Goal: Transaction & Acquisition: Purchase product/service

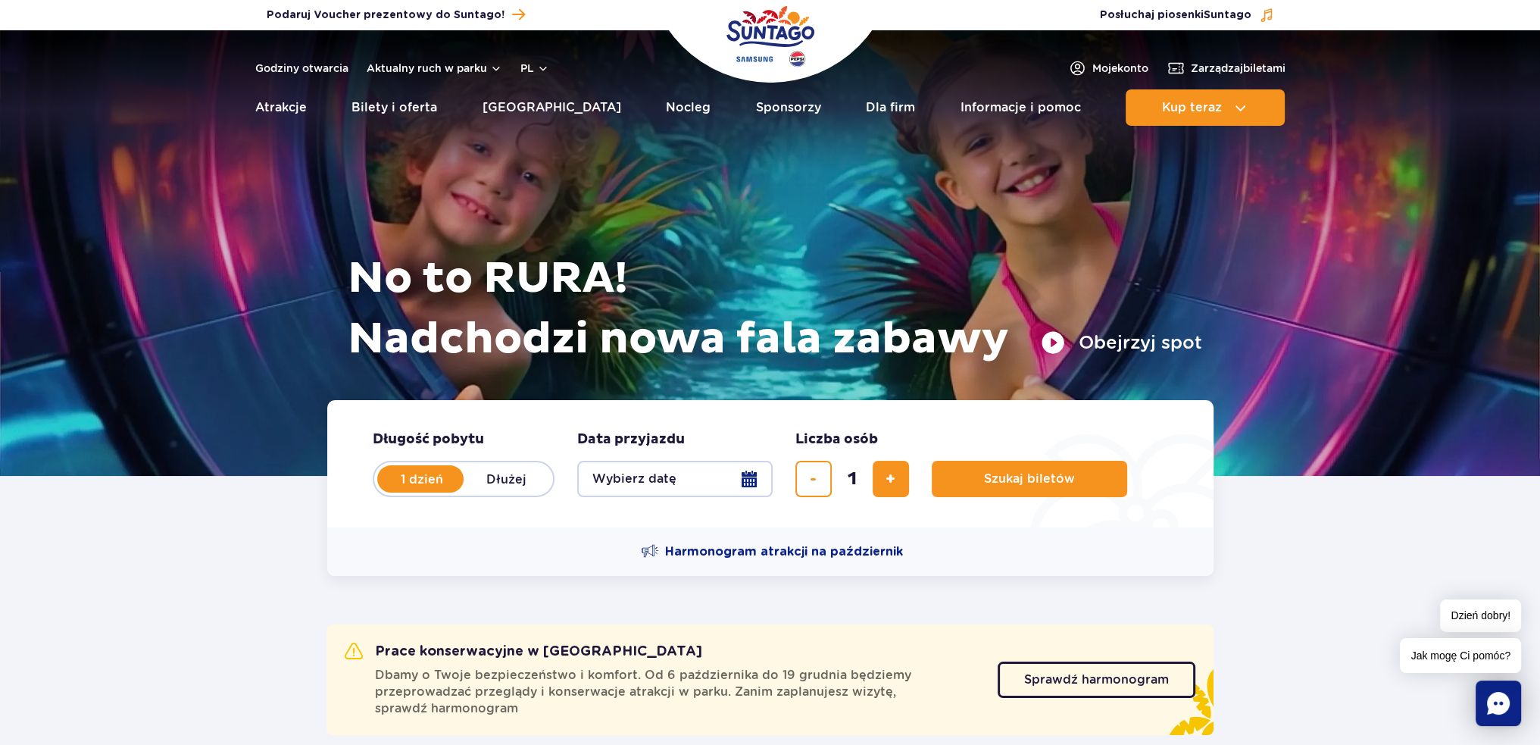
click at [1097, 338] on button "Obejrzyj spot" at bounding box center [1121, 342] width 161 height 24
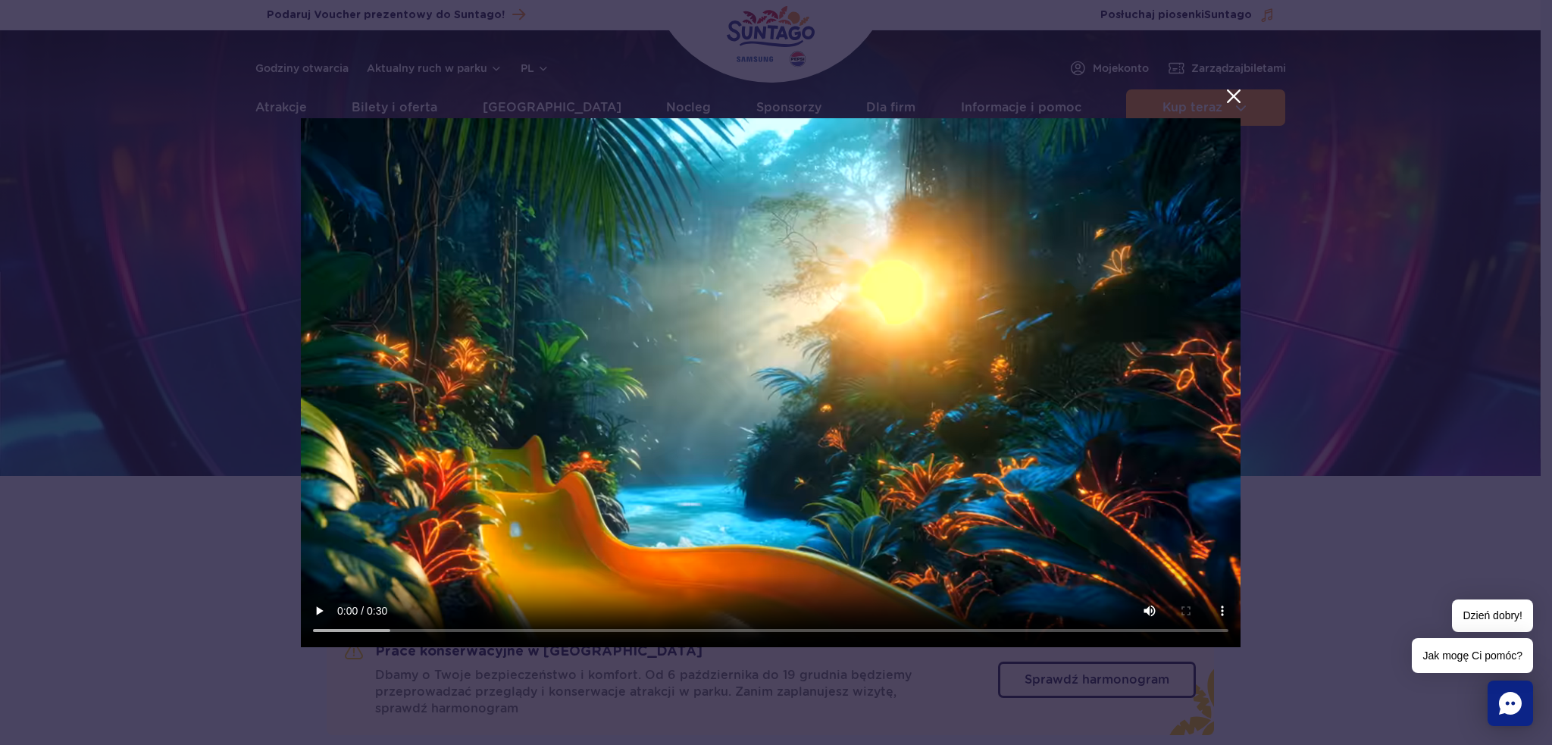
click at [1232, 95] on button "menu.aria_label.close_suntago_spot_modal" at bounding box center [1234, 96] width 20 height 20
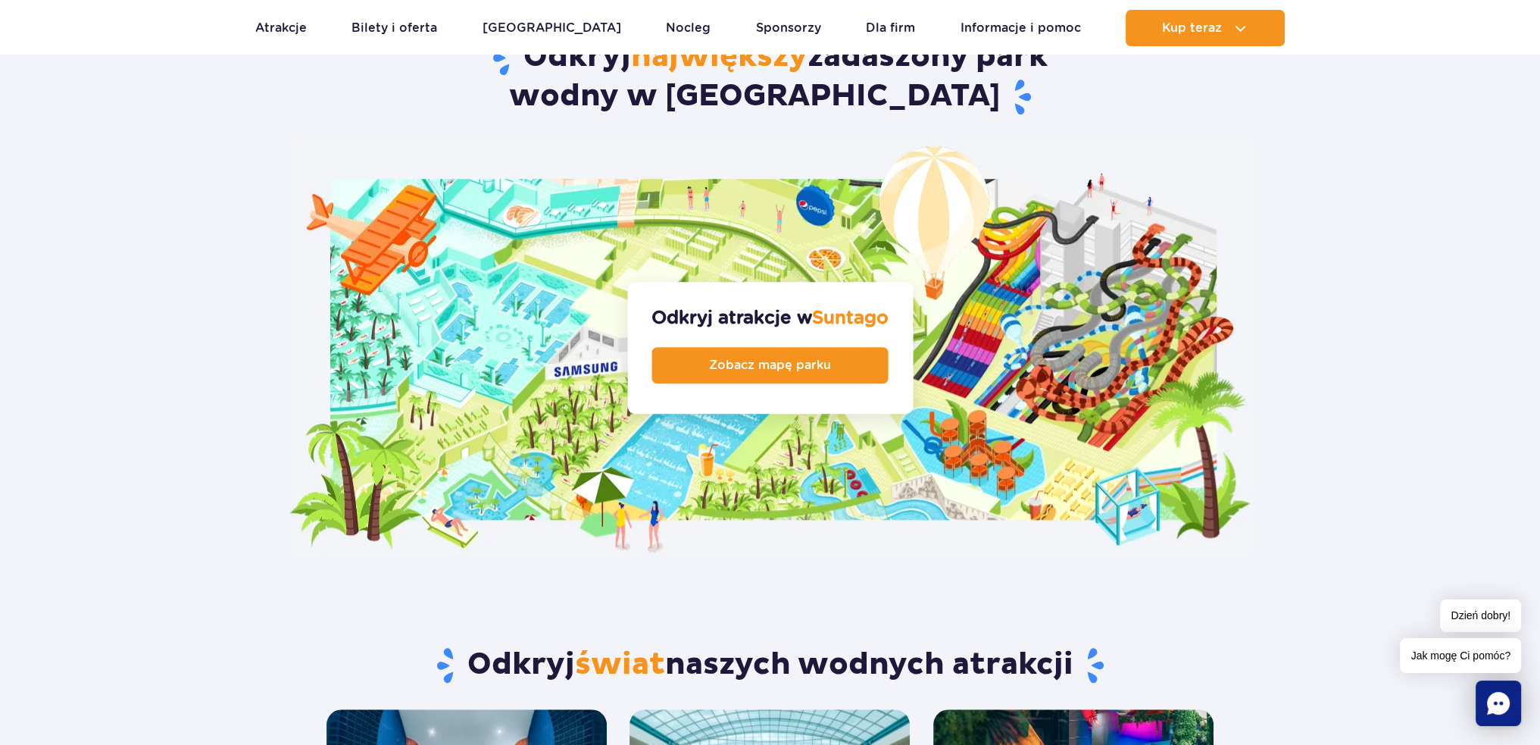
scroll to position [1439, 0]
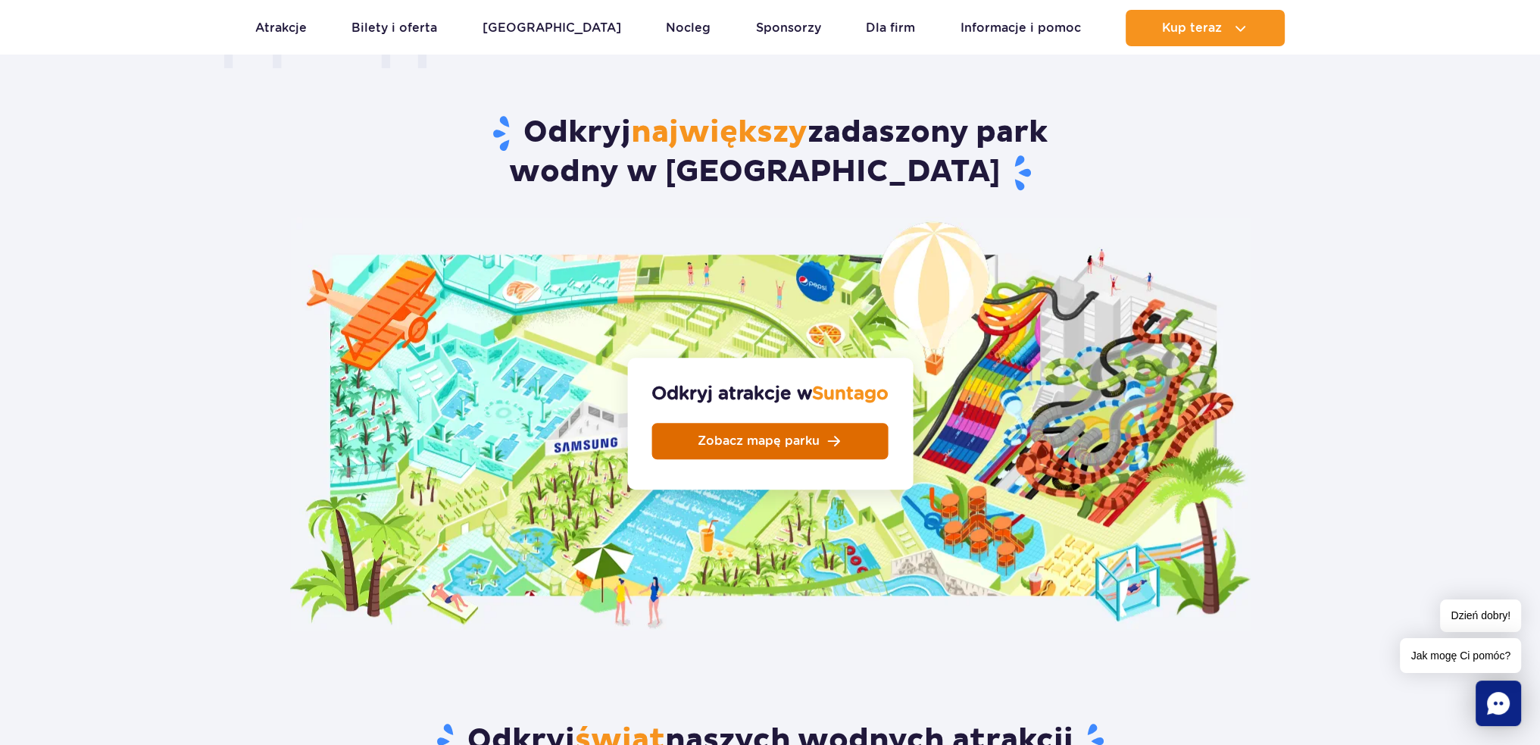
click at [811, 435] on span "Zobacz mapę parku" at bounding box center [759, 441] width 122 height 12
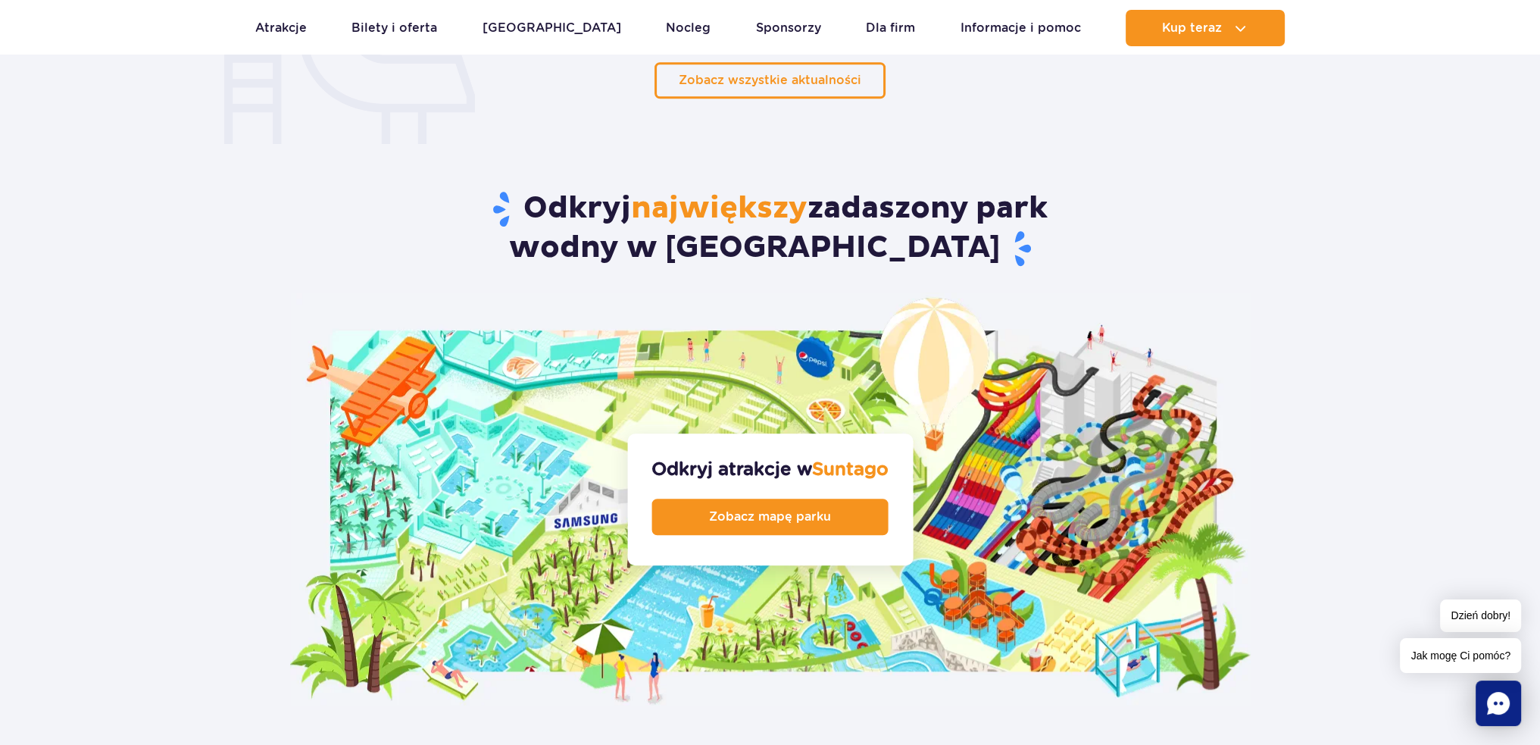
scroll to position [1288, 0]
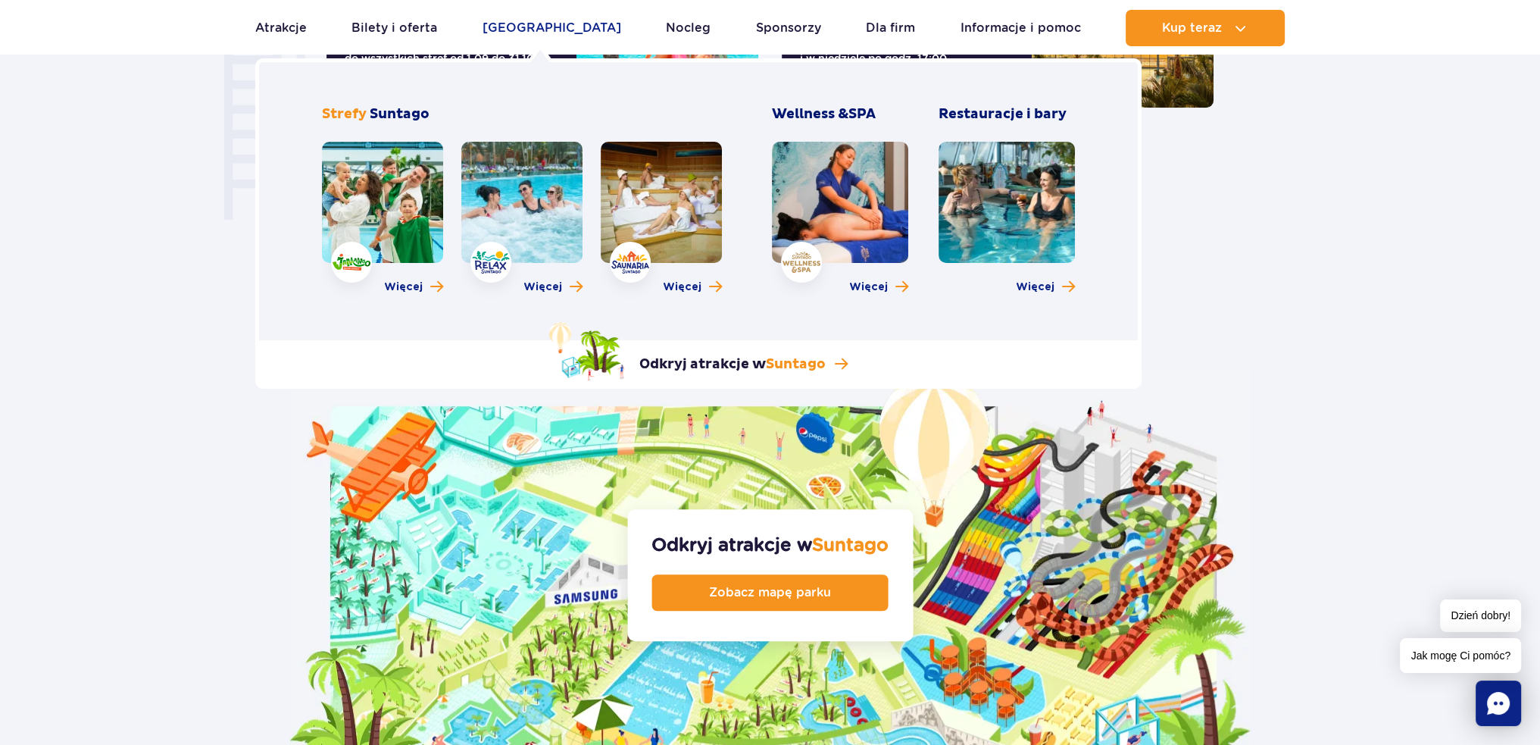
click at [544, 25] on link "Poznaj park" at bounding box center [552, 28] width 139 height 36
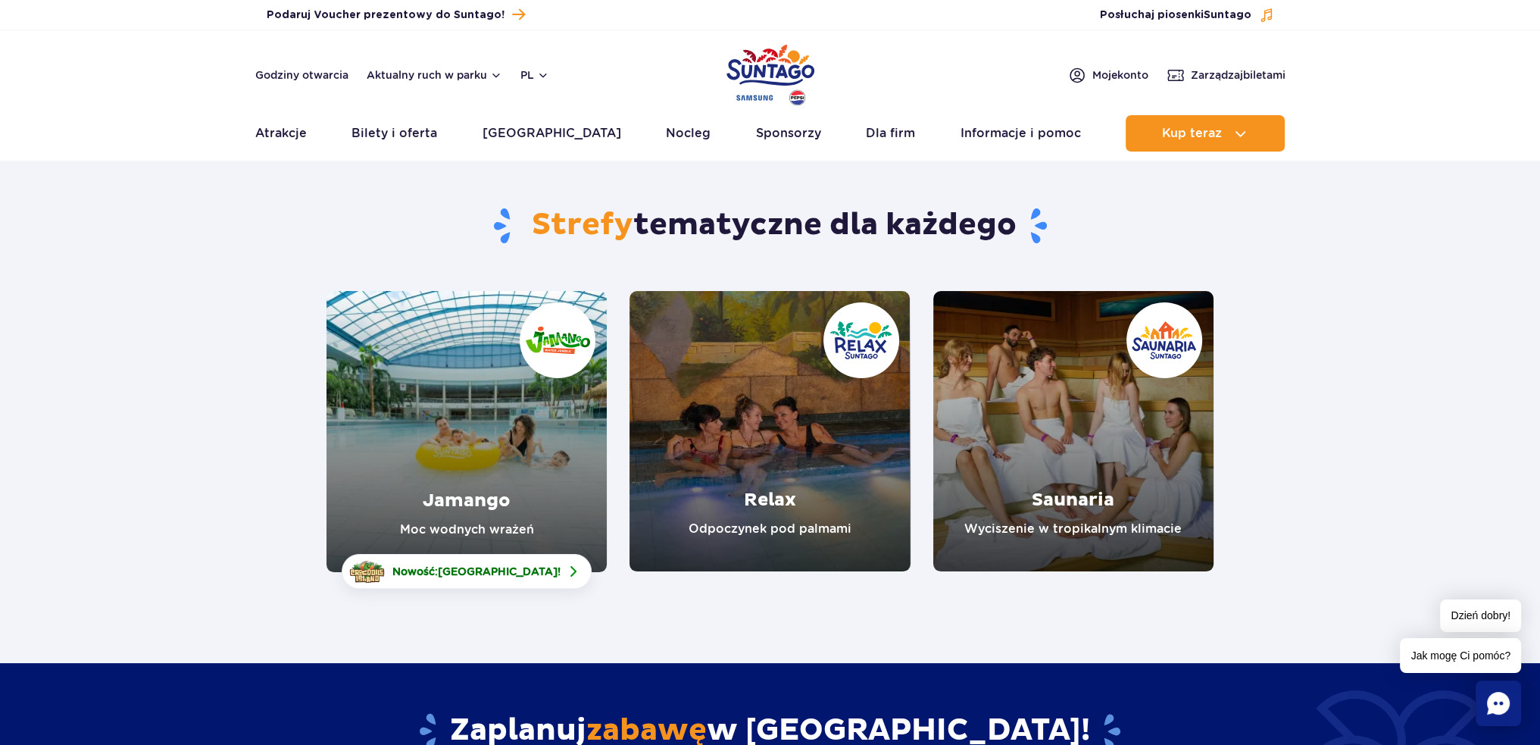
click at [555, 473] on link "Jamango" at bounding box center [467, 431] width 280 height 281
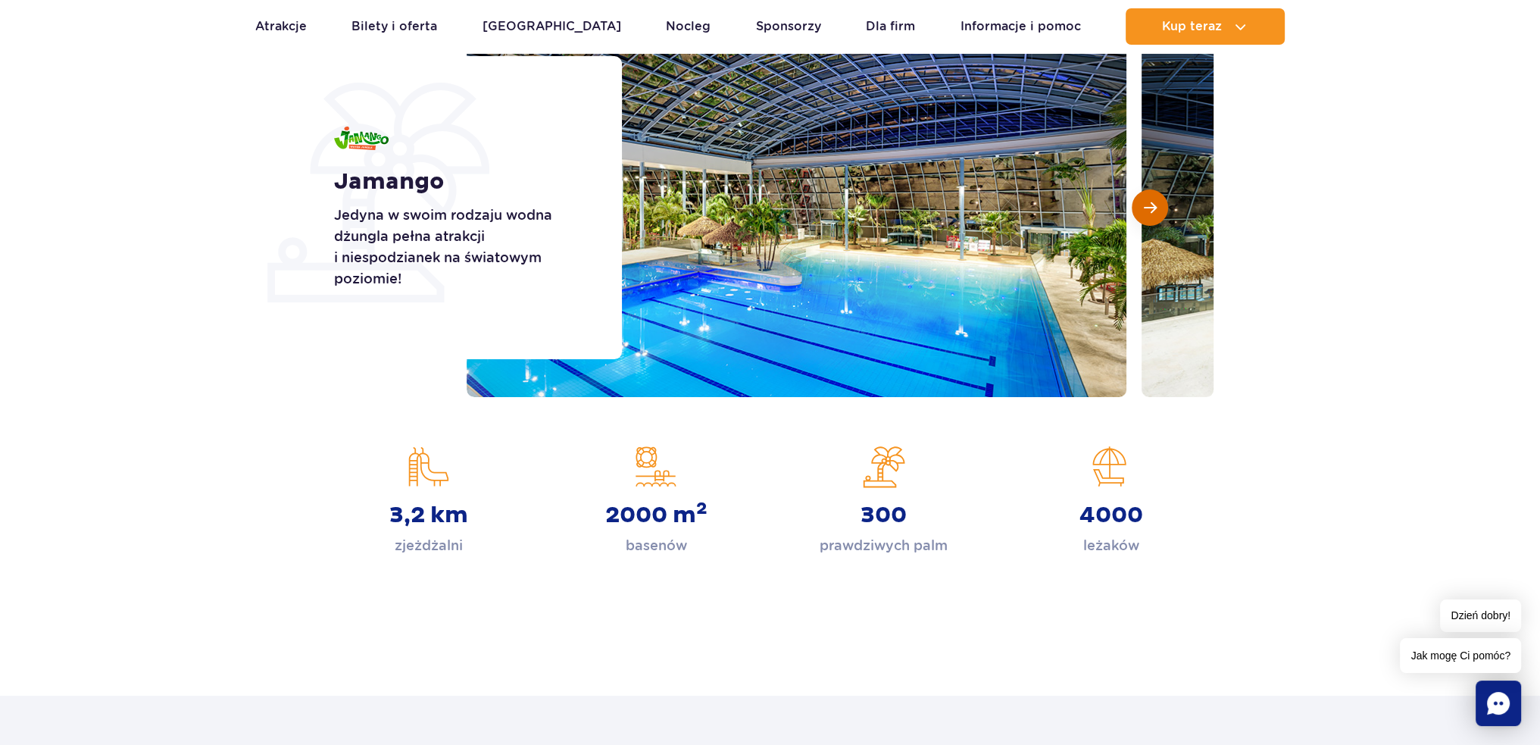
click at [1142, 208] on button "Następny slajd" at bounding box center [1150, 207] width 36 height 36
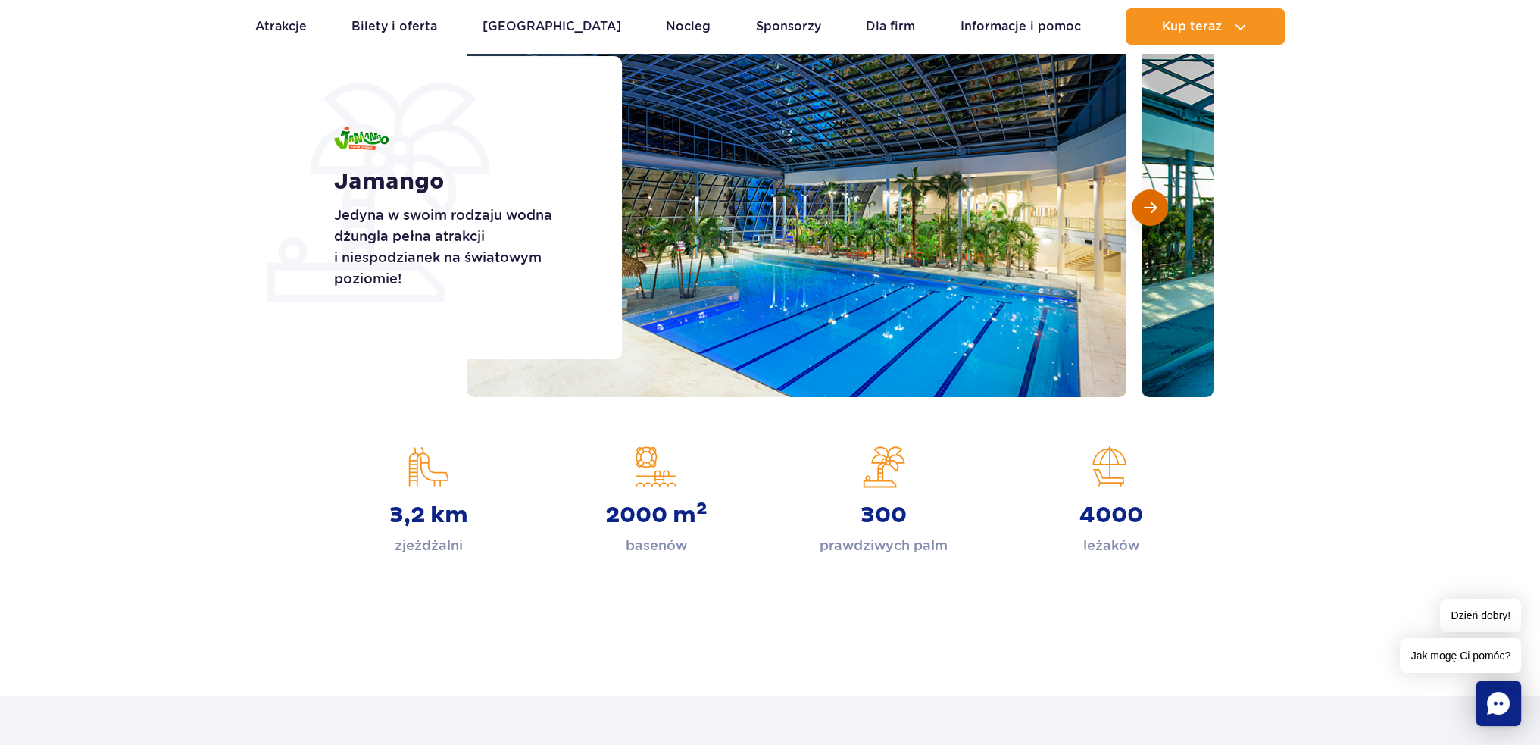
click at [1151, 214] on button "Następny slajd" at bounding box center [1150, 207] width 36 height 36
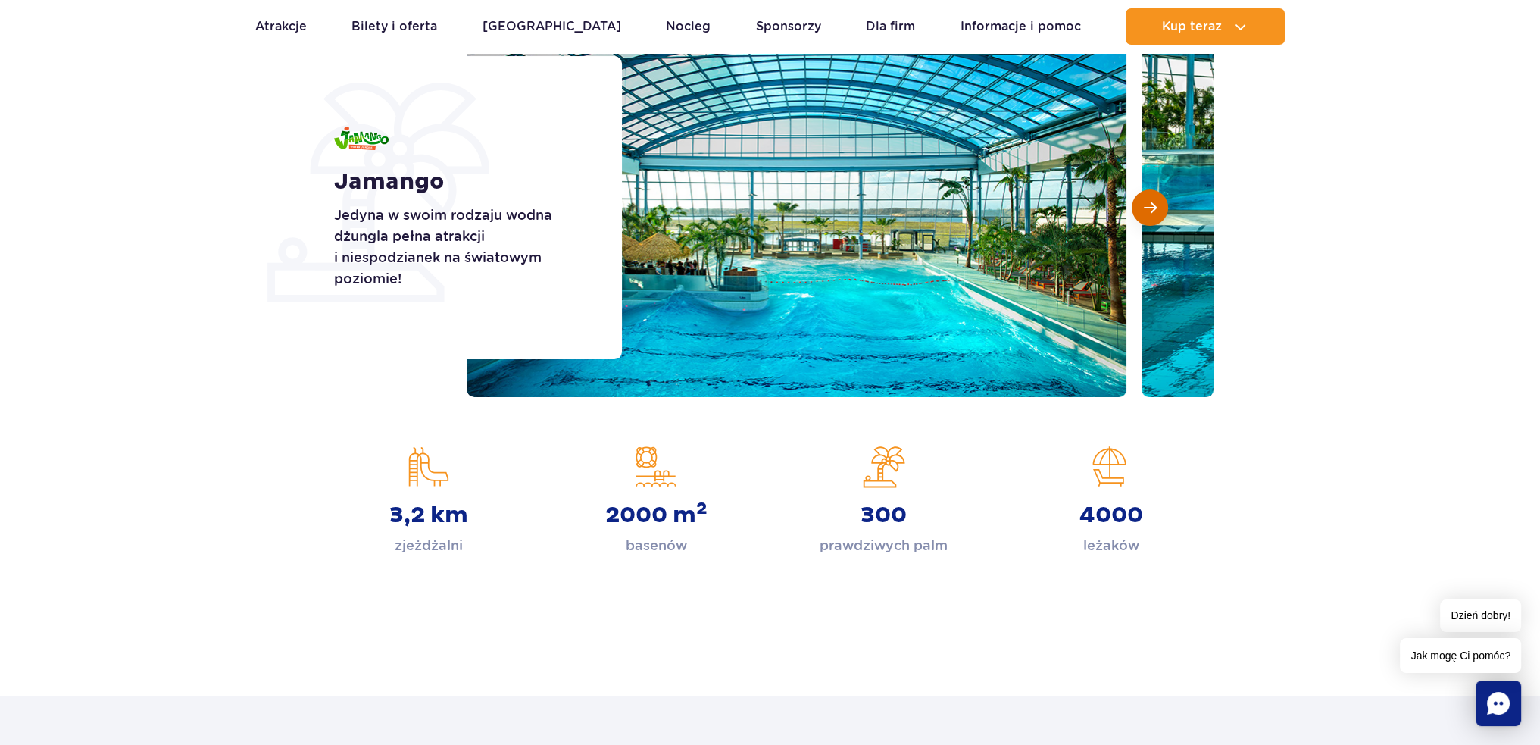
click at [1151, 214] on button "Następny slajd" at bounding box center [1150, 207] width 36 height 36
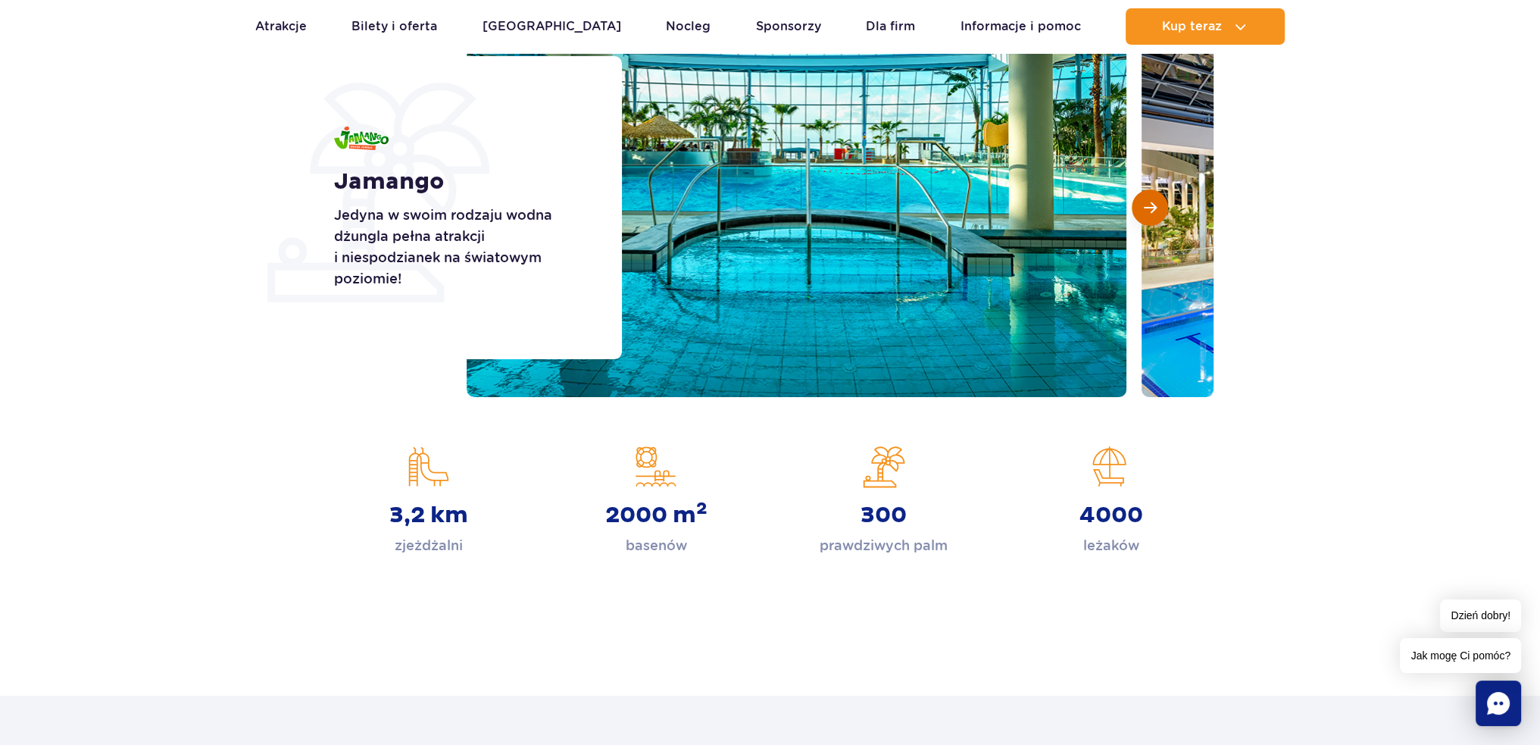
click at [1151, 214] on button "Następny slajd" at bounding box center [1150, 207] width 36 height 36
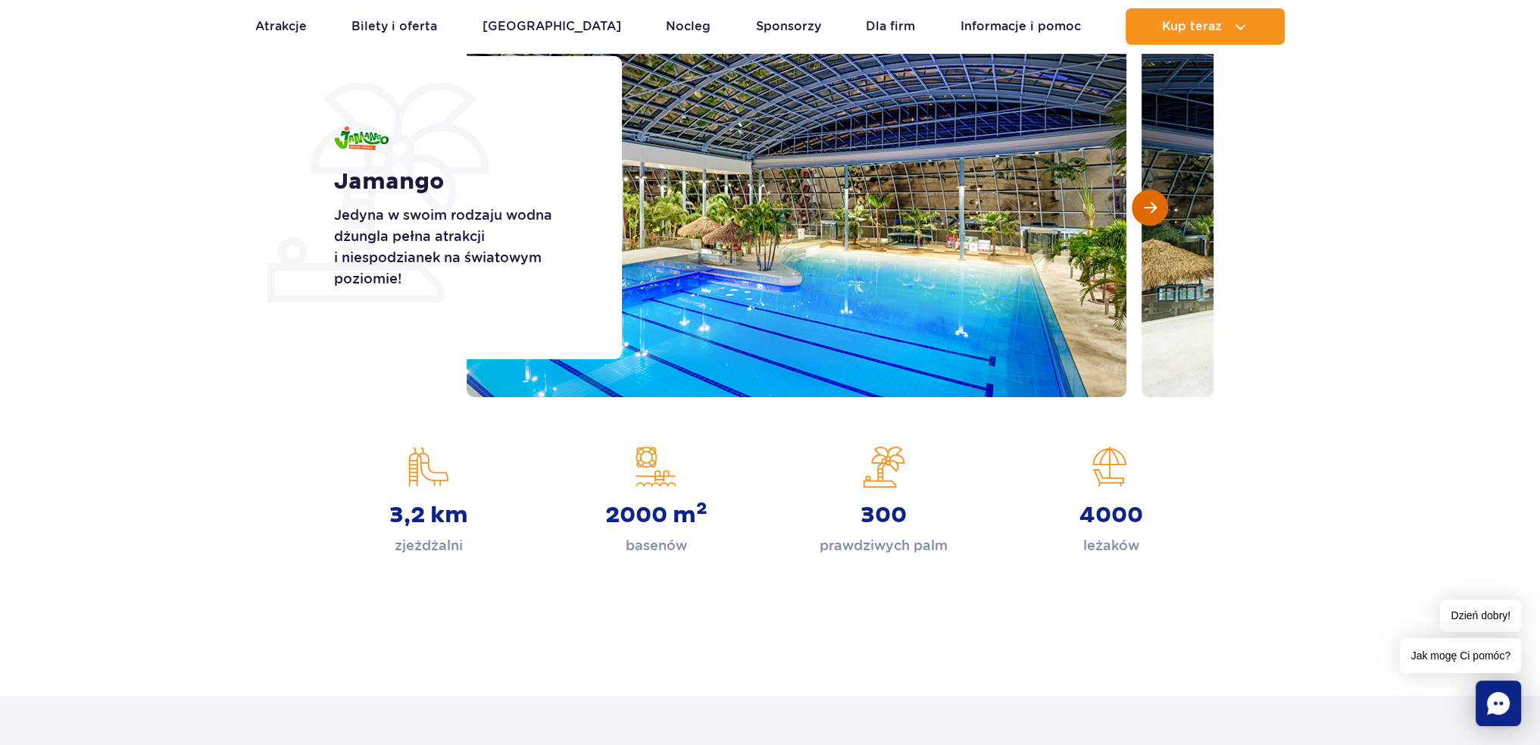
click at [1151, 214] on button "Następny slajd" at bounding box center [1150, 207] width 36 height 36
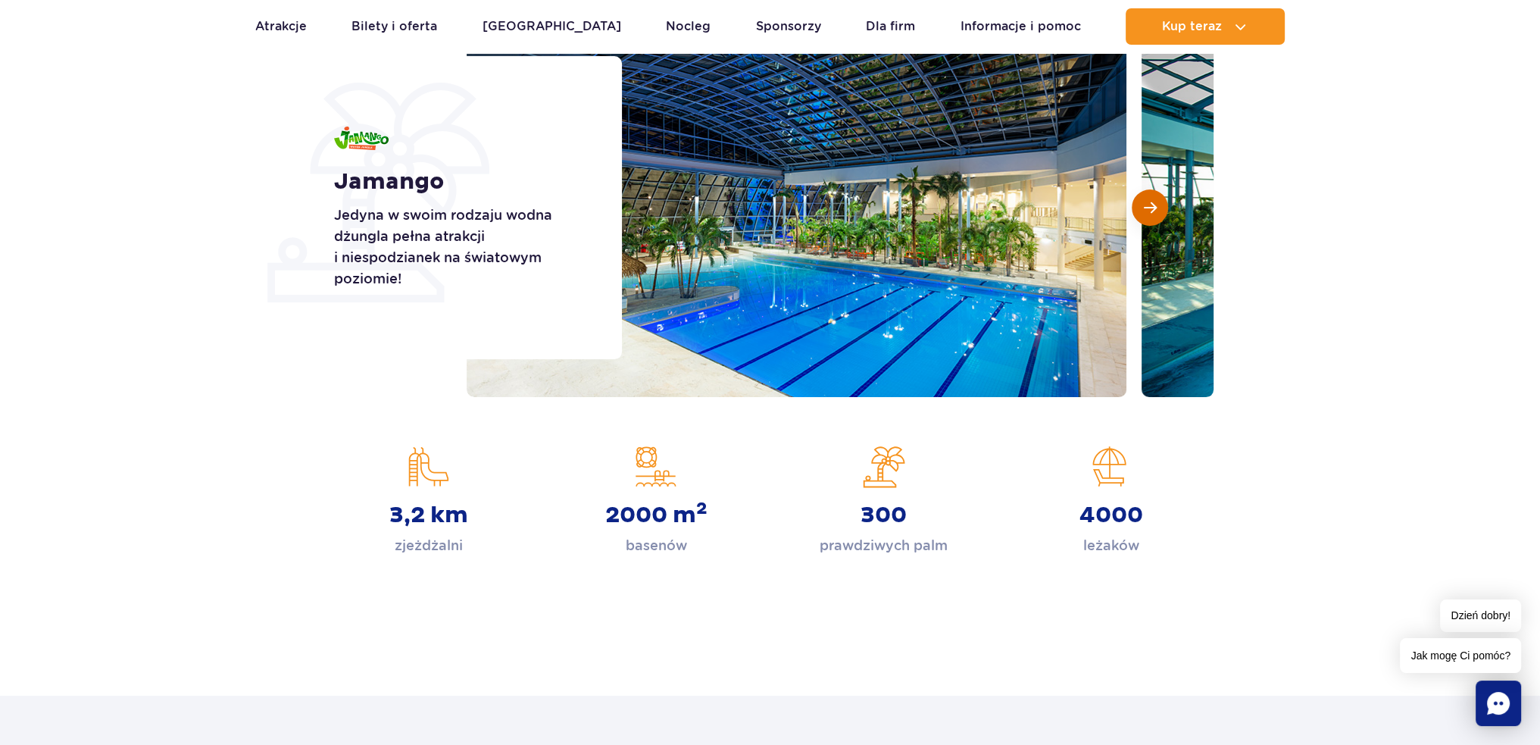
click at [1151, 214] on button "Następny slajd" at bounding box center [1150, 207] width 36 height 36
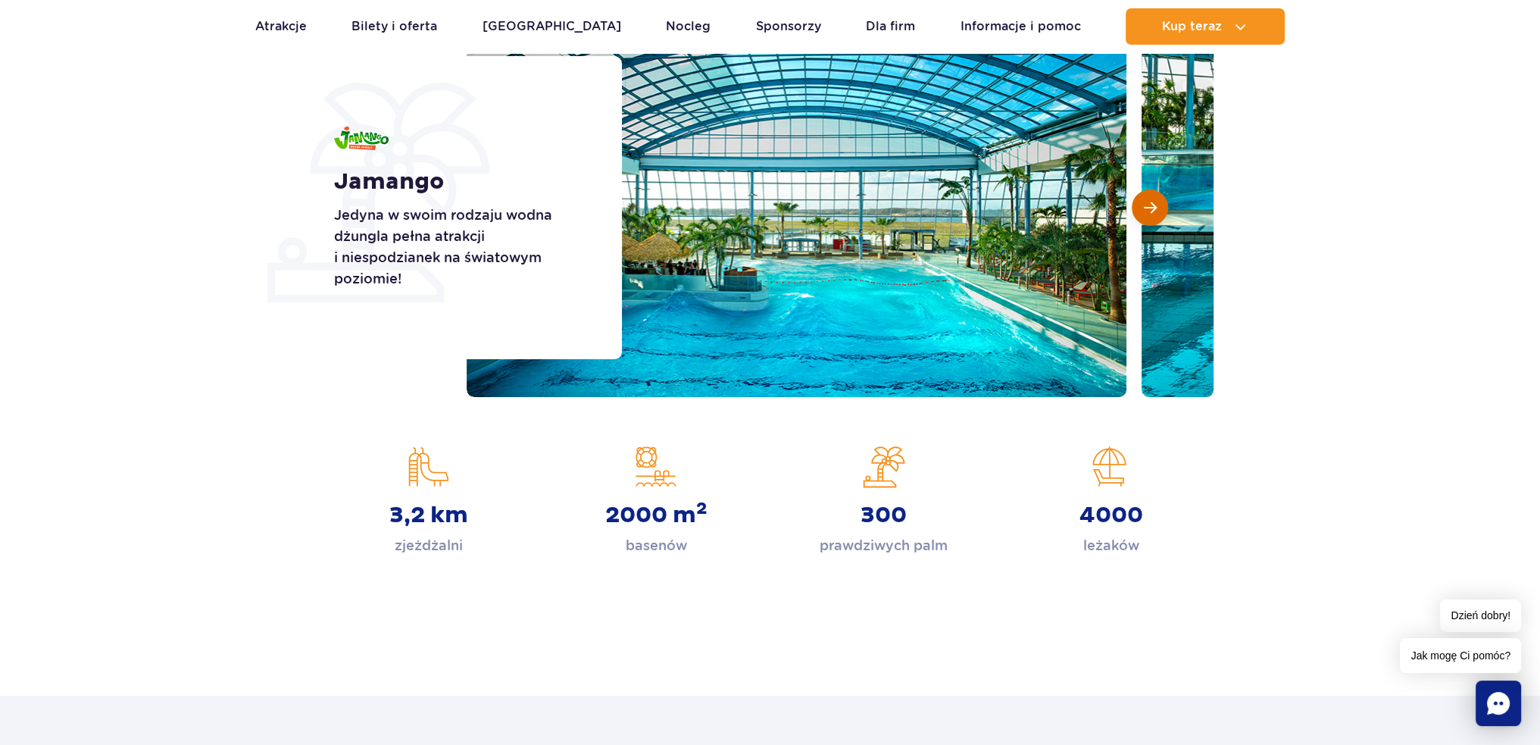
click at [1151, 214] on button "Następny slajd" at bounding box center [1150, 207] width 36 height 36
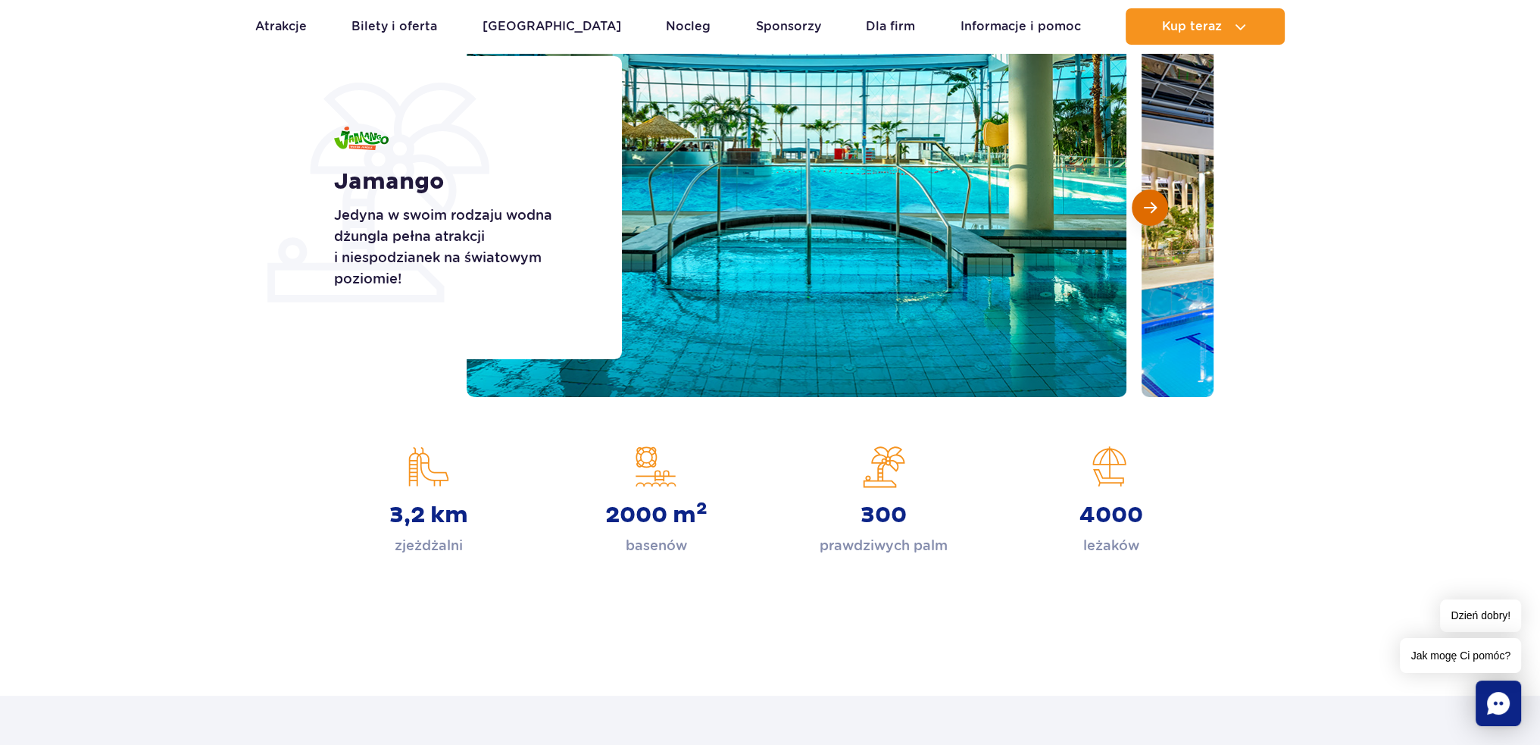
click at [1151, 214] on button "Następny slajd" at bounding box center [1150, 207] width 36 height 36
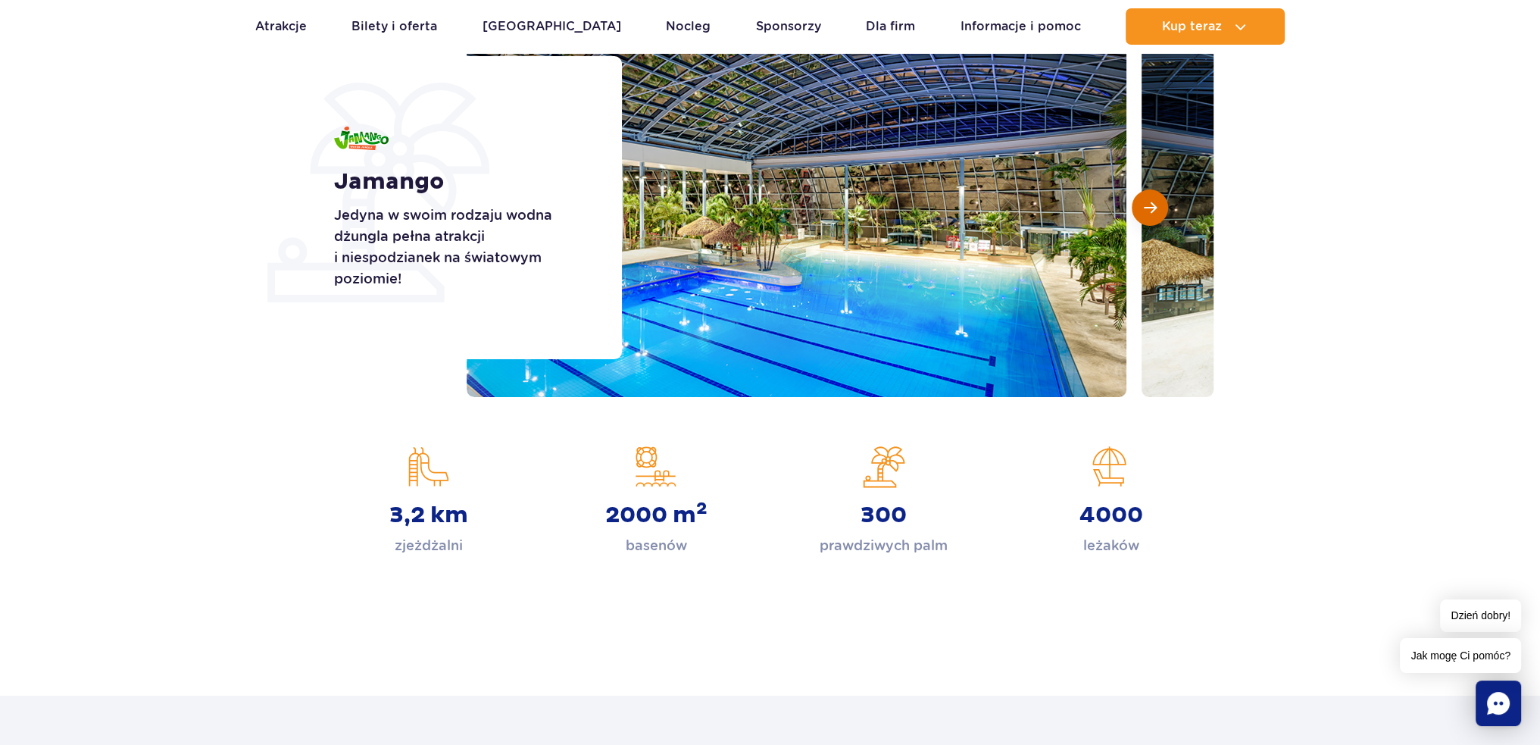
click at [1151, 214] on button "Następny slajd" at bounding box center [1150, 207] width 36 height 36
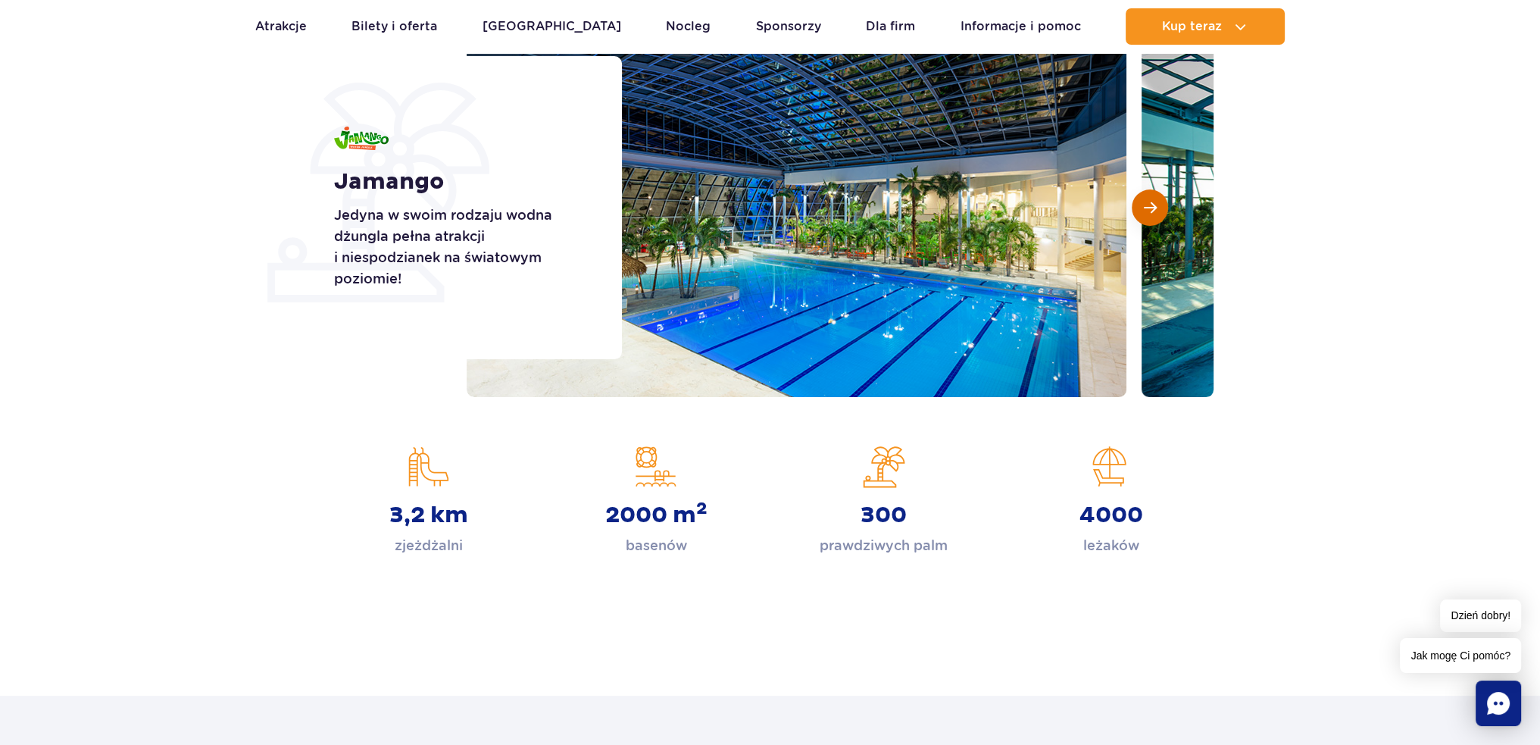
click at [1151, 214] on button "Następny slajd" at bounding box center [1150, 207] width 36 height 36
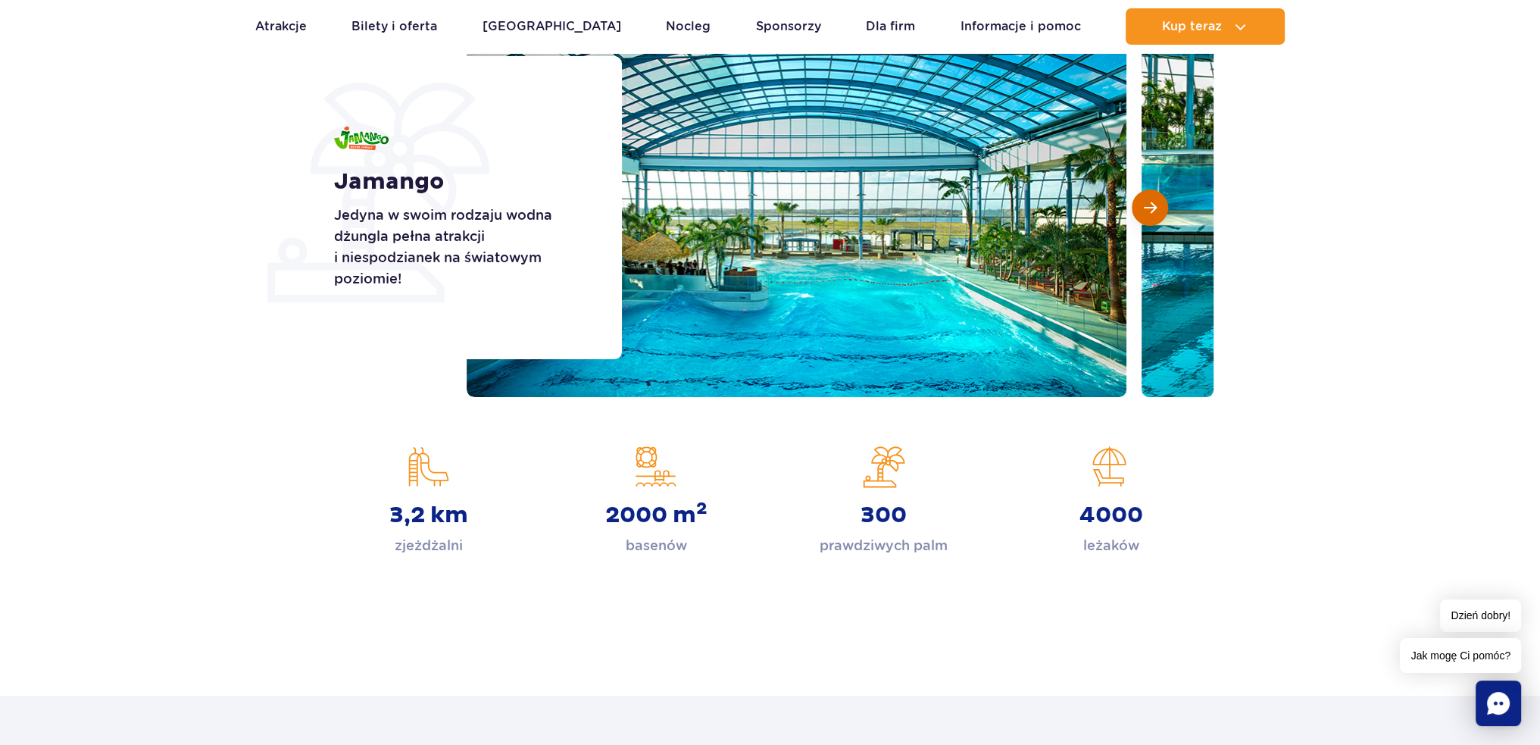
click at [1151, 214] on button "Następny slajd" at bounding box center [1150, 207] width 36 height 36
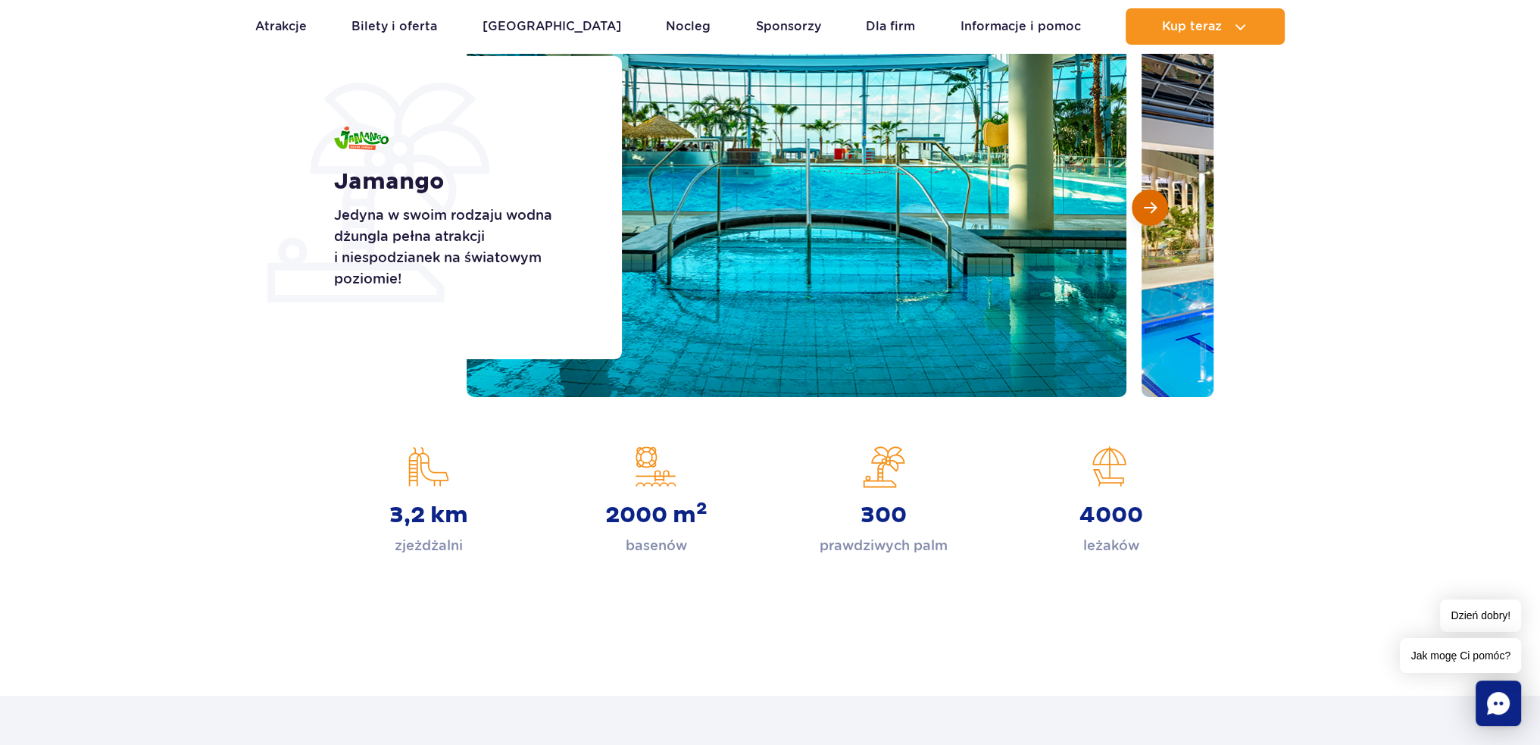
click at [1151, 214] on button "Następny slajd" at bounding box center [1150, 207] width 36 height 36
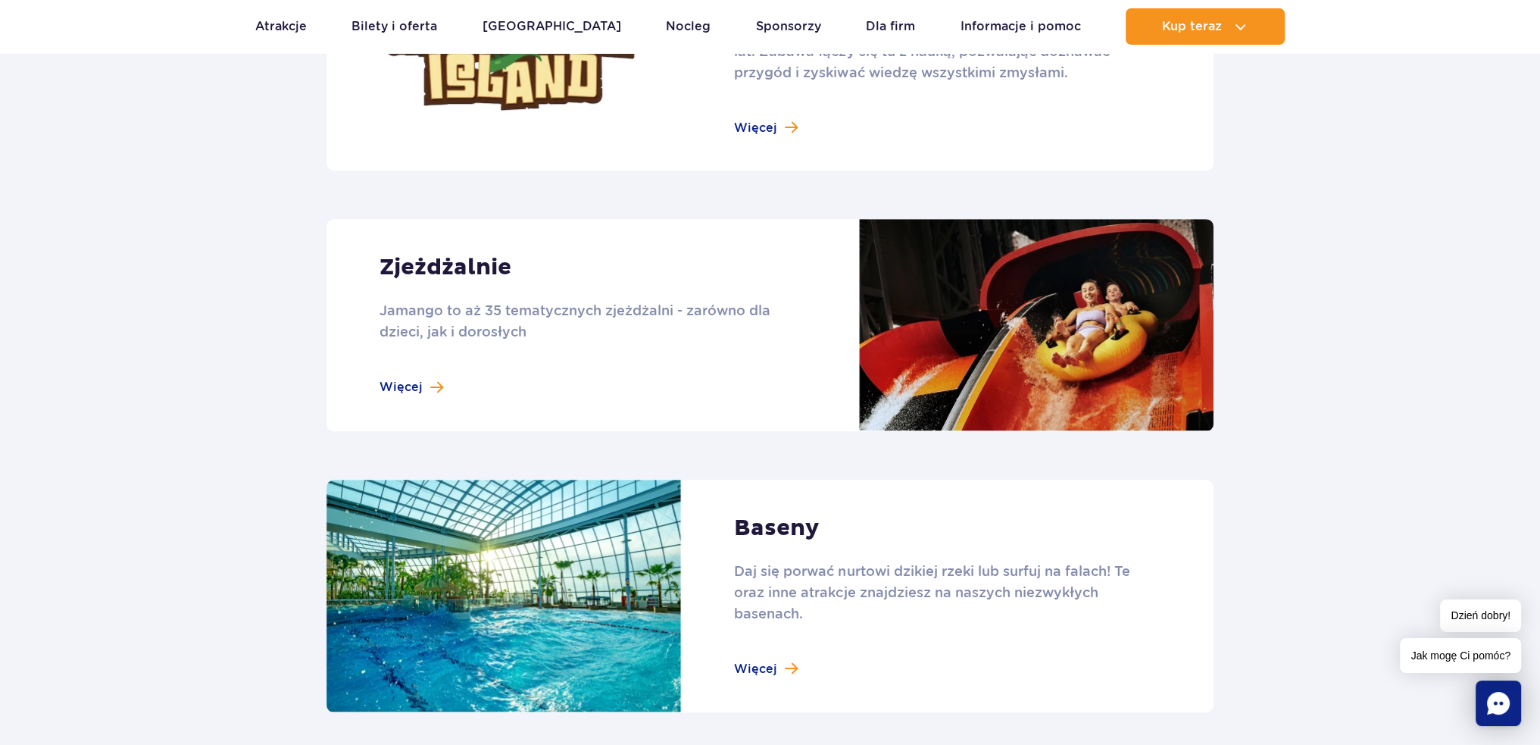
scroll to position [1136, 0]
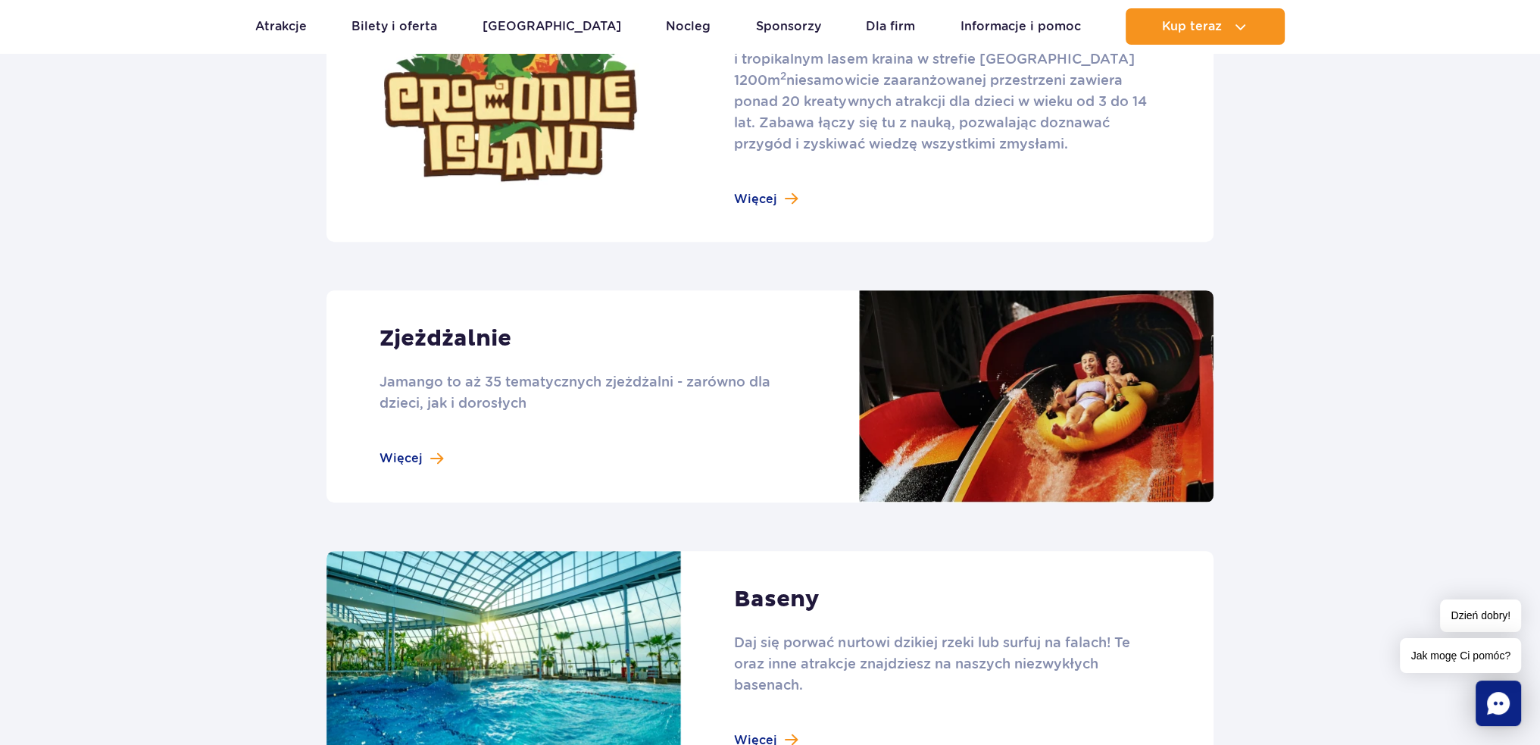
click at [421, 457] on link at bounding box center [770, 396] width 887 height 212
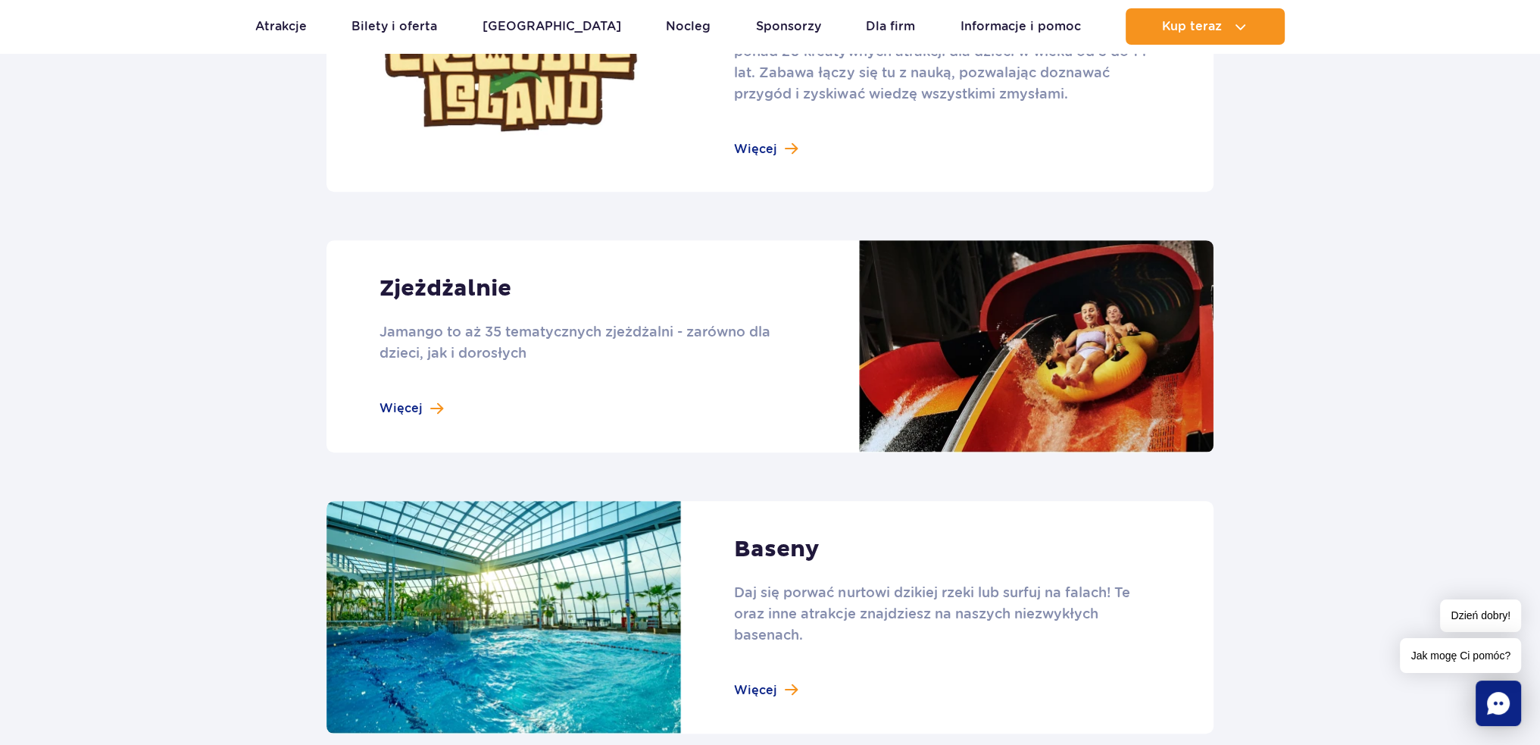
scroll to position [1212, 0]
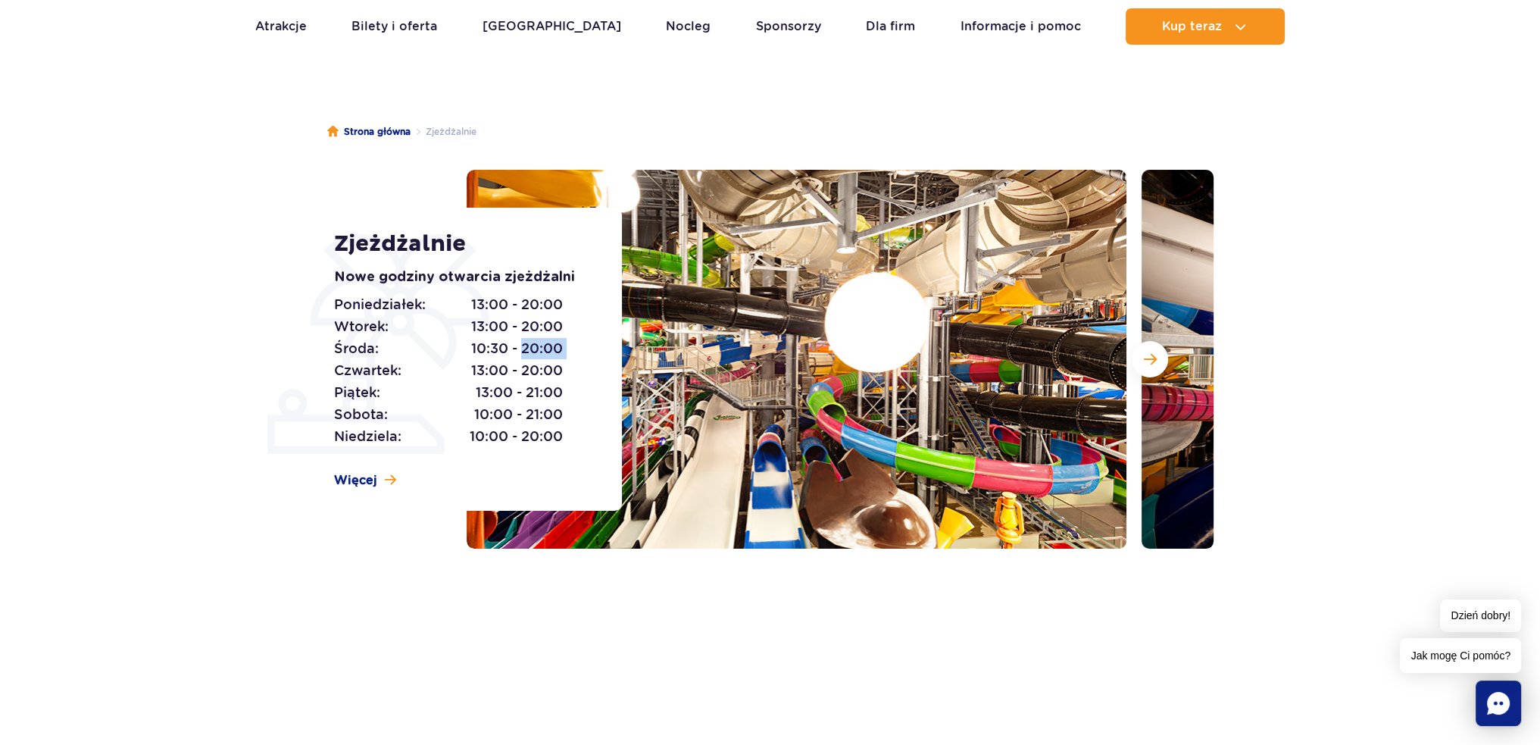
drag, startPoint x: 521, startPoint y: 352, endPoint x: 586, endPoint y: 357, distance: 65.4
click at [586, 357] on div "Poniedziałek: 13:00 - 20:00 Wtorek: 13:00 - 20:00 Środa: 10:30 - 20:00 Czwartek…" at bounding box center [461, 371] width 254 height 154
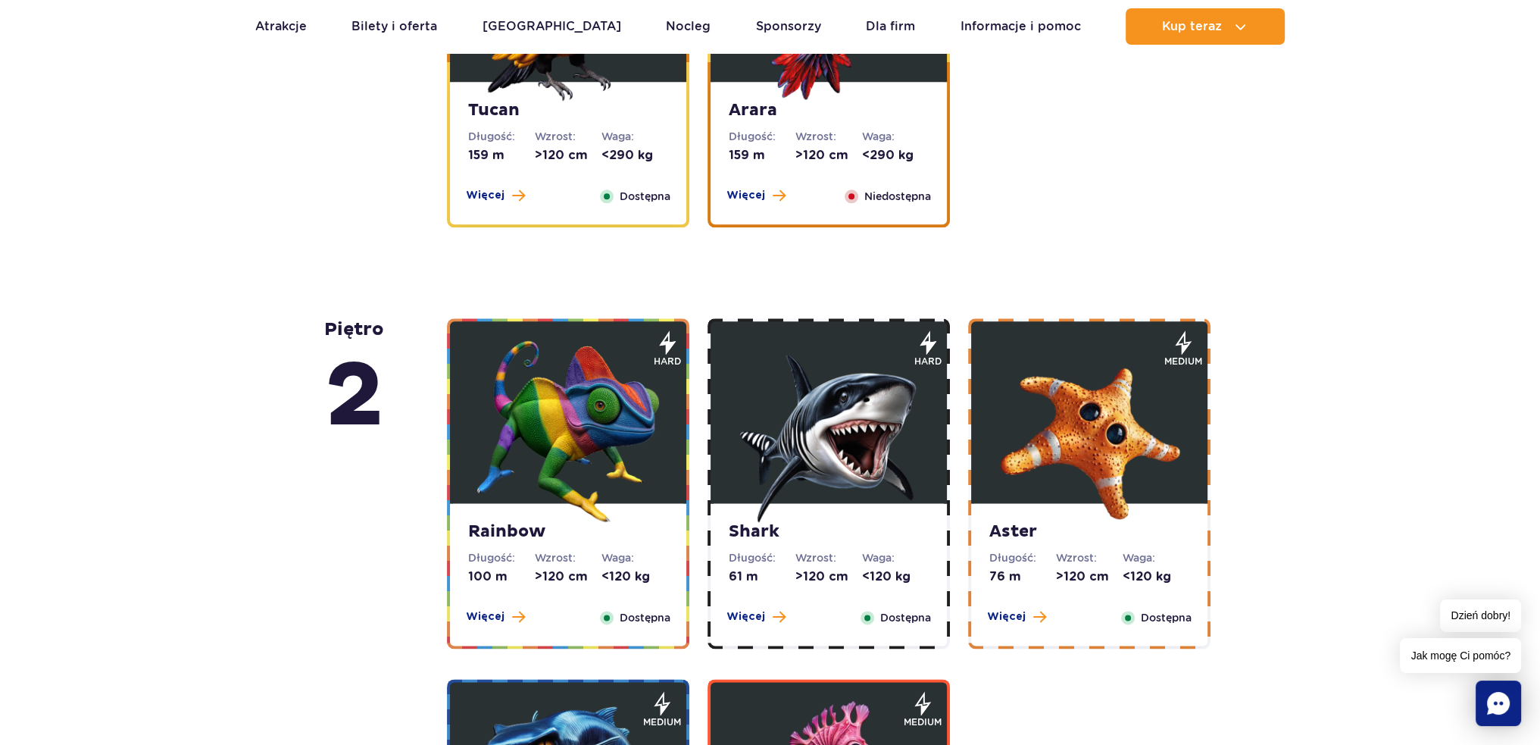
scroll to position [2803, 0]
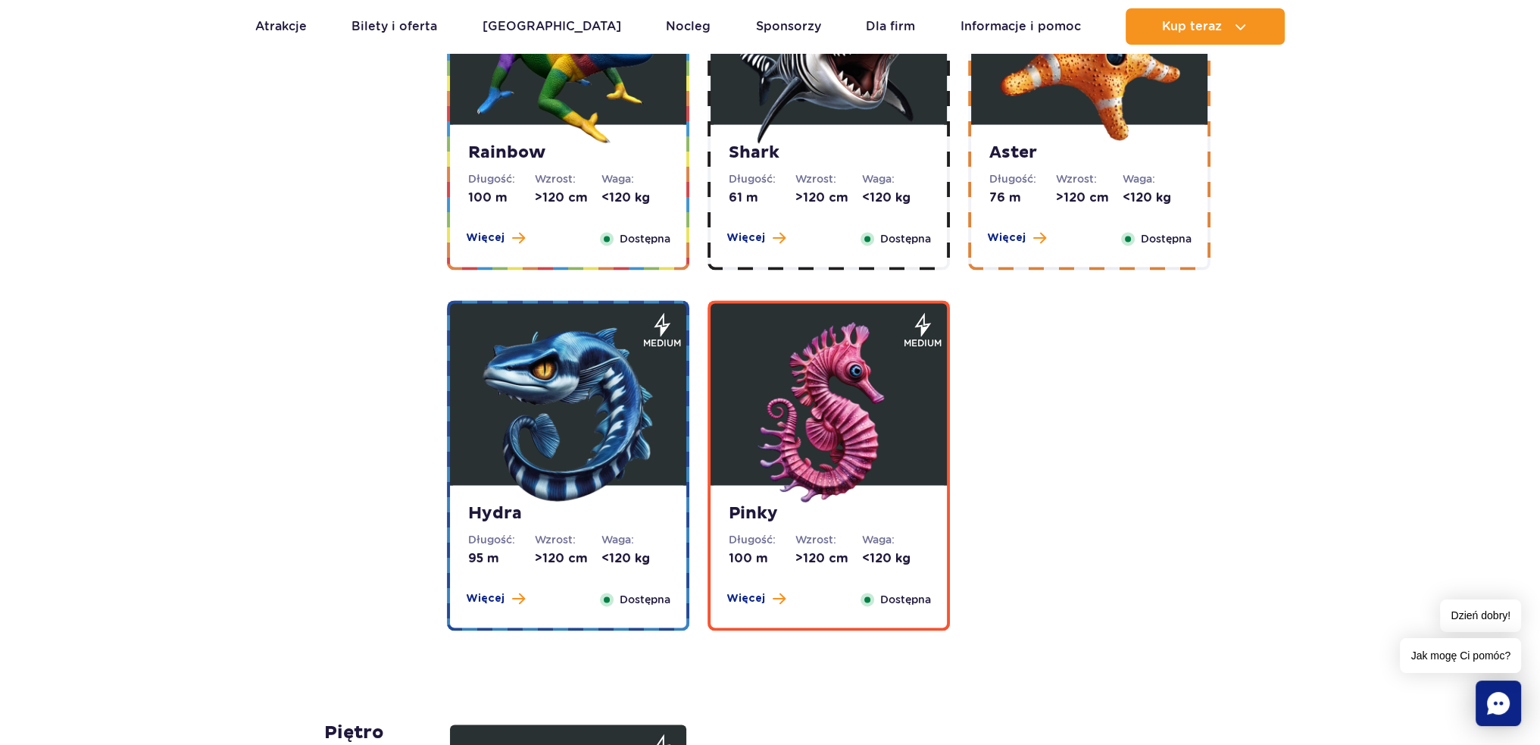
drag, startPoint x: 1105, startPoint y: 683, endPoint x: 1025, endPoint y: 488, distance: 210.3
click at [1025, 488] on div "Rainbow Długość: 100 m Wzrost: >120 cm Waga: <120 kg Więcej Zamknij Dostępna ha…" at bounding box center [831, 284] width 787 height 691
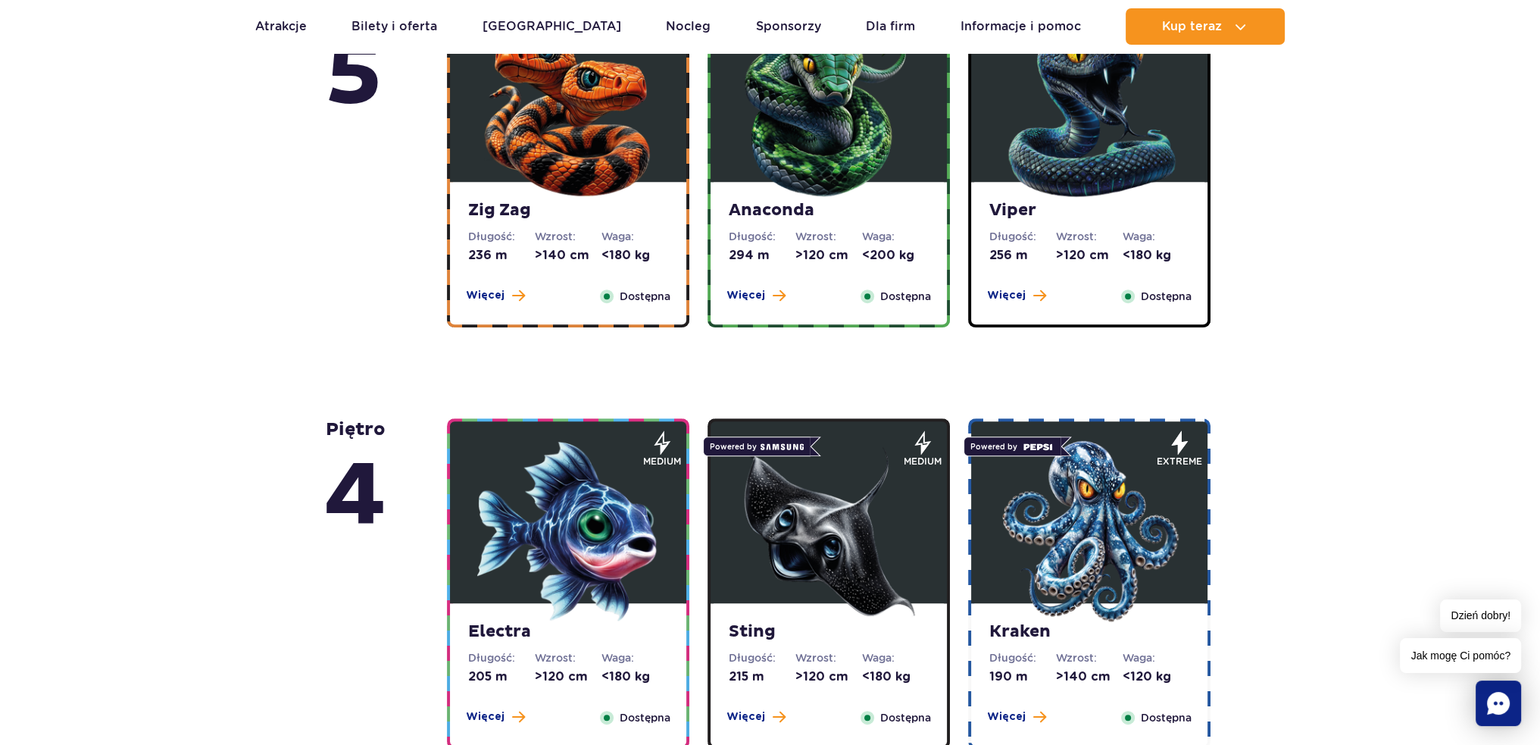
scroll to position [985, 0]
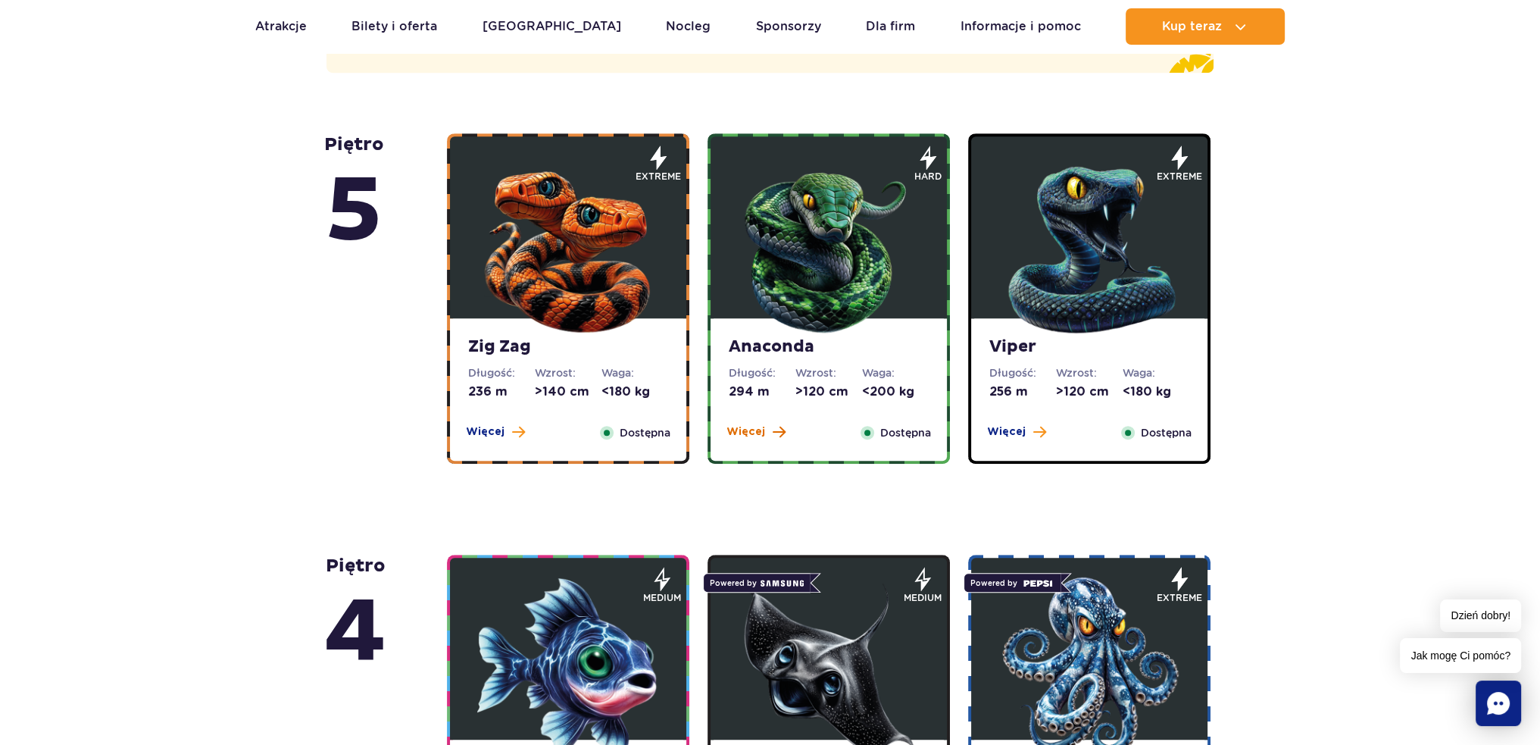
click at [764, 424] on button "Więcej" at bounding box center [756, 431] width 59 height 15
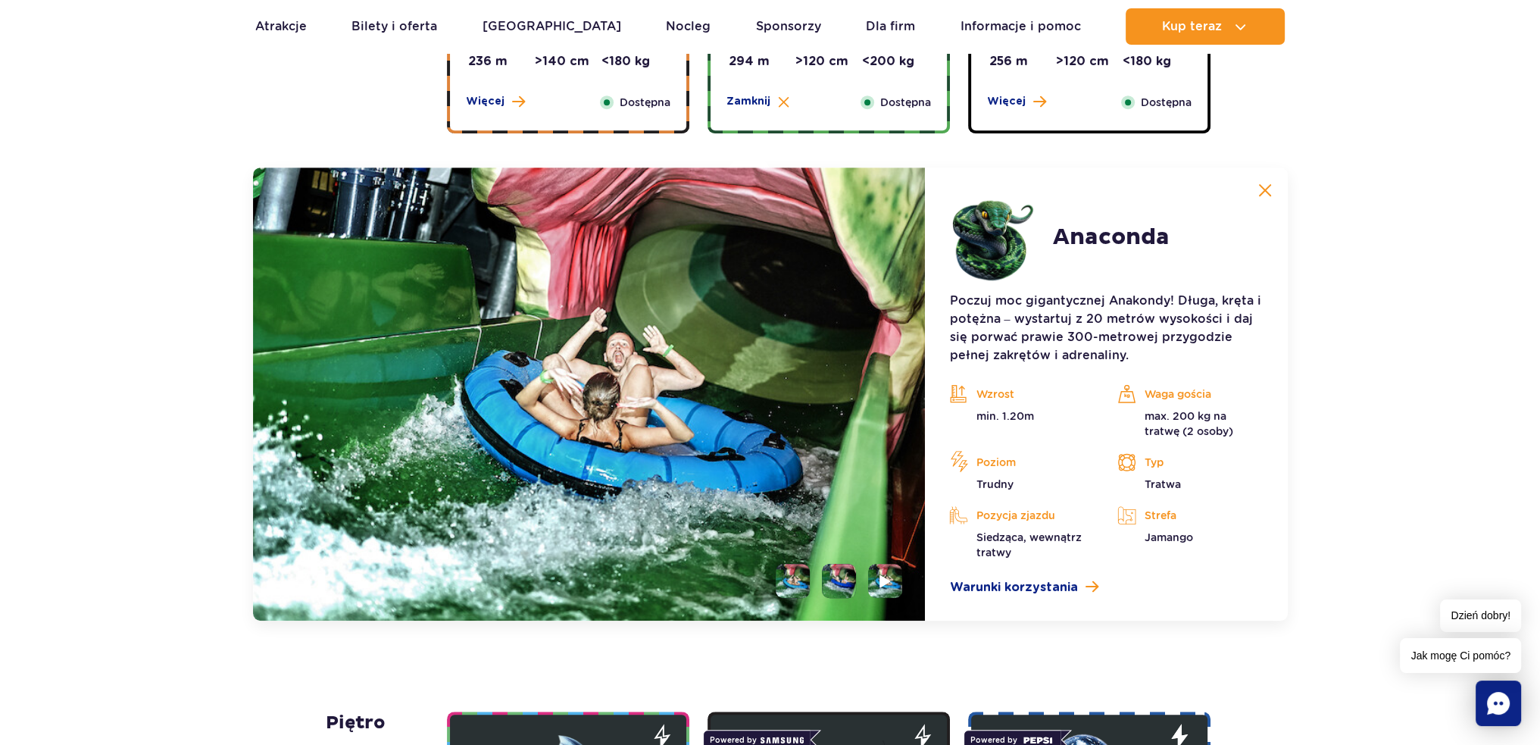
scroll to position [1391, 0]
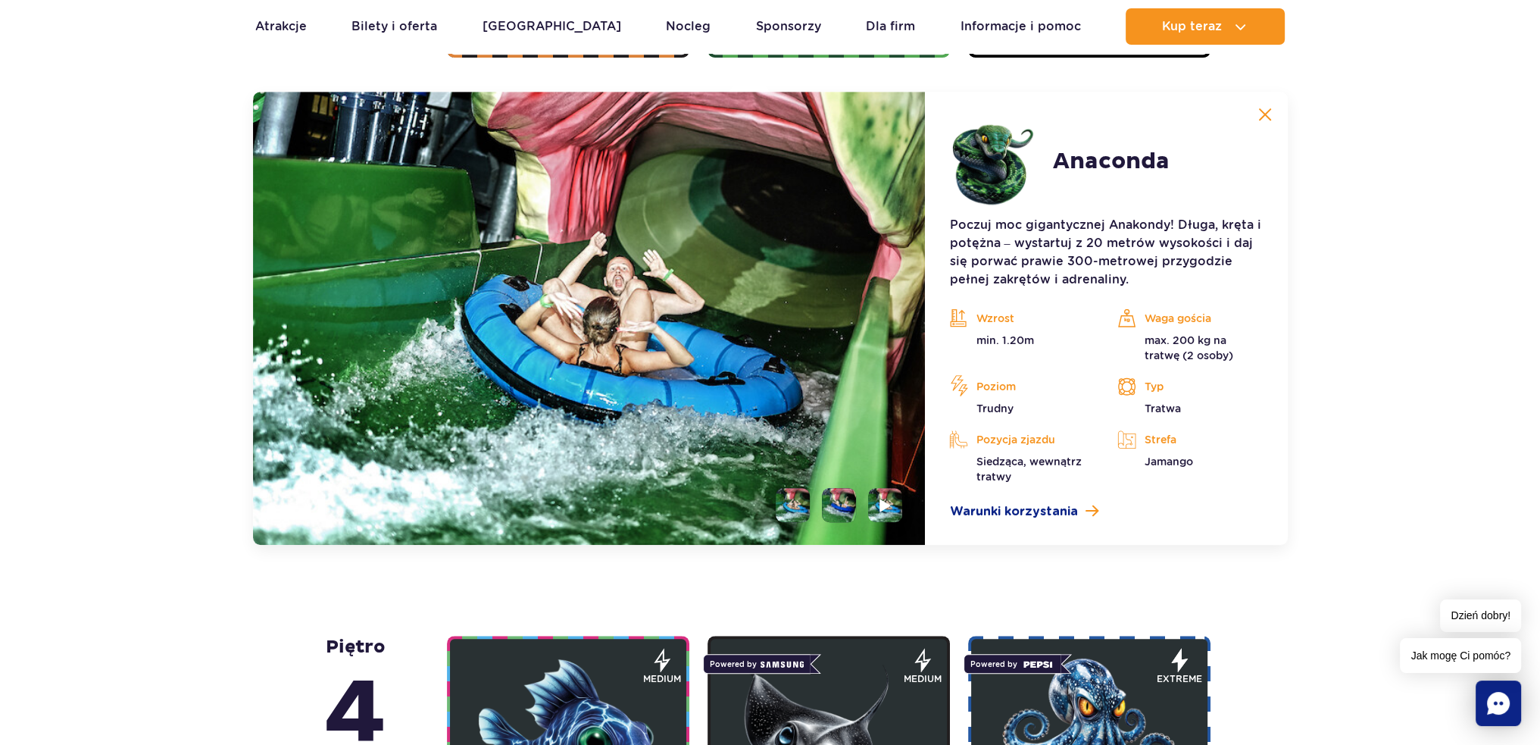
drag, startPoint x: 785, startPoint y: 508, endPoint x: 796, endPoint y: 505, distance: 11.0
click at [788, 508] on li at bounding box center [793, 505] width 34 height 34
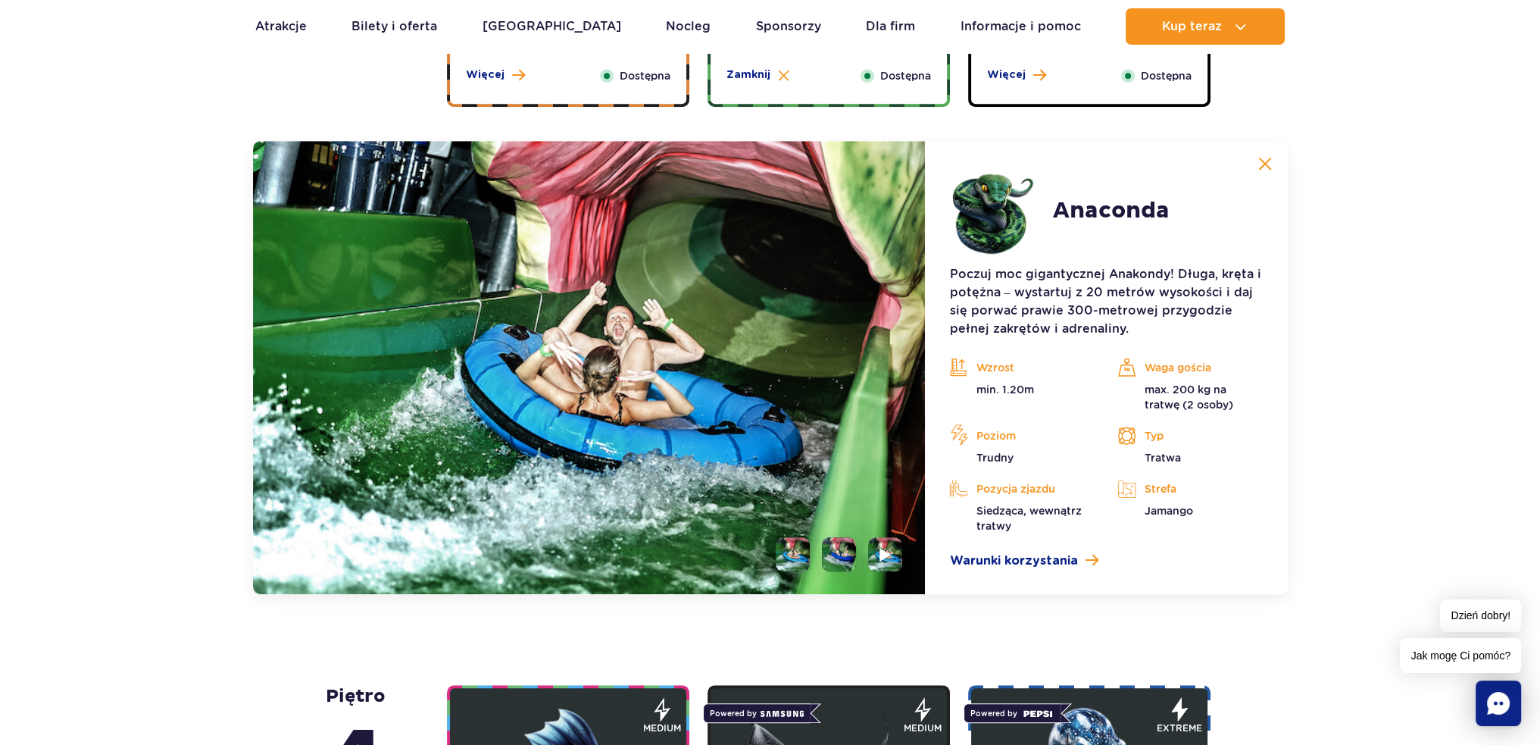
scroll to position [1315, 0]
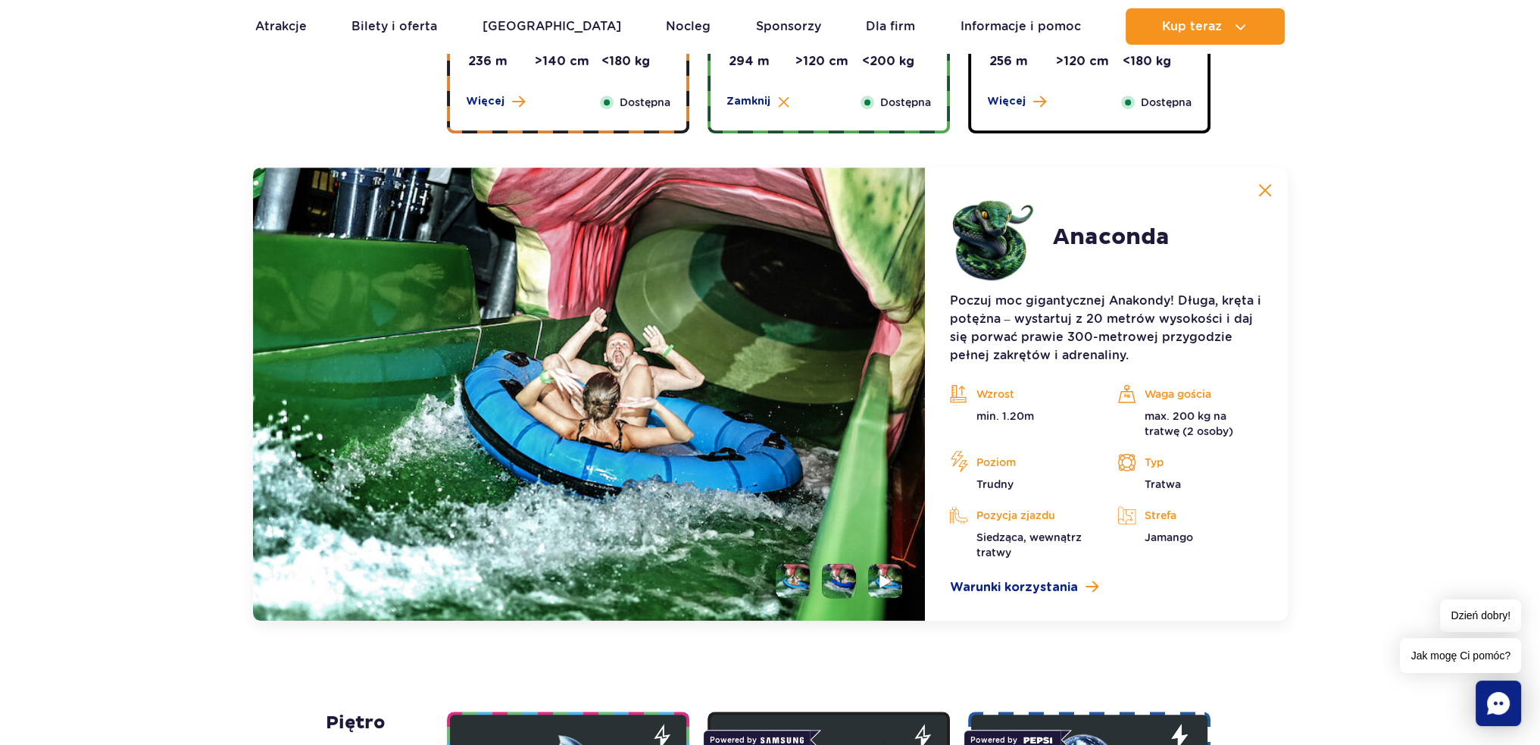
click at [835, 505] on img at bounding box center [589, 393] width 673 height 453
click at [833, 567] on li at bounding box center [839, 581] width 34 height 34
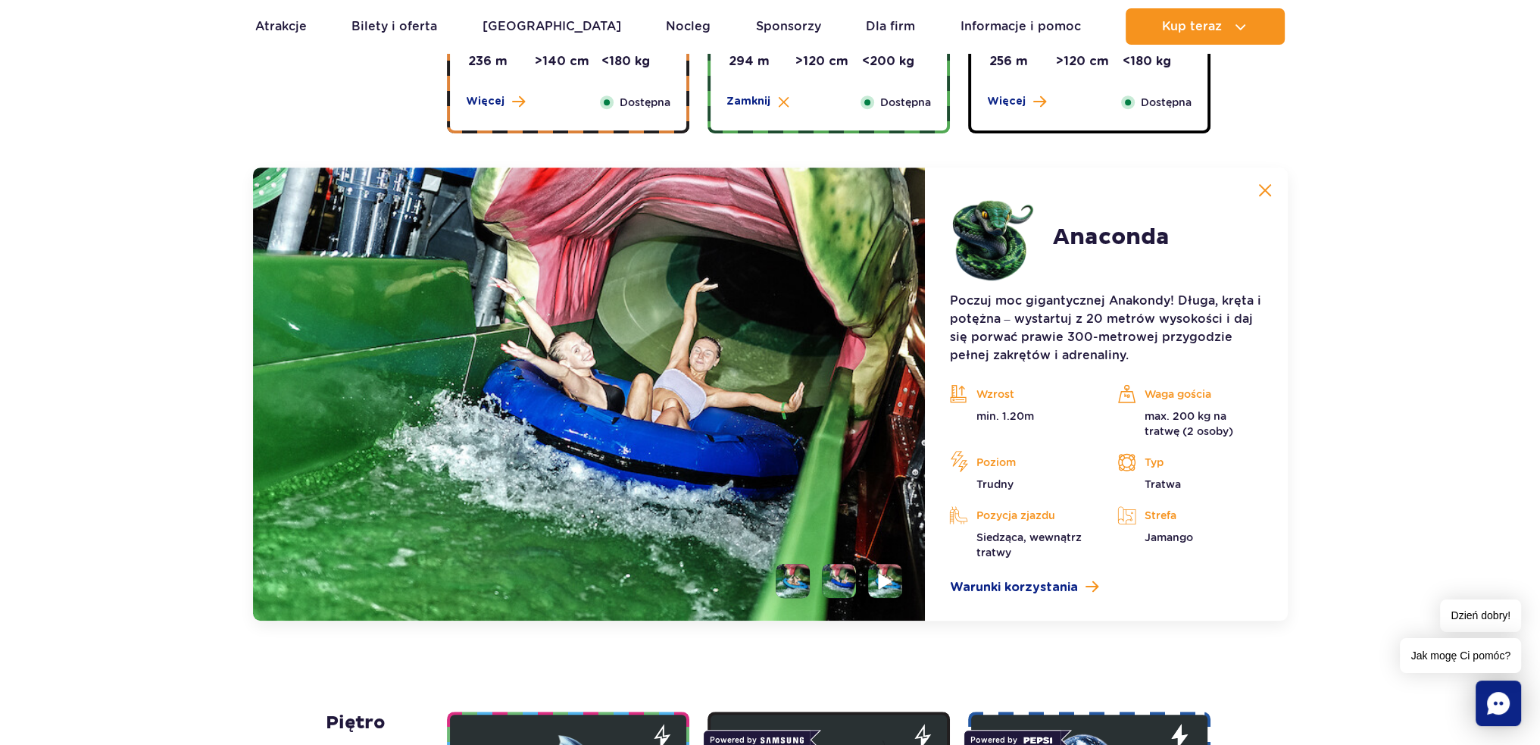
click at [880, 572] on img at bounding box center [886, 580] width 14 height 17
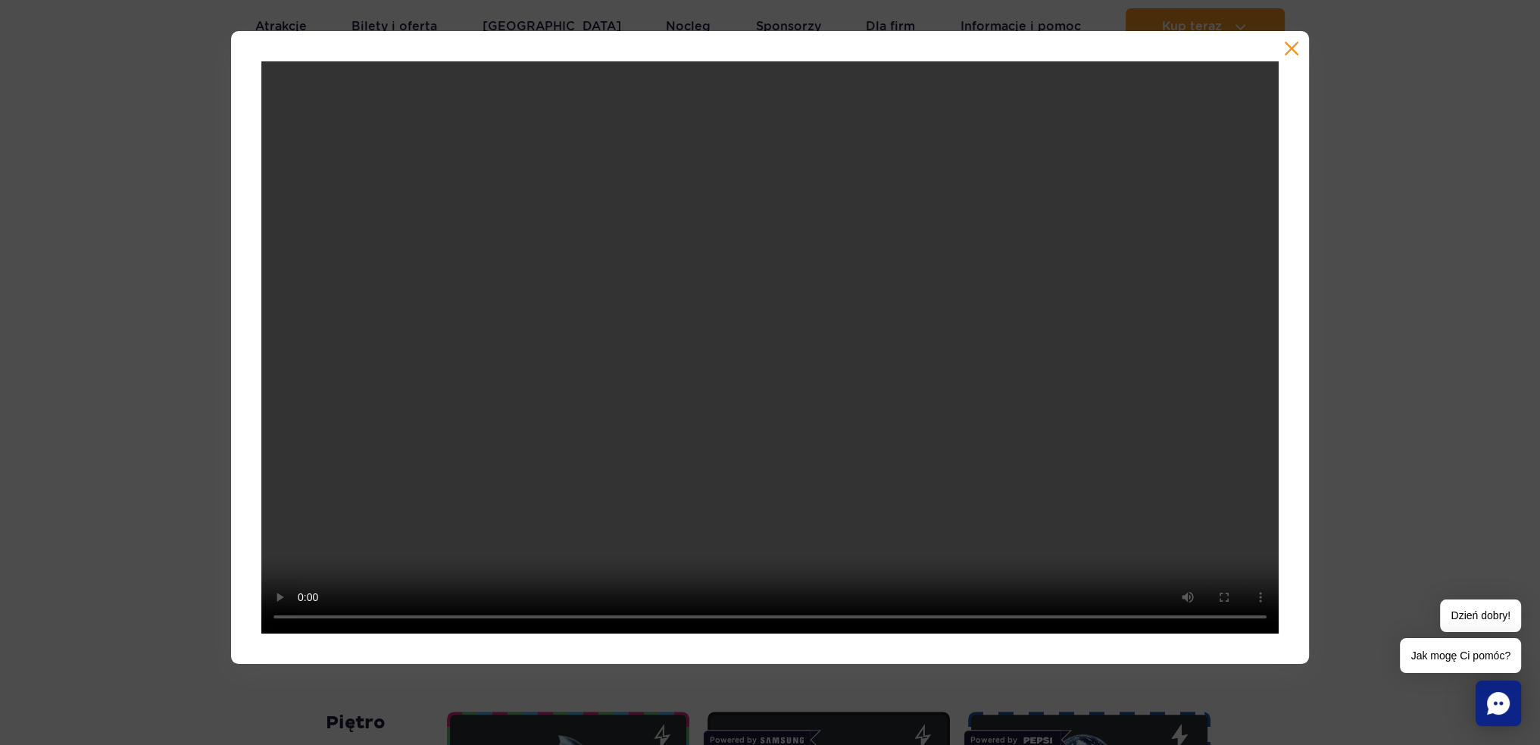
click at [1296, 42] on button "button" at bounding box center [1291, 48] width 15 height 15
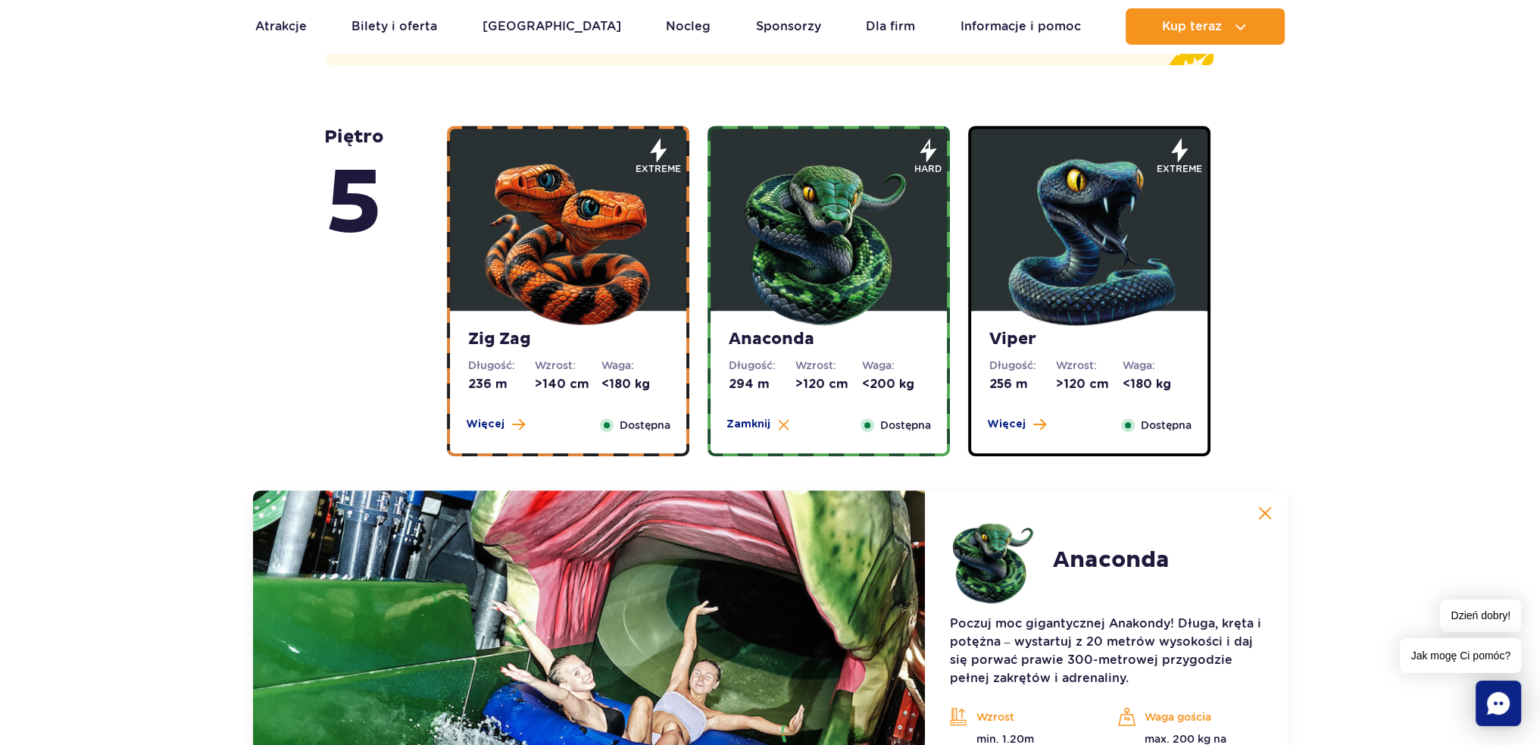
scroll to position [936, 0]
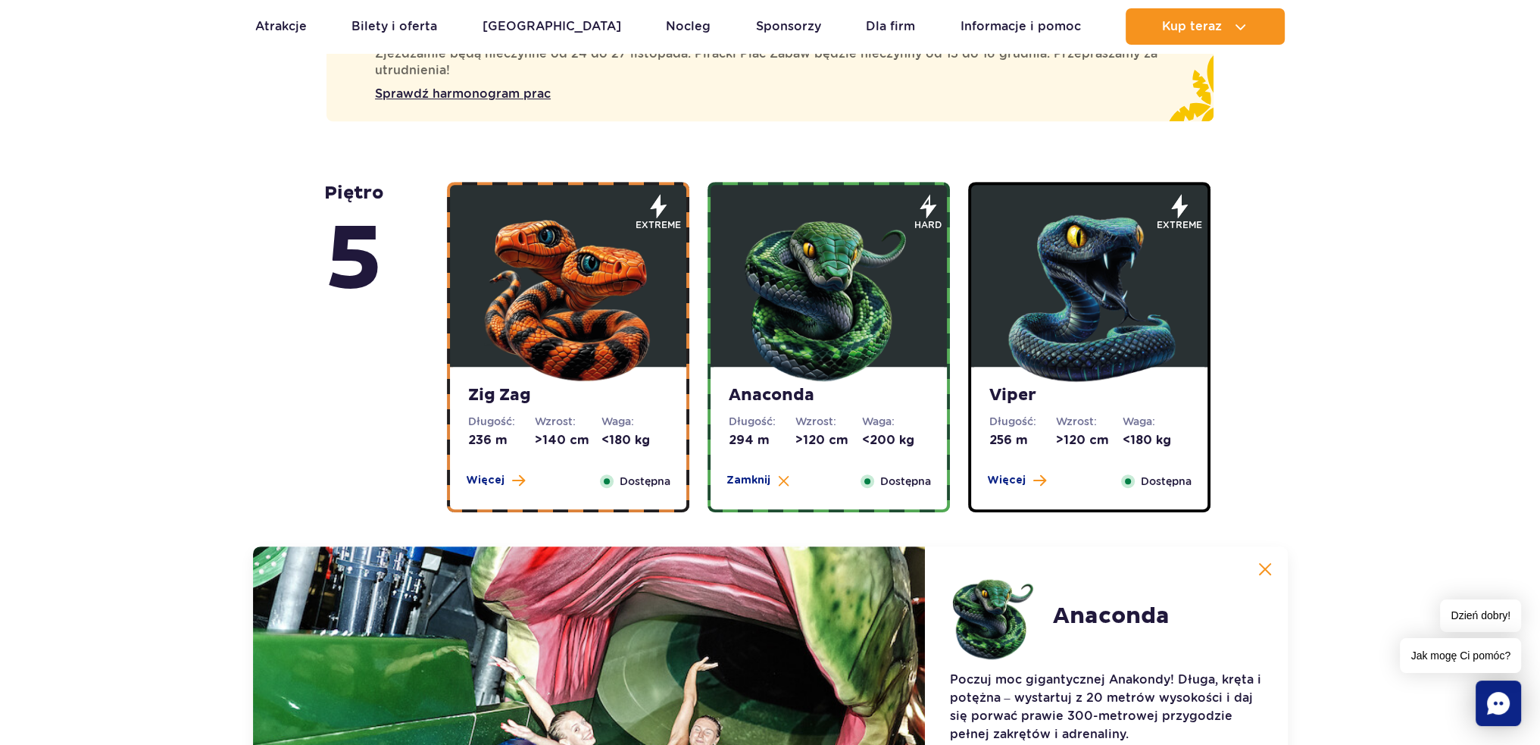
click at [1264, 568] on img at bounding box center [1265, 569] width 14 height 14
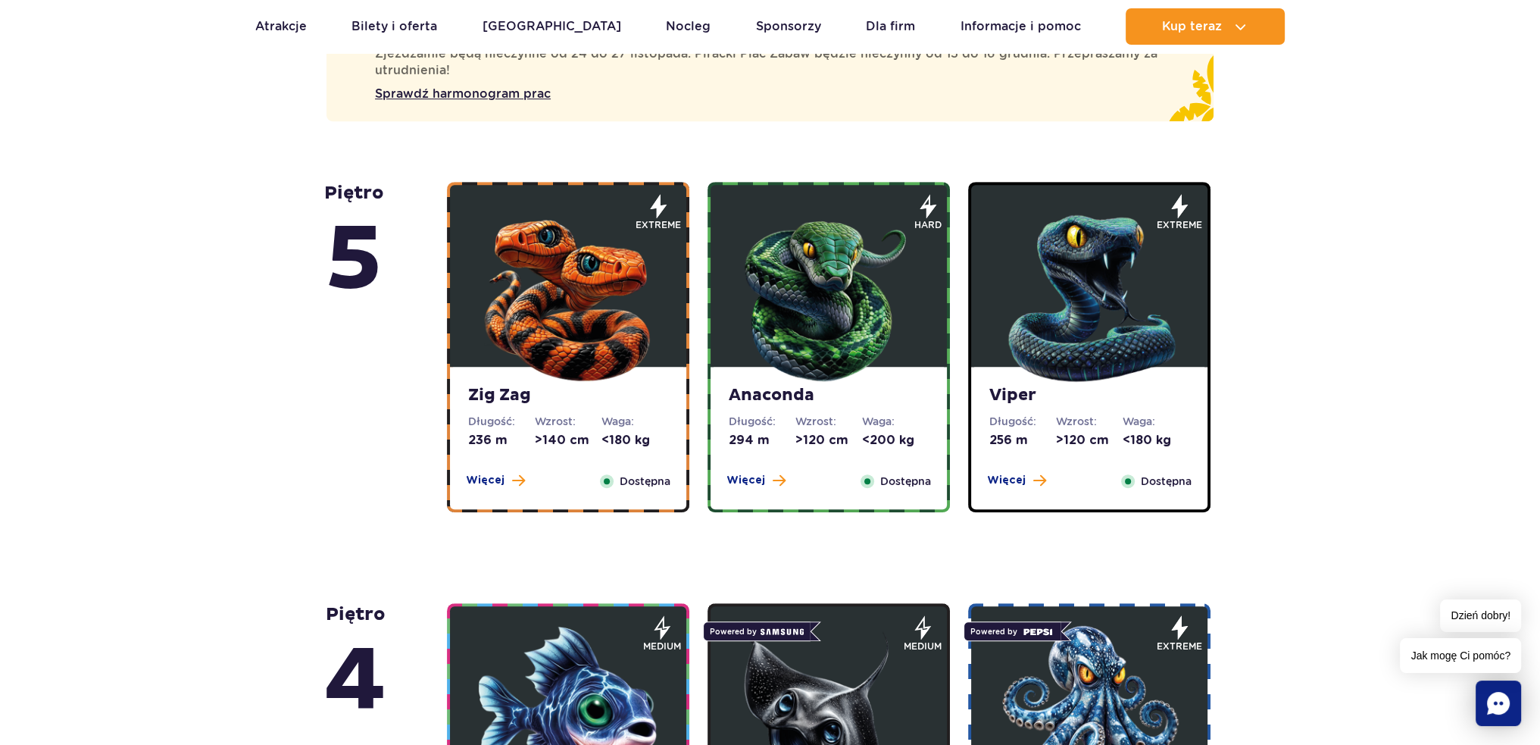
click at [873, 336] on img at bounding box center [829, 295] width 182 height 182
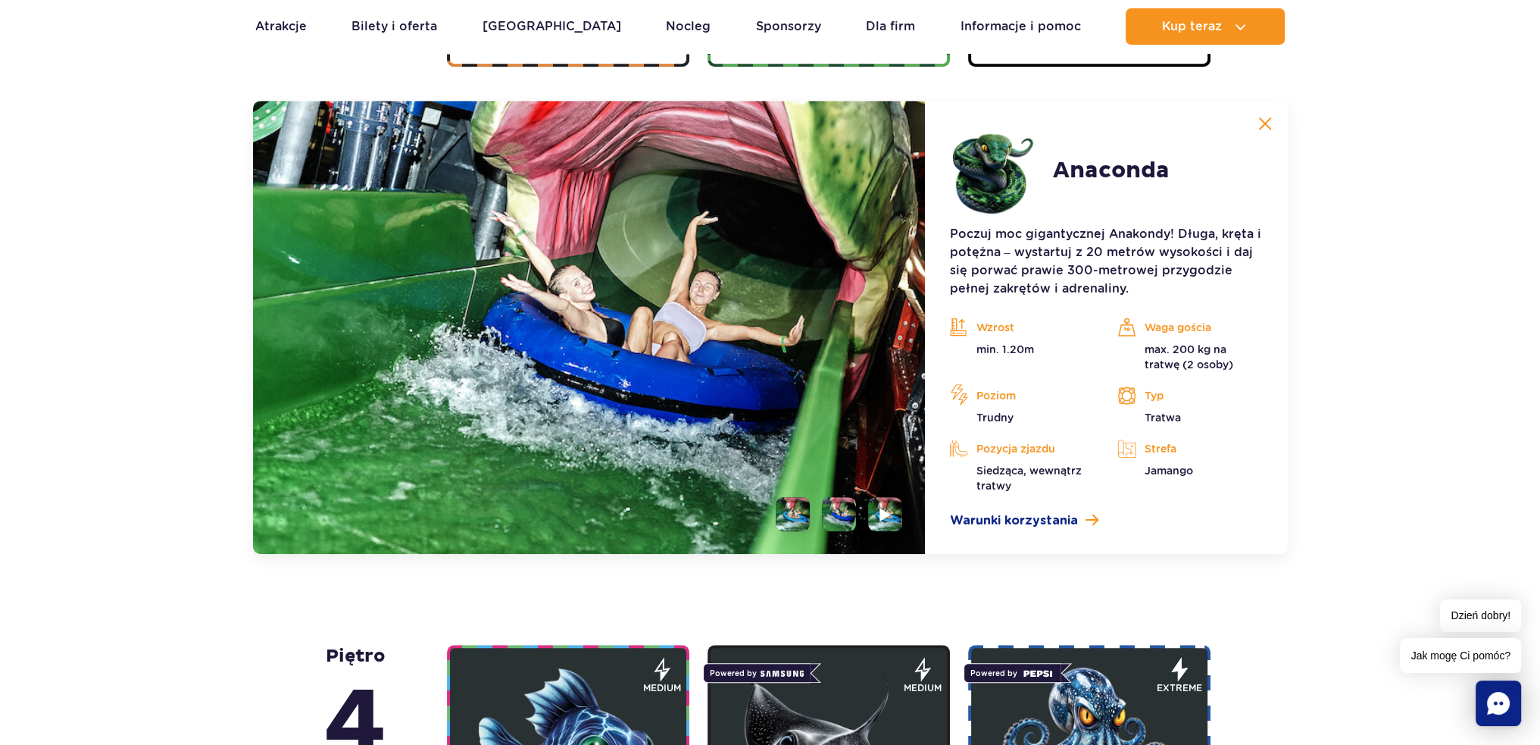
scroll to position [1391, 0]
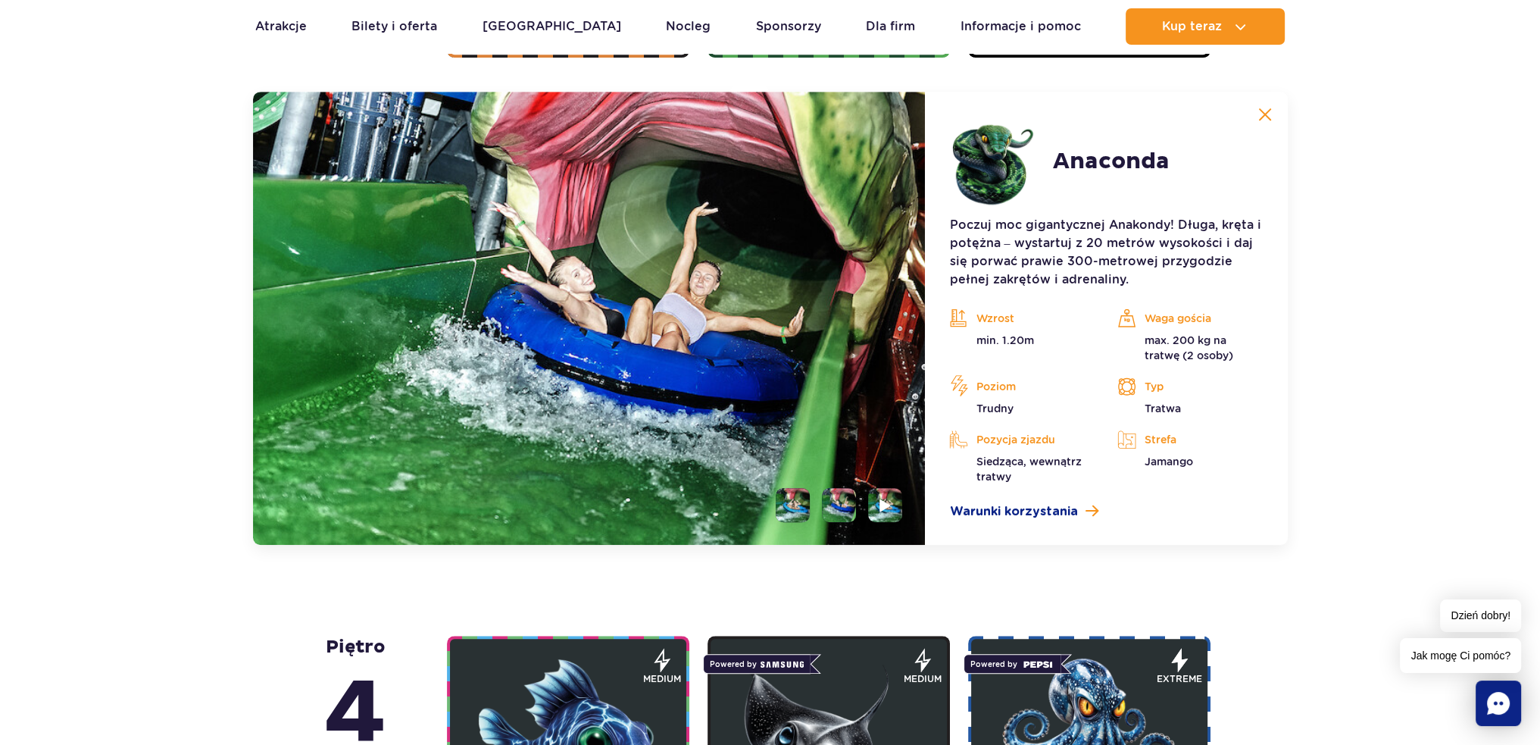
click at [832, 508] on img at bounding box center [839, 505] width 34 height 34
click at [846, 499] on img at bounding box center [839, 505] width 34 height 34
click at [874, 499] on li at bounding box center [885, 505] width 34 height 34
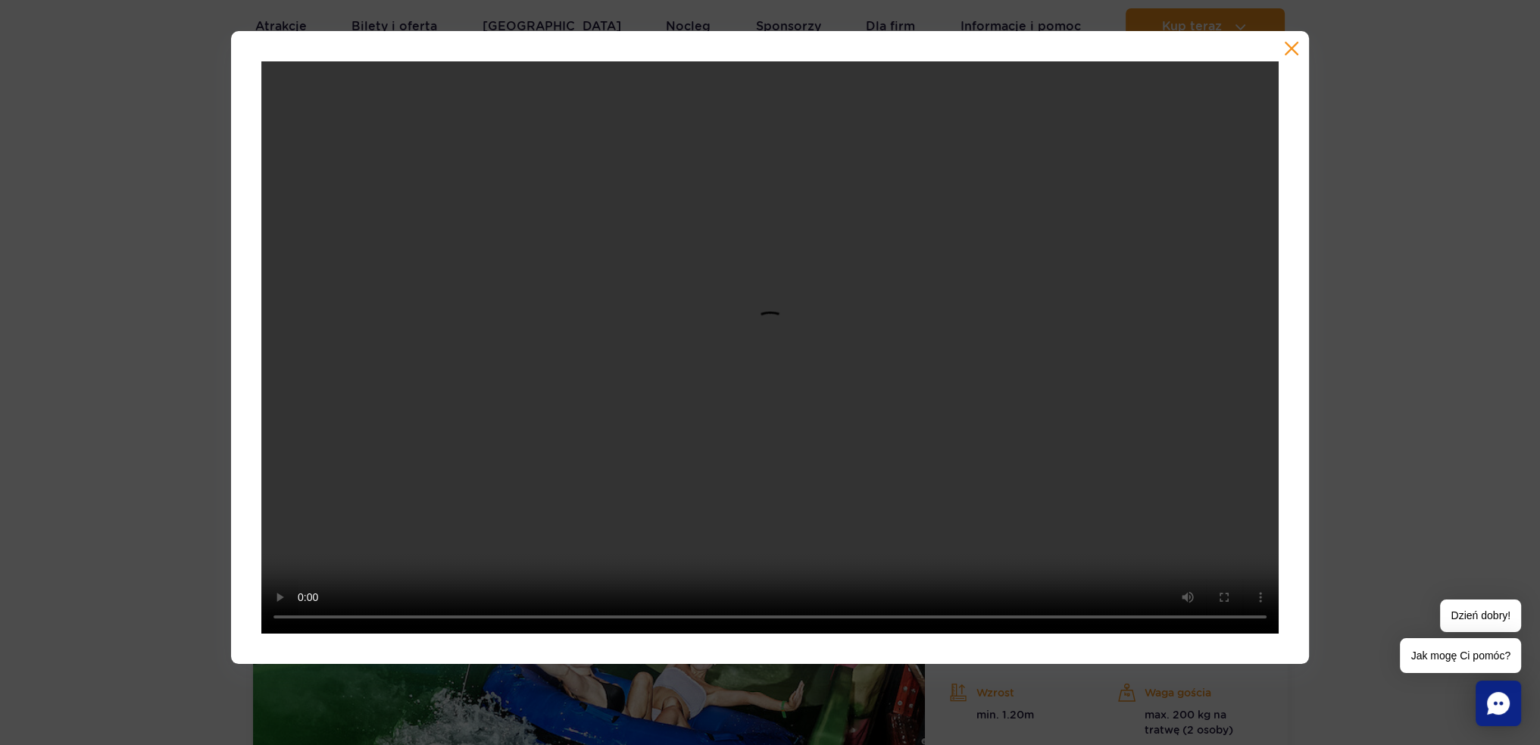
scroll to position [1012, 0]
click at [1161, 505] on video at bounding box center [769, 347] width 1017 height 572
click at [1290, 46] on button "button" at bounding box center [1291, 48] width 15 height 15
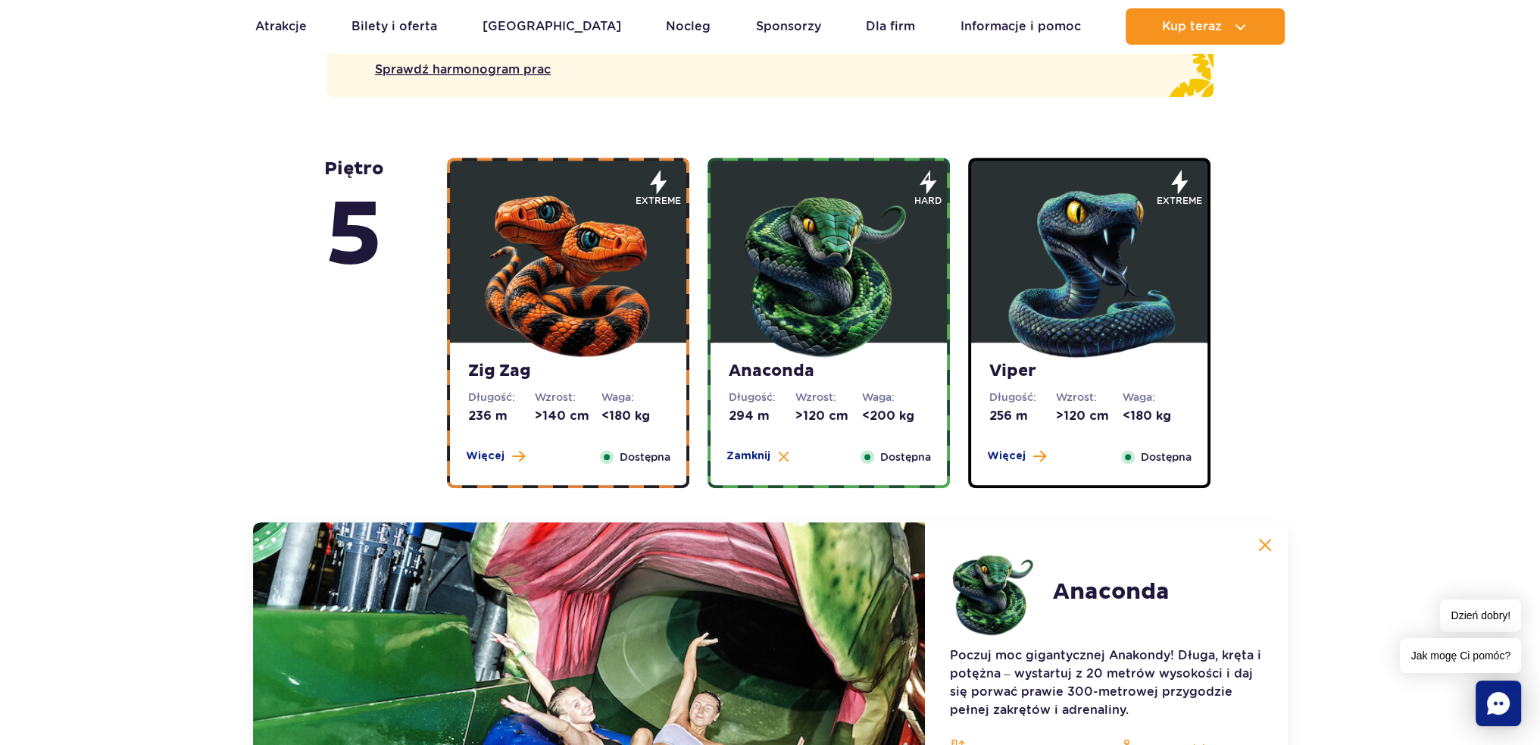
scroll to position [936, 0]
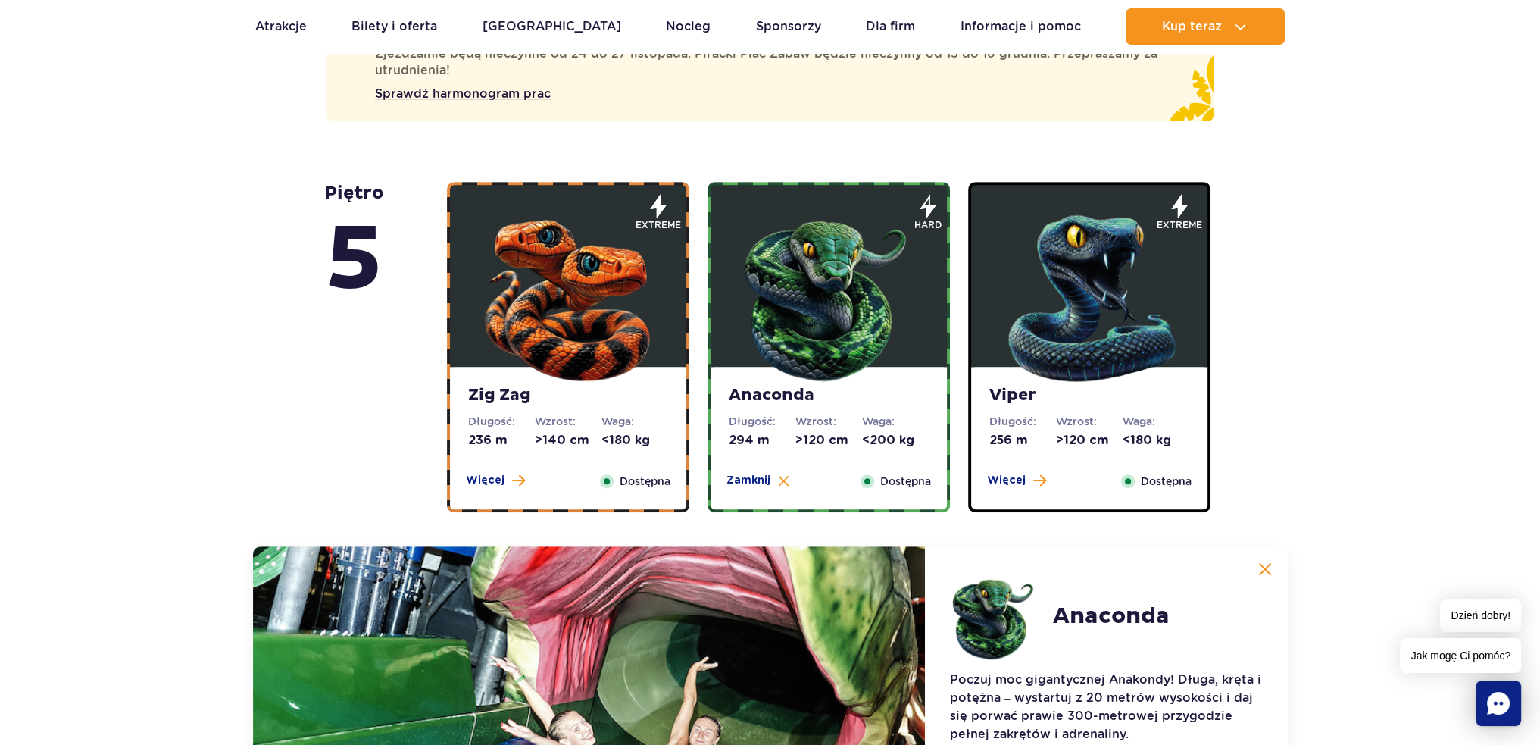
click at [857, 255] on img at bounding box center [829, 295] width 182 height 182
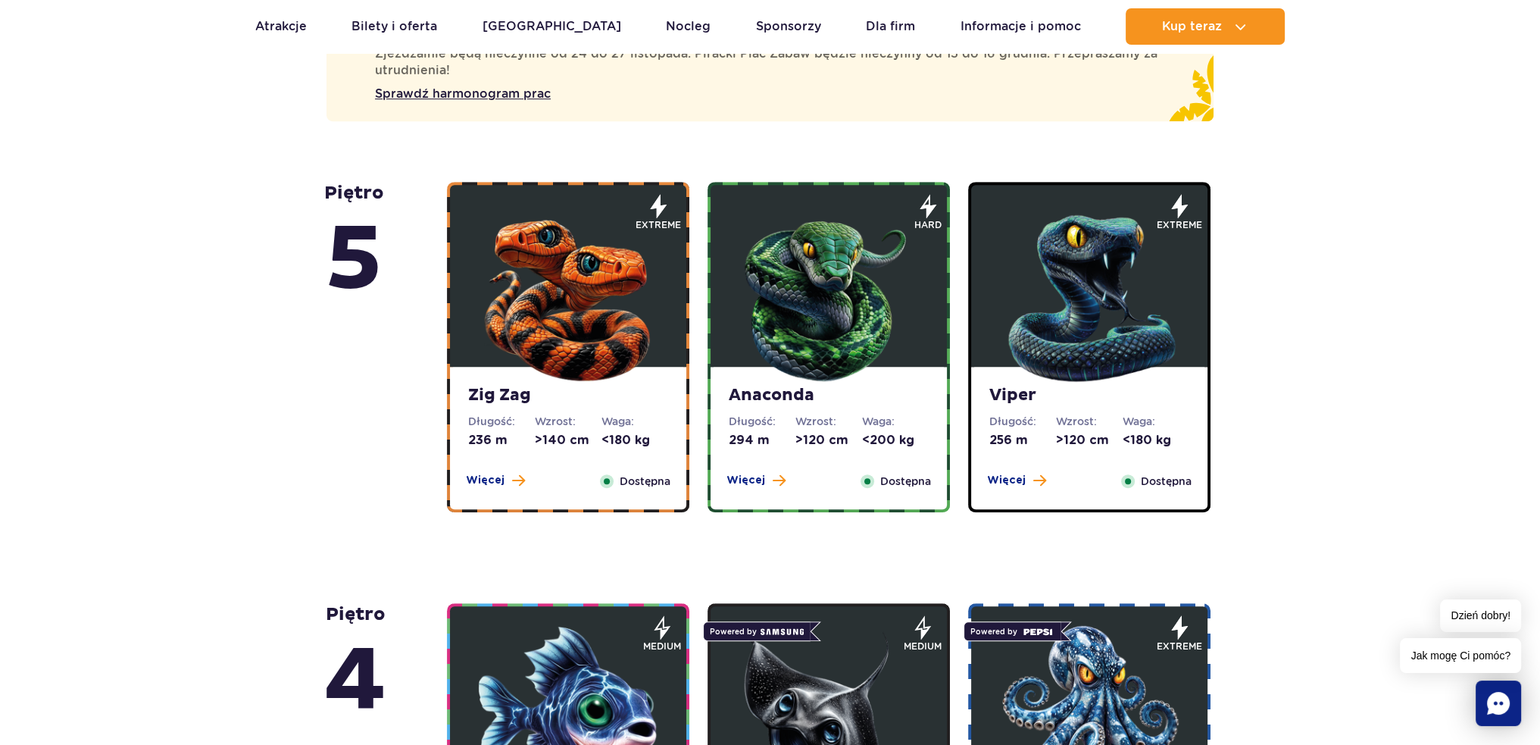
click at [1115, 306] on img at bounding box center [1090, 295] width 182 height 182
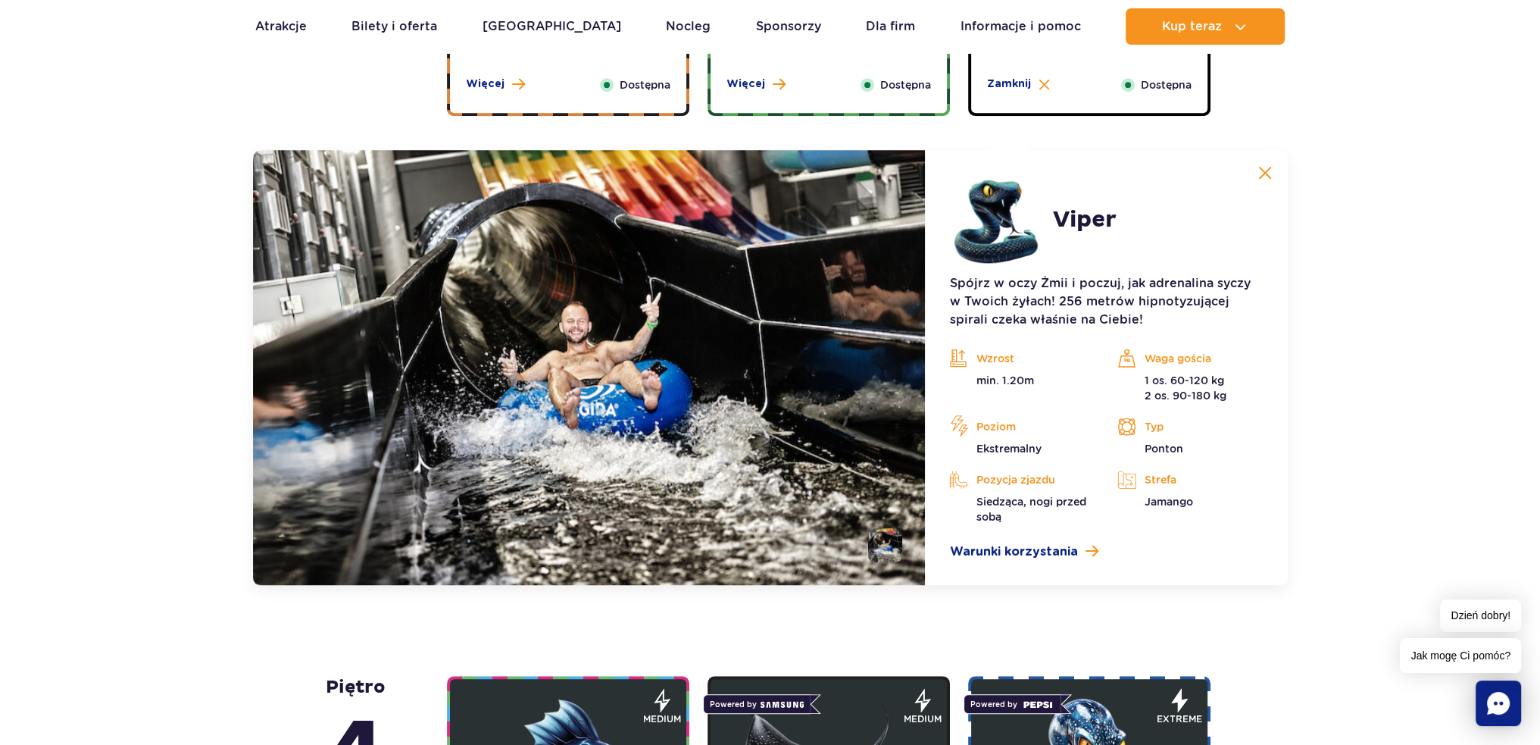
scroll to position [1391, 0]
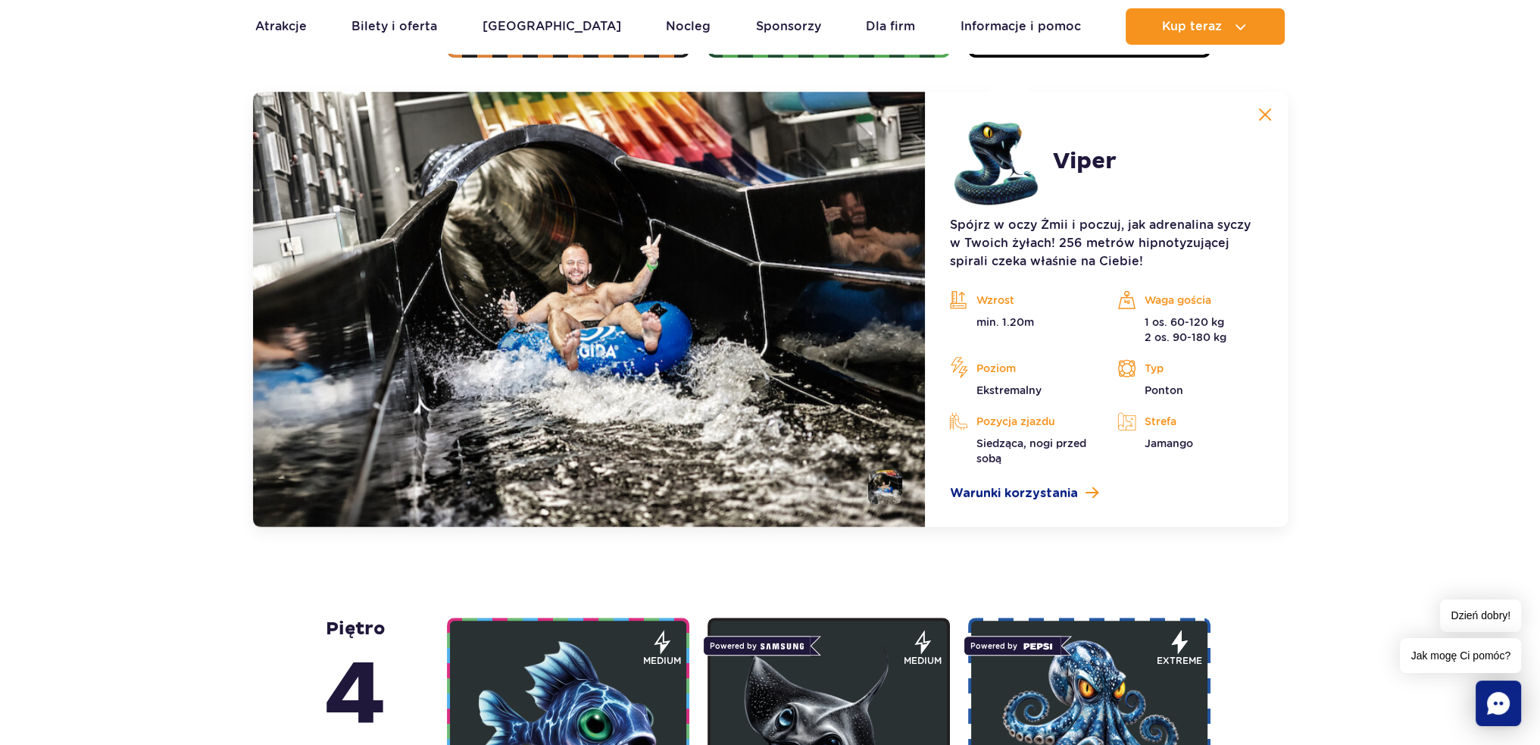
click at [896, 481] on li at bounding box center [885, 487] width 34 height 34
click at [882, 489] on img at bounding box center [885, 487] width 34 height 34
click at [1064, 493] on span "Warunki korzystania" at bounding box center [1013, 493] width 128 height 18
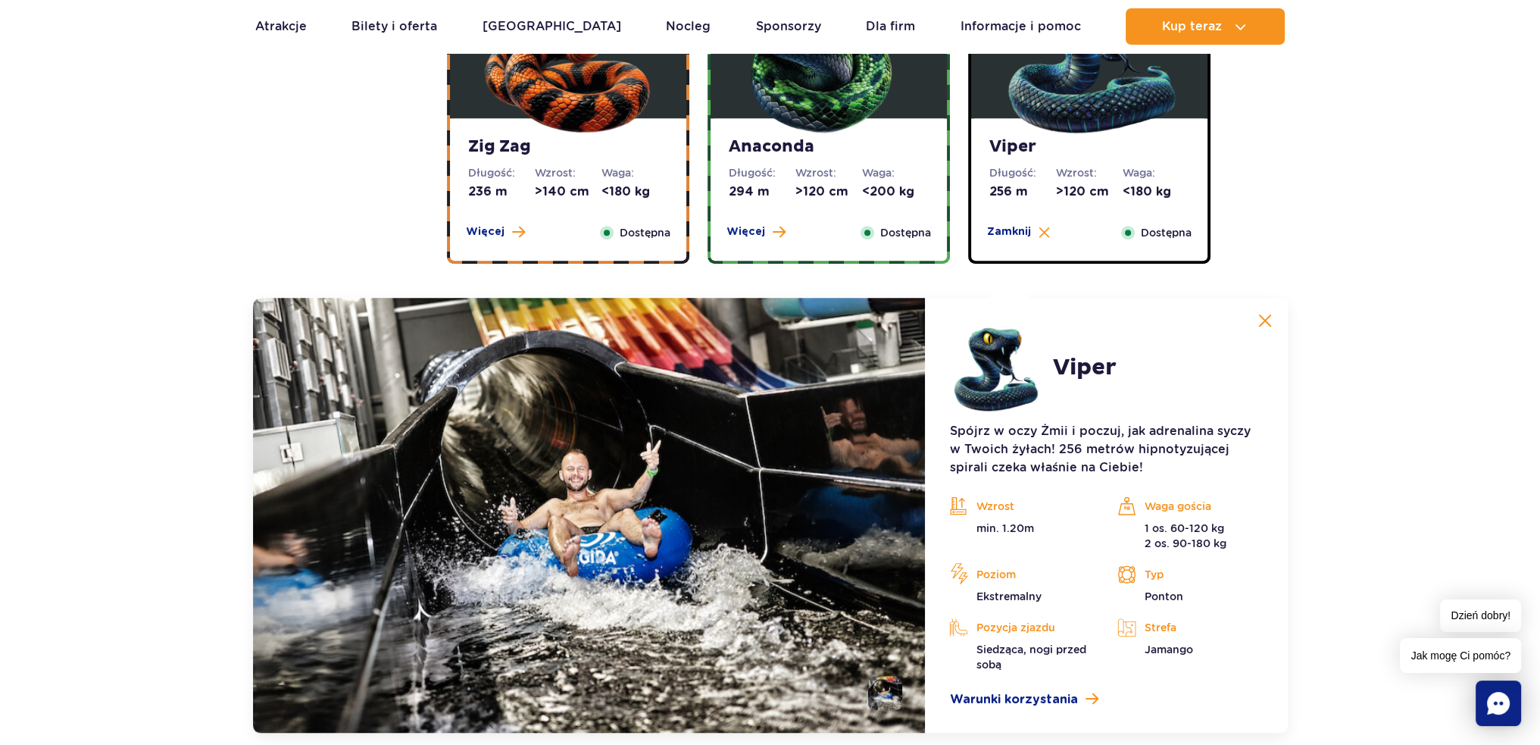
scroll to position [1012, 0]
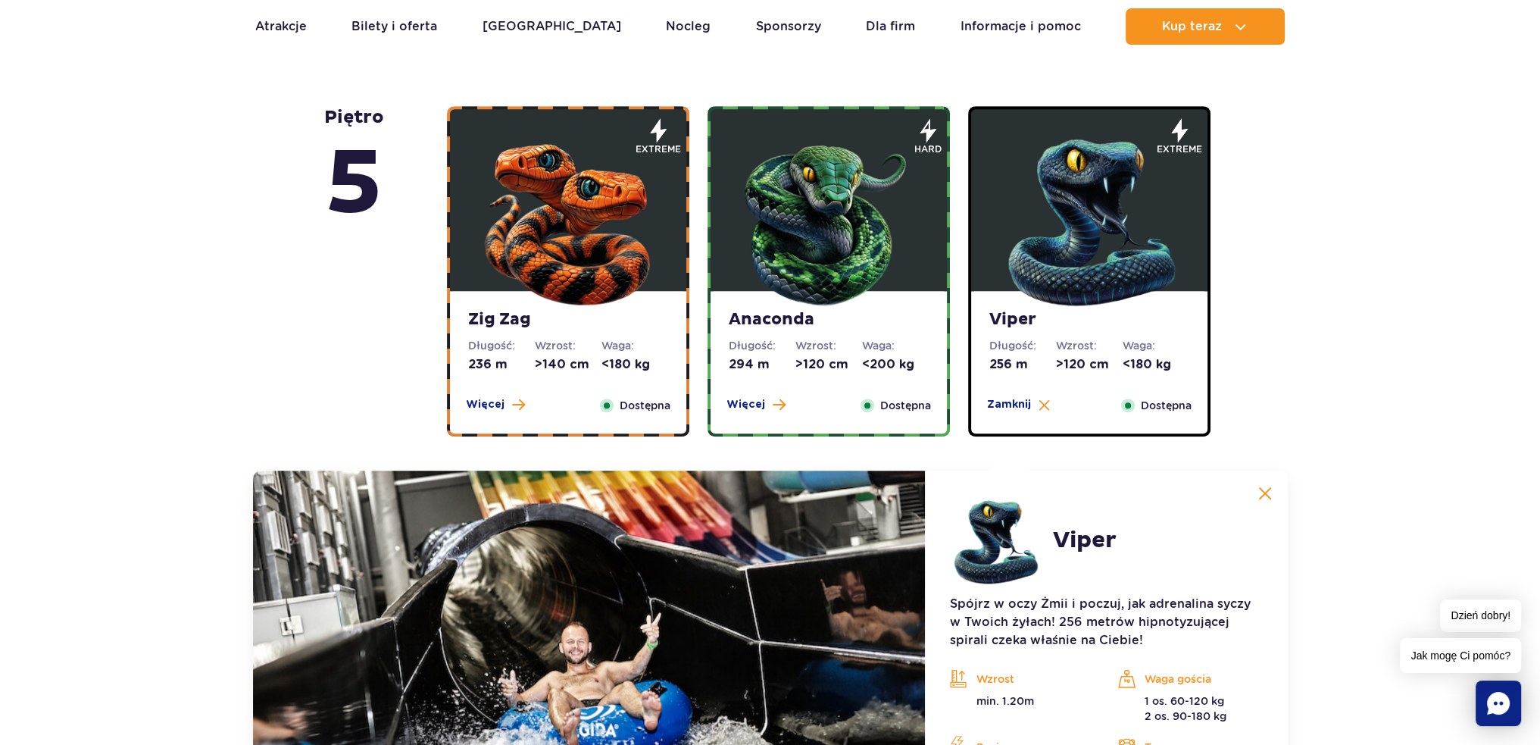
click at [1271, 489] on img at bounding box center [1265, 493] width 14 height 14
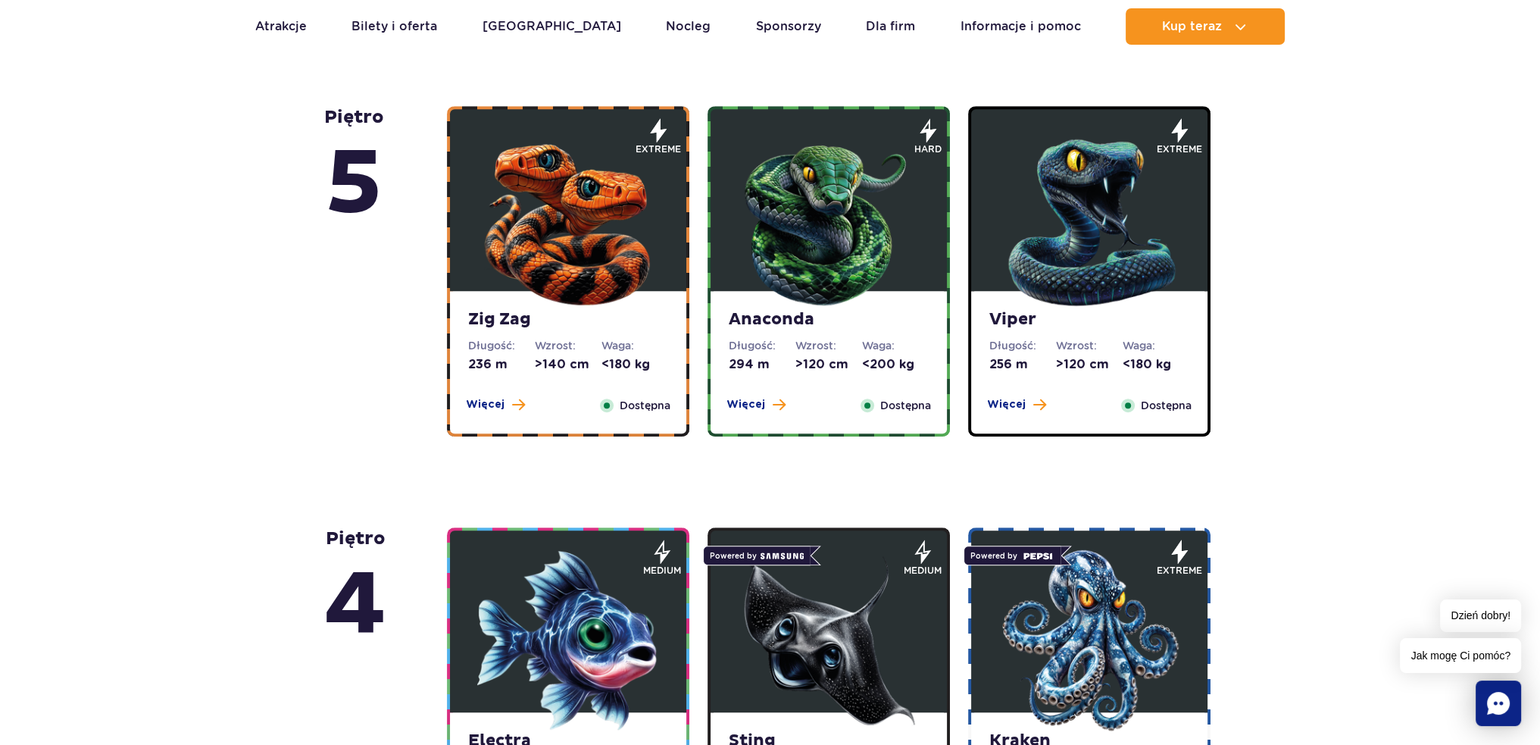
click at [580, 226] on img at bounding box center [568, 219] width 182 height 182
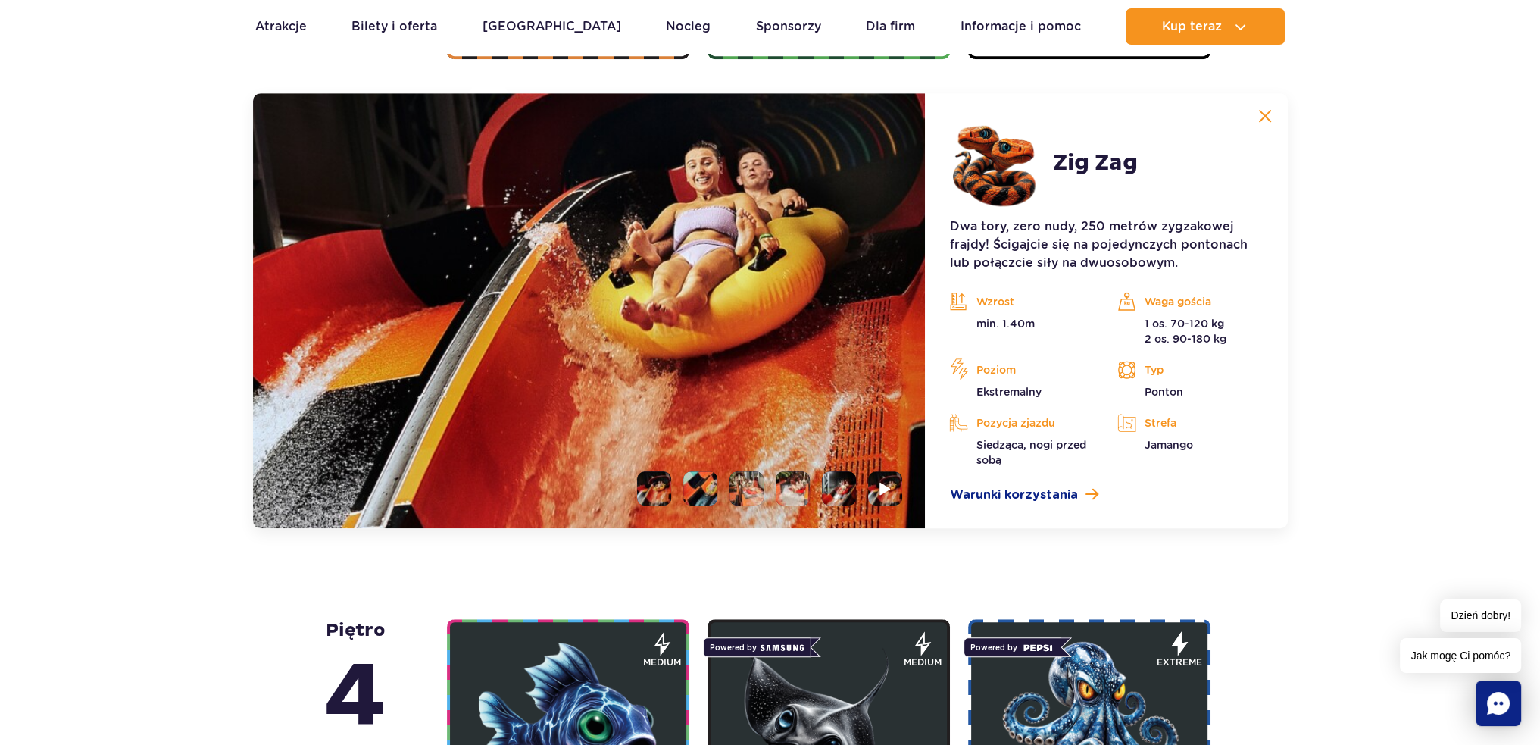
scroll to position [1391, 0]
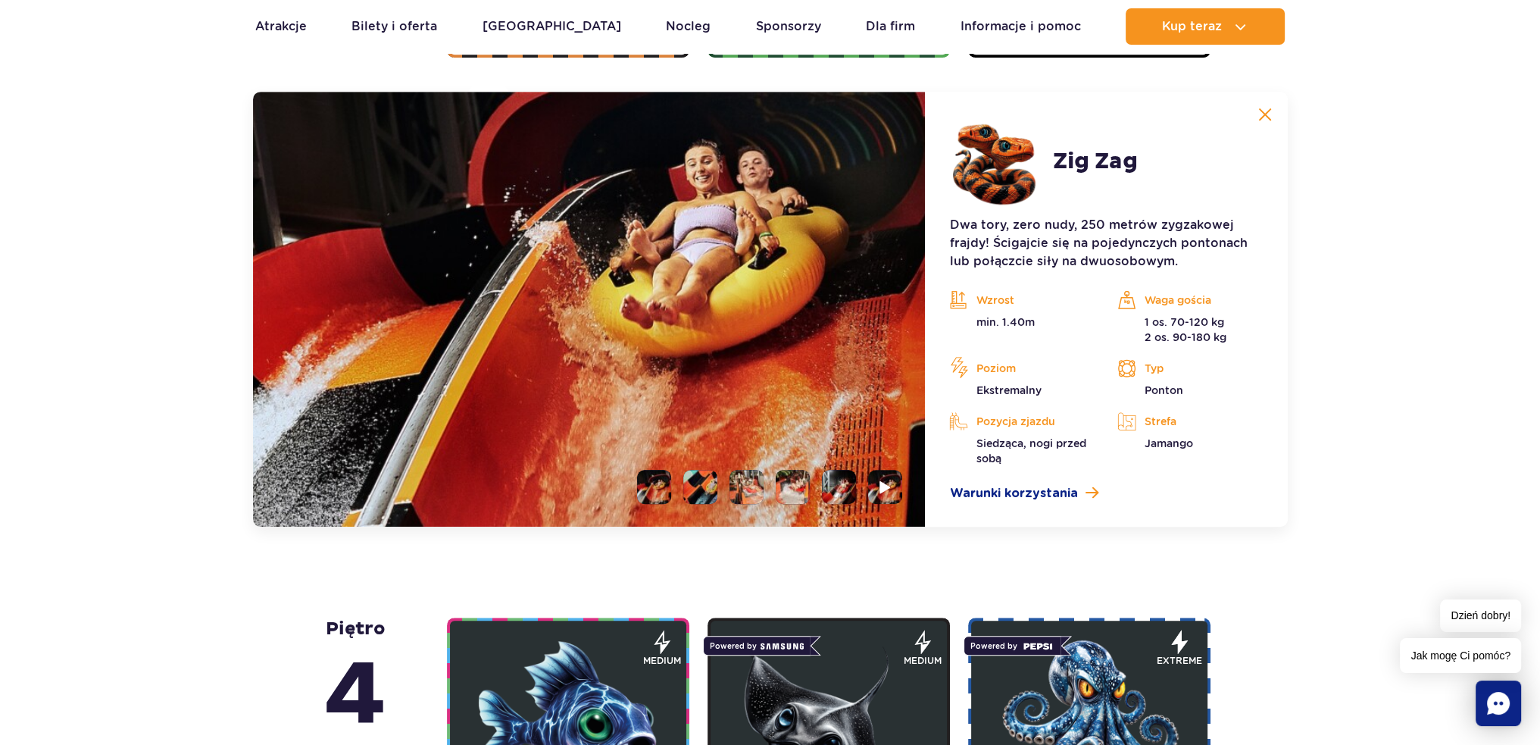
click at [712, 482] on li at bounding box center [700, 487] width 34 height 34
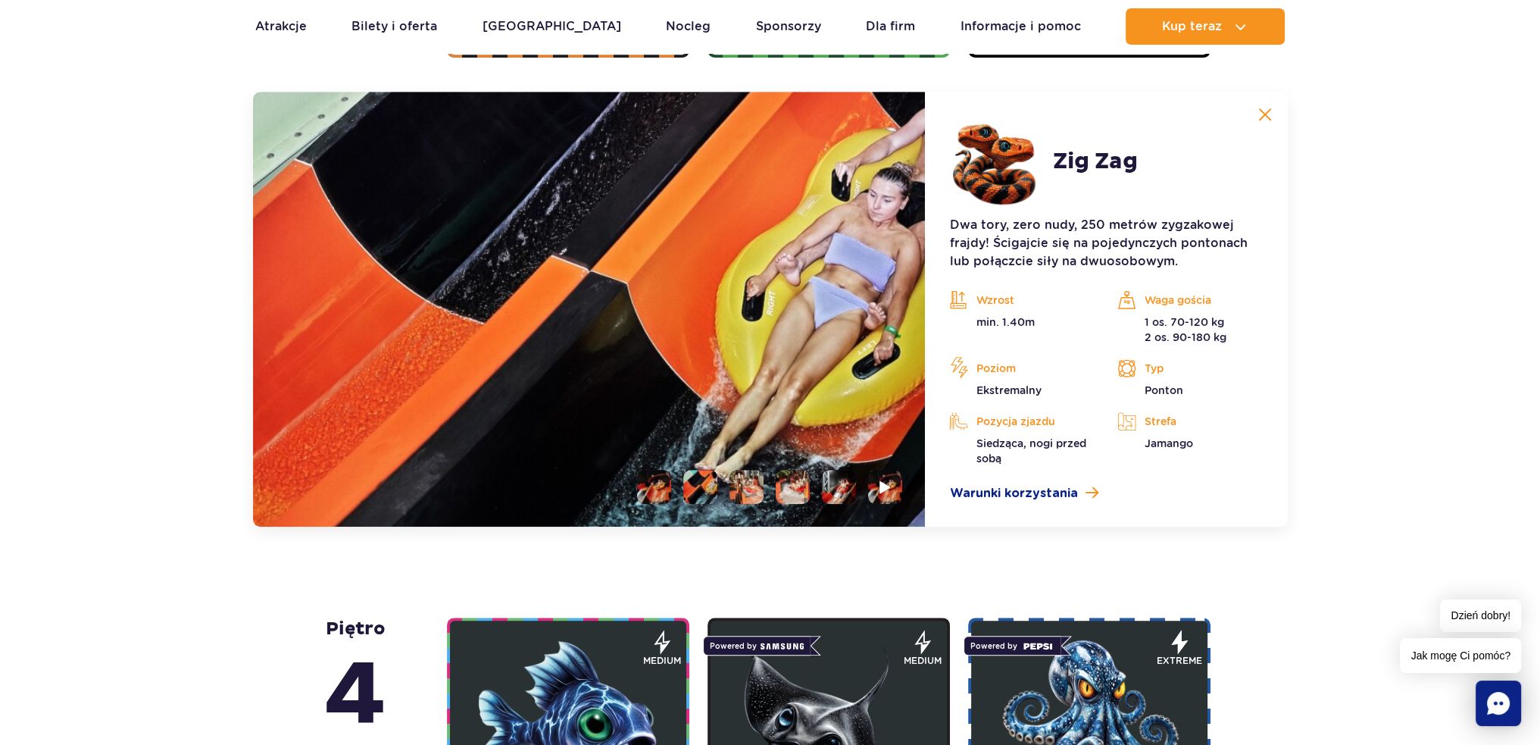
click at [754, 482] on li at bounding box center [747, 487] width 34 height 34
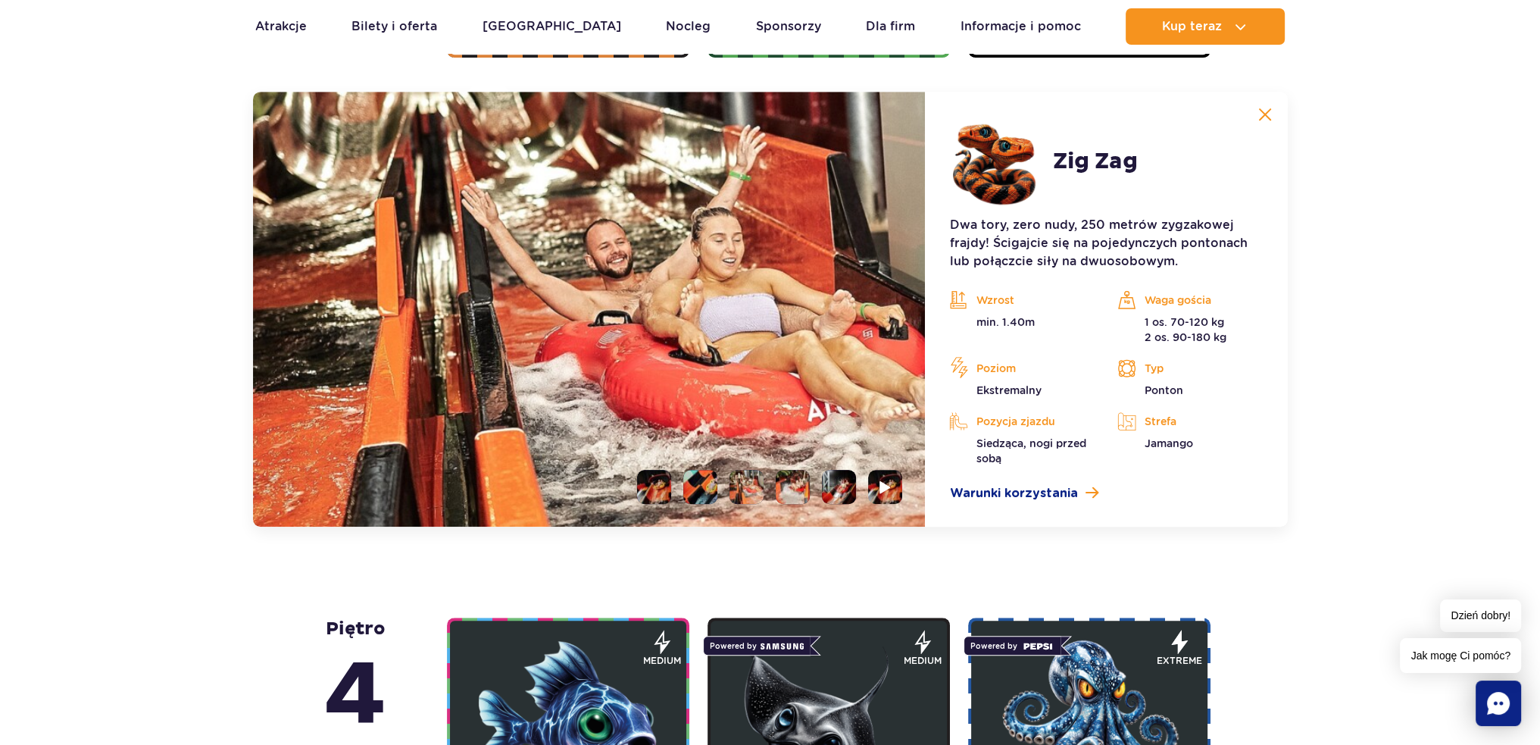
click at [793, 489] on li at bounding box center [793, 487] width 34 height 34
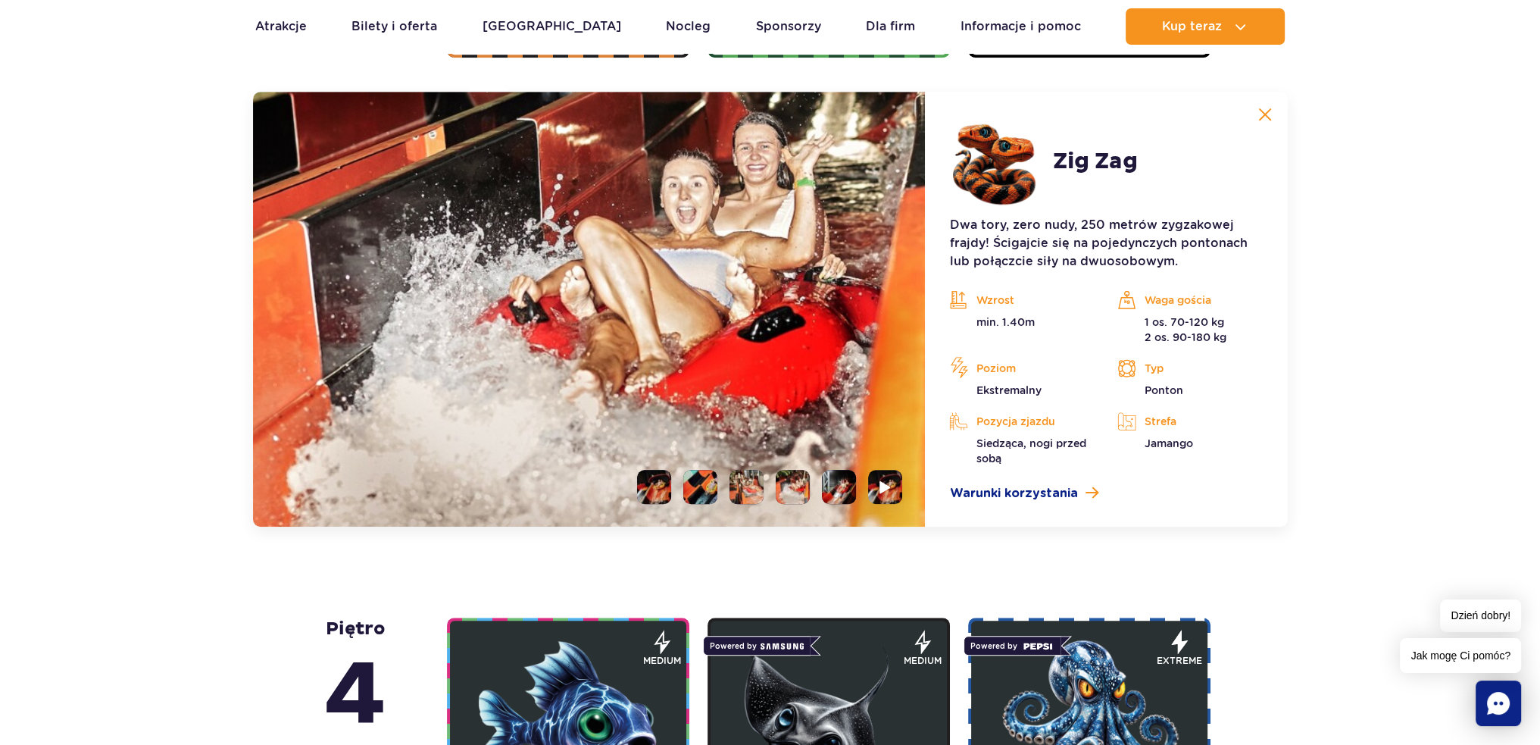
click at [835, 483] on li at bounding box center [839, 487] width 34 height 34
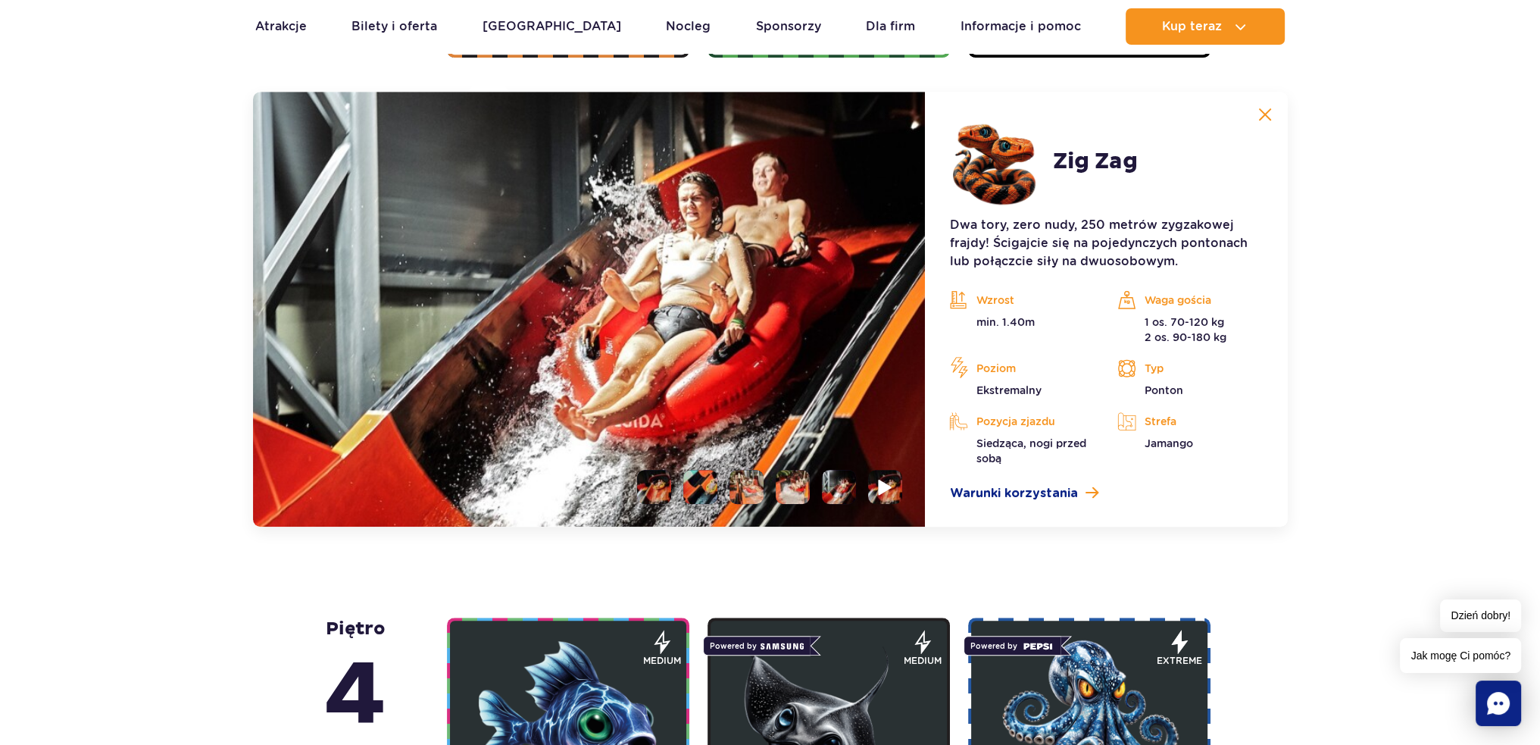
click at [884, 485] on img at bounding box center [886, 486] width 14 height 17
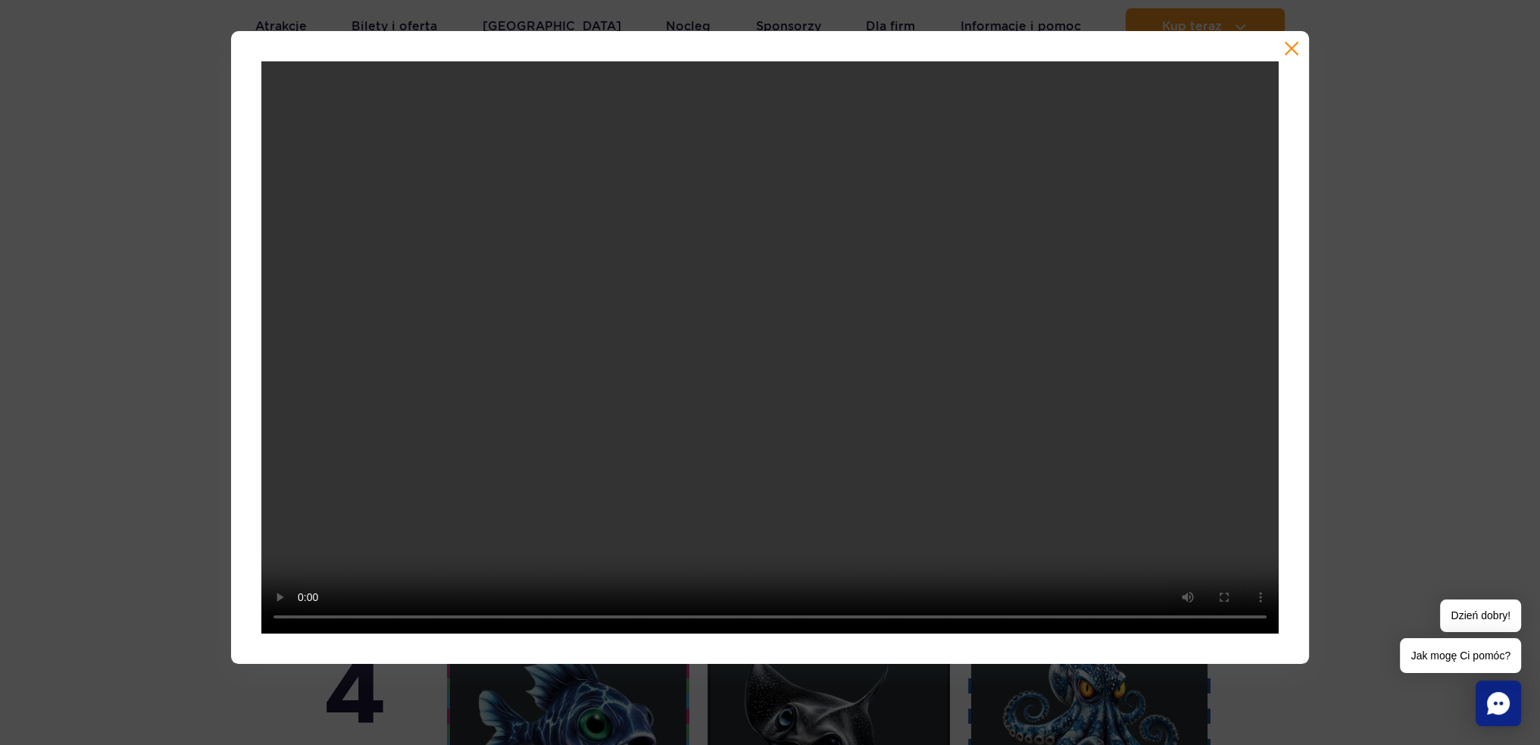
click at [1291, 46] on button "button" at bounding box center [1291, 48] width 15 height 15
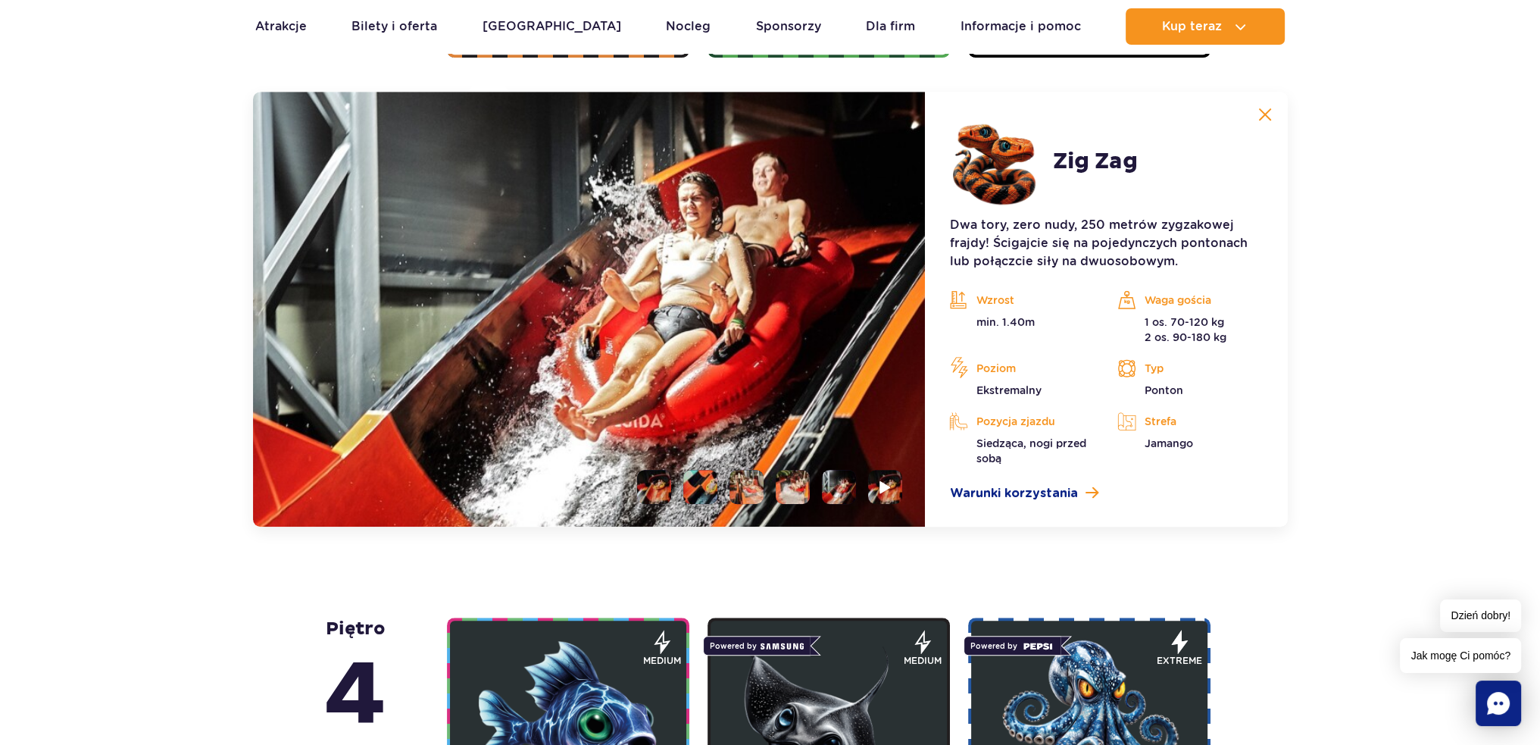
click at [845, 490] on img at bounding box center [839, 487] width 34 height 34
click at [842, 487] on img at bounding box center [839, 487] width 34 height 34
click at [789, 489] on li at bounding box center [793, 487] width 34 height 34
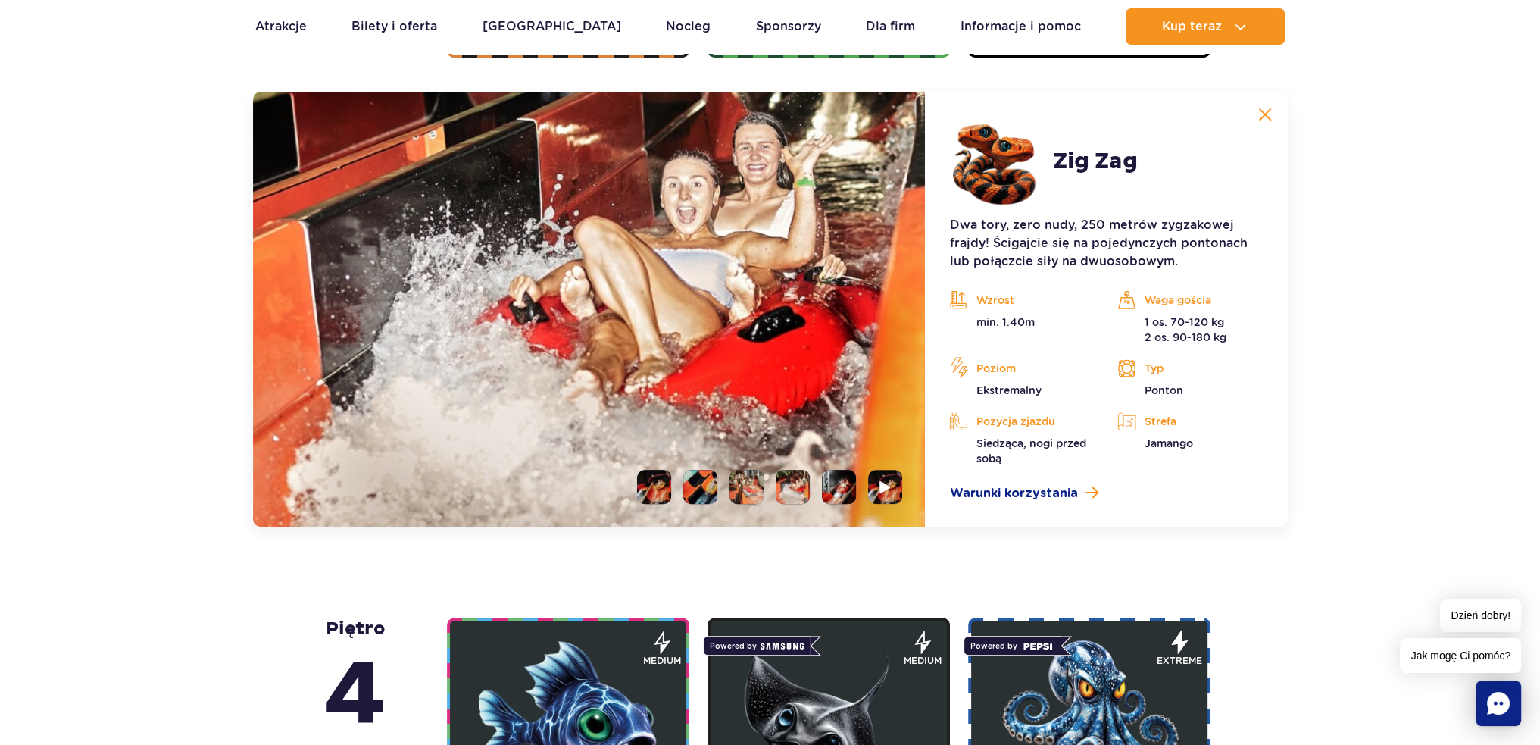
click at [803, 482] on img at bounding box center [793, 487] width 34 height 34
click at [805, 483] on img at bounding box center [793, 487] width 34 height 34
click at [749, 487] on li at bounding box center [747, 487] width 34 height 34
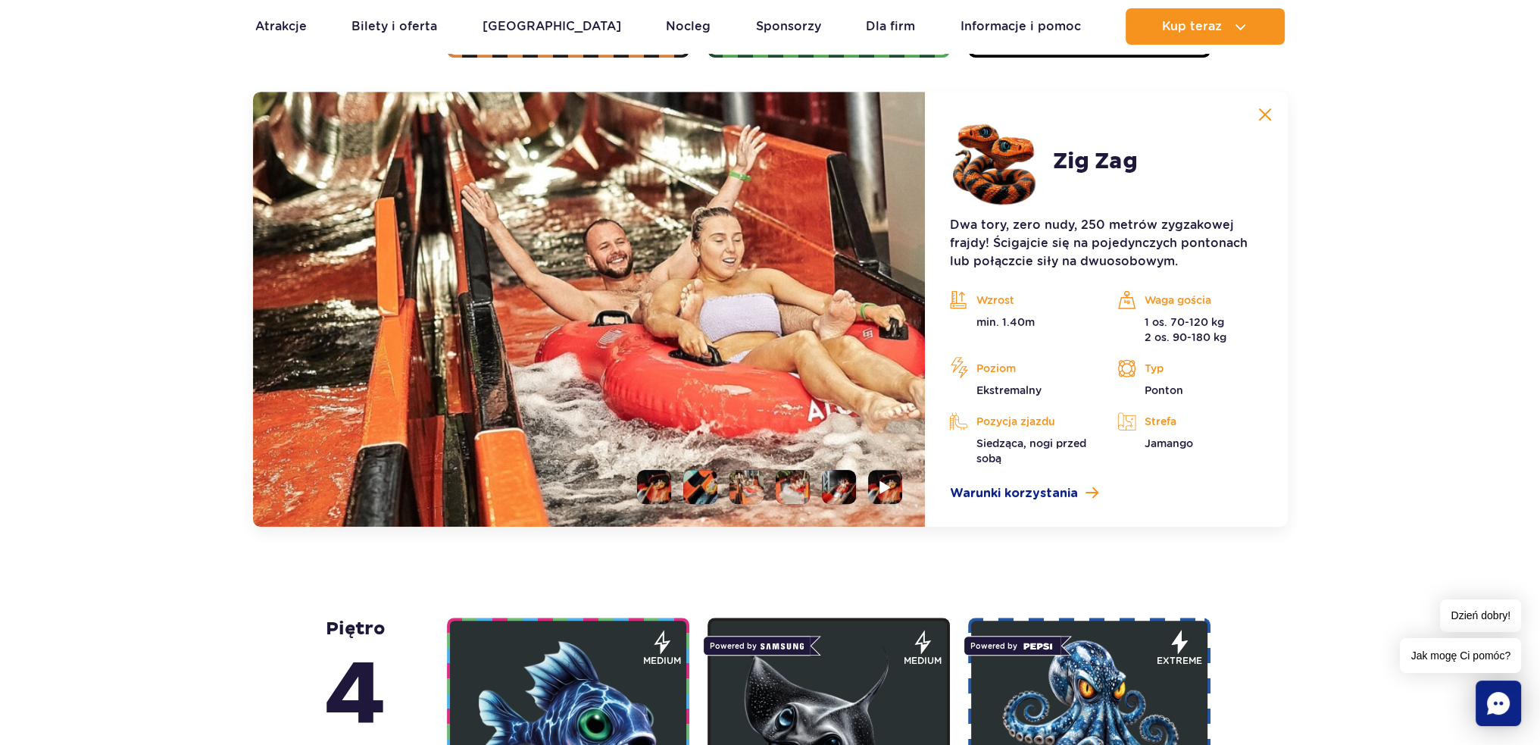
click at [699, 491] on li at bounding box center [700, 487] width 34 height 34
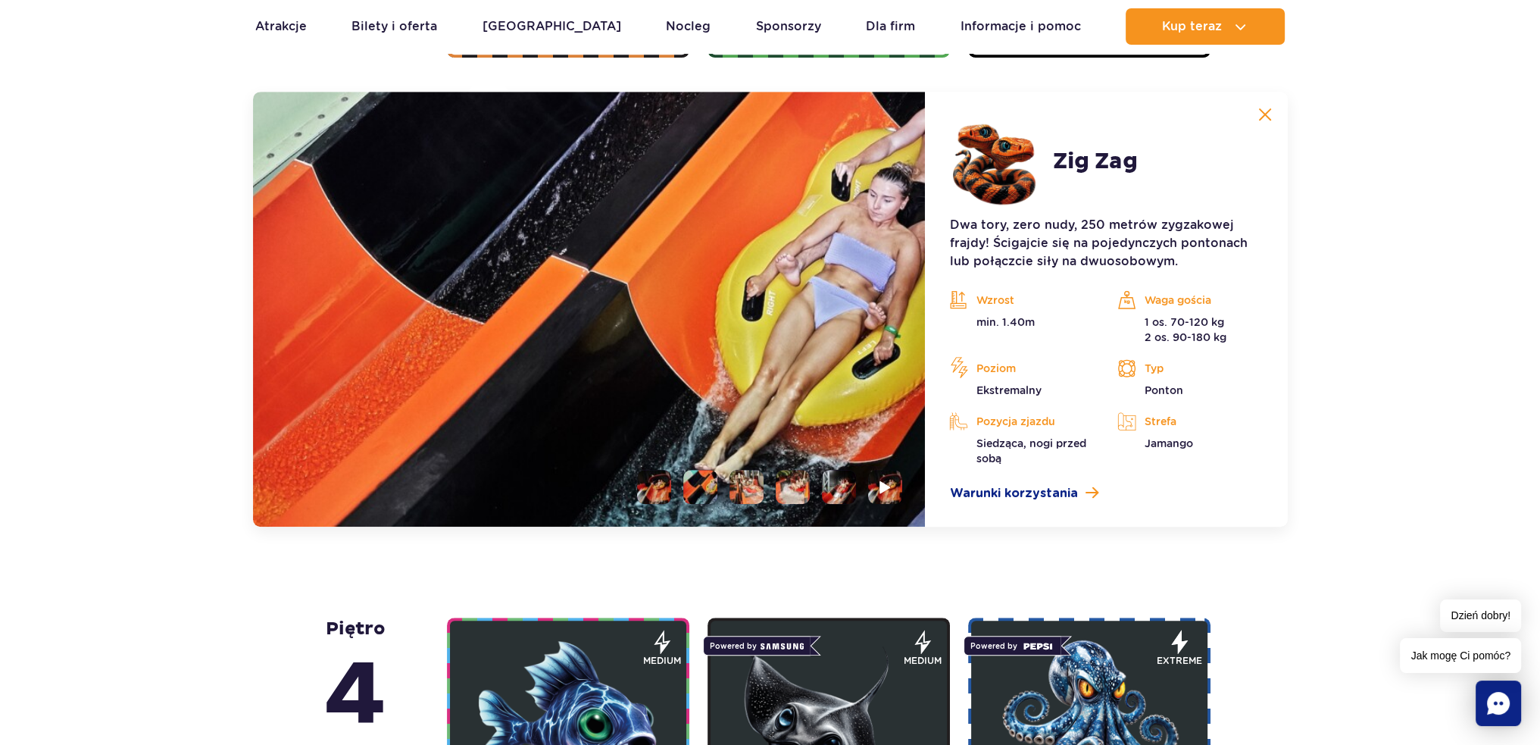
click at [652, 487] on li at bounding box center [654, 487] width 34 height 34
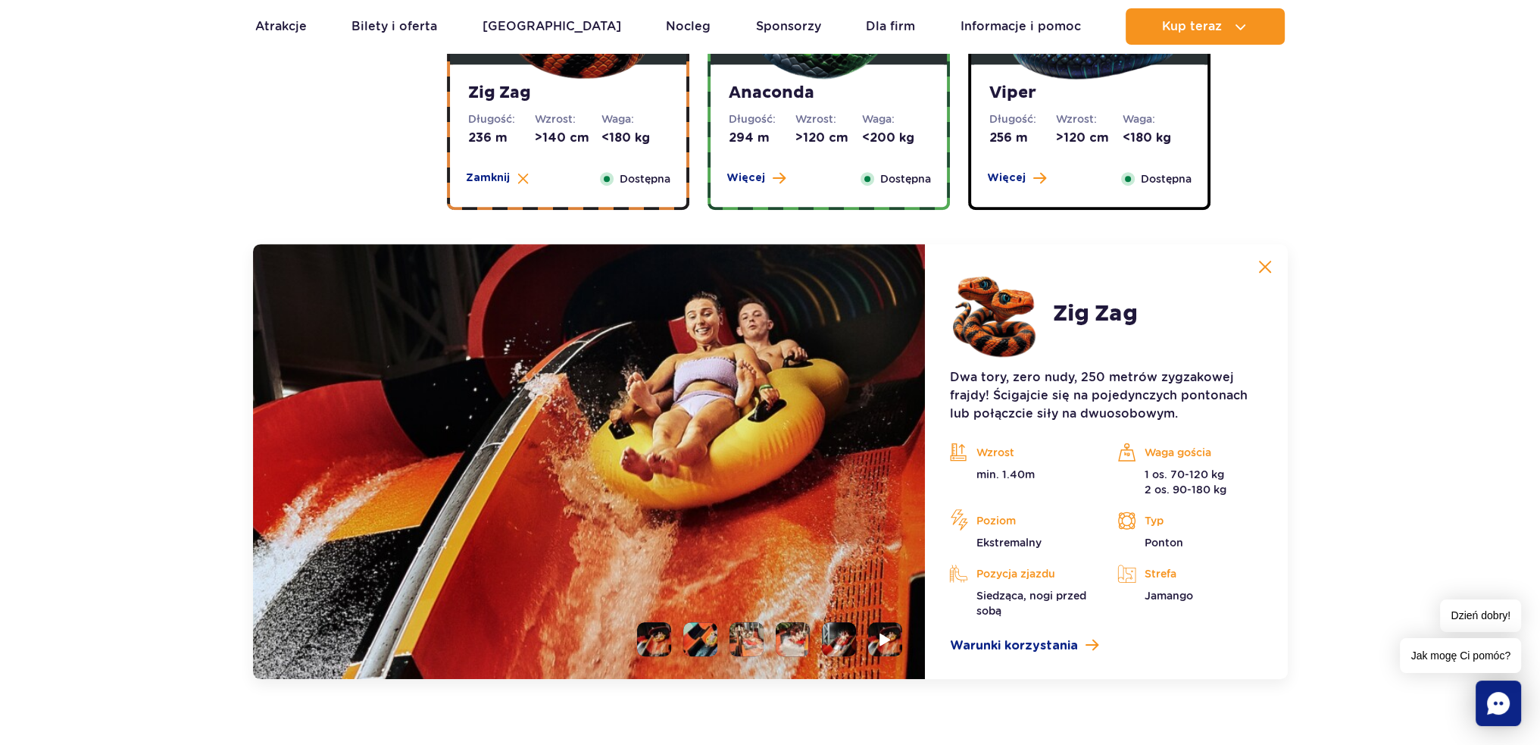
scroll to position [1315, 0]
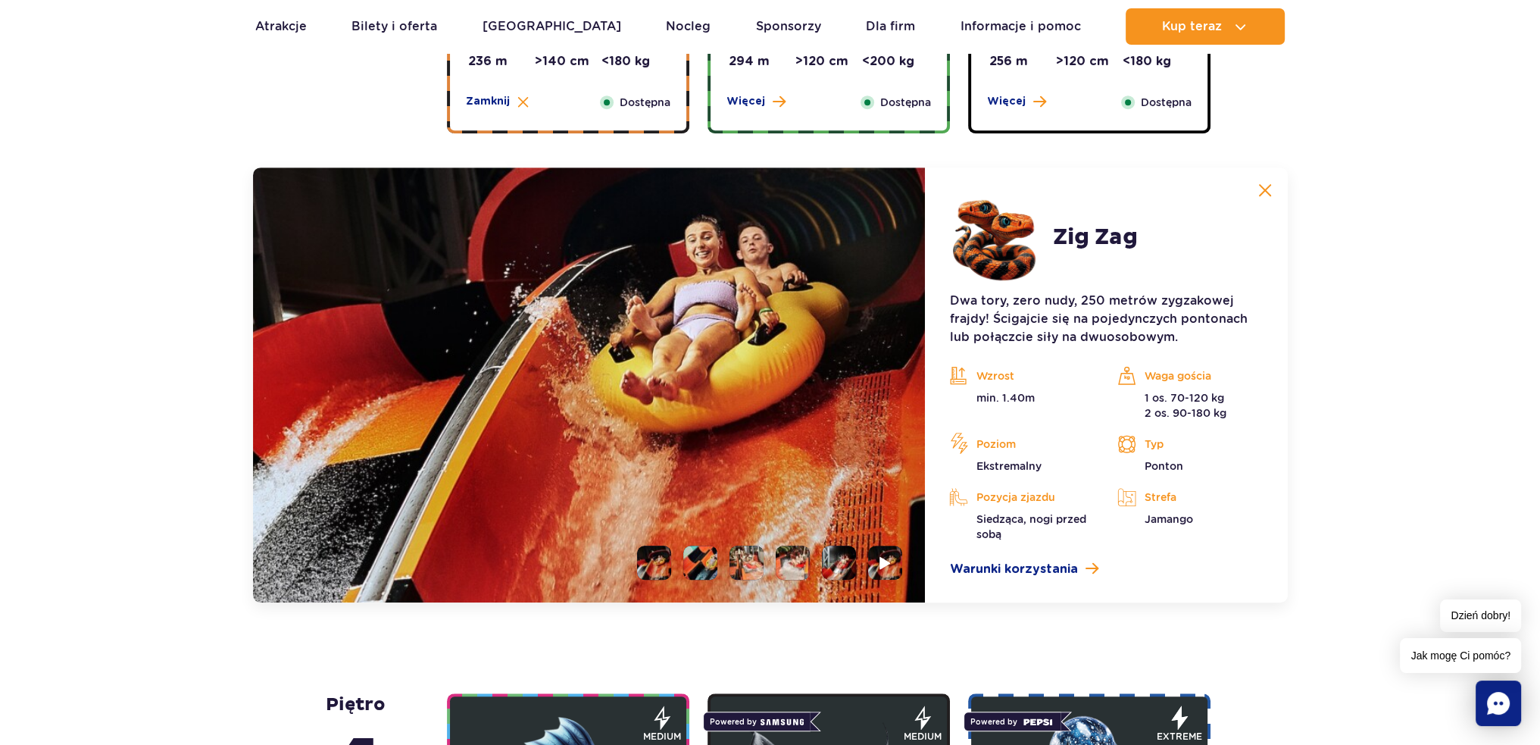
click at [846, 561] on li at bounding box center [839, 562] width 34 height 34
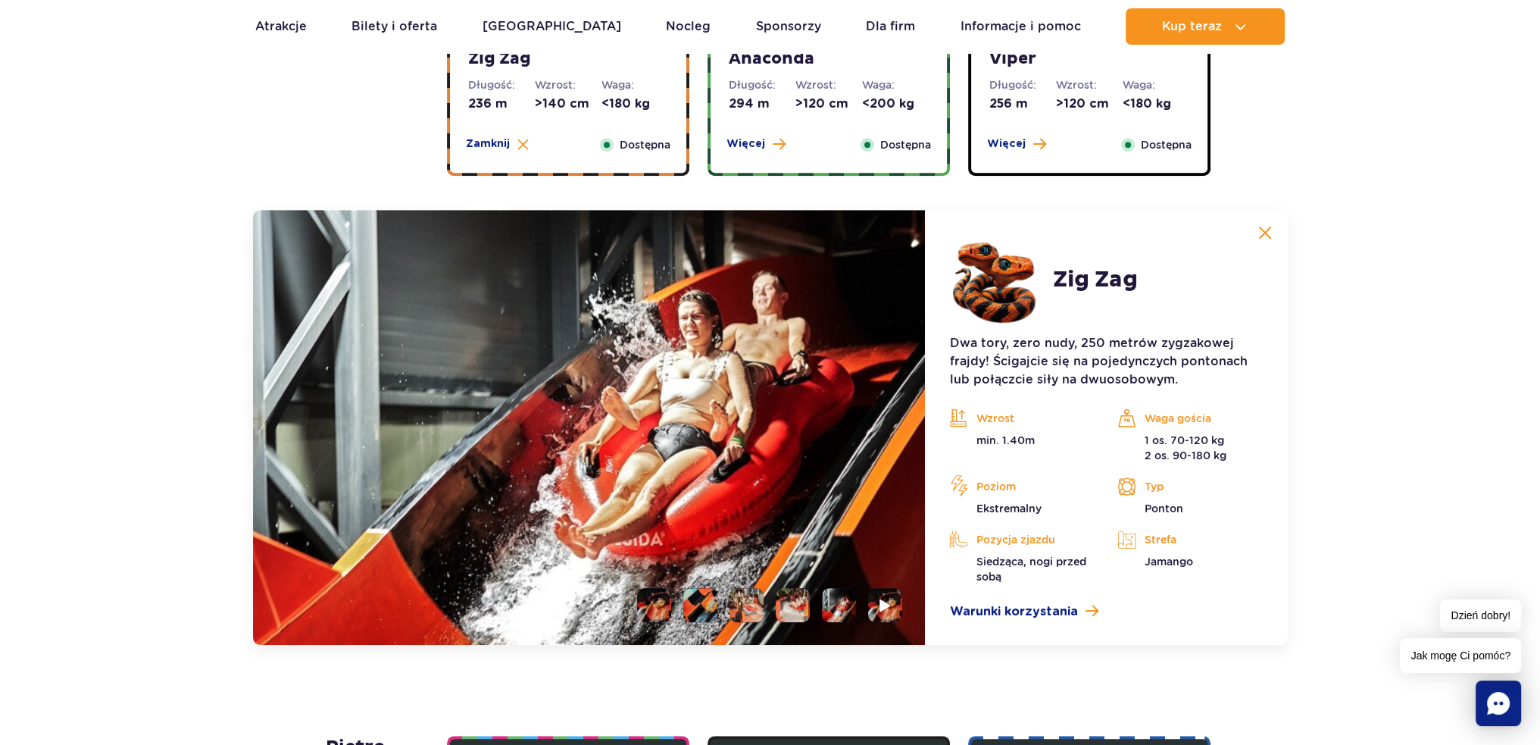
scroll to position [1239, 0]
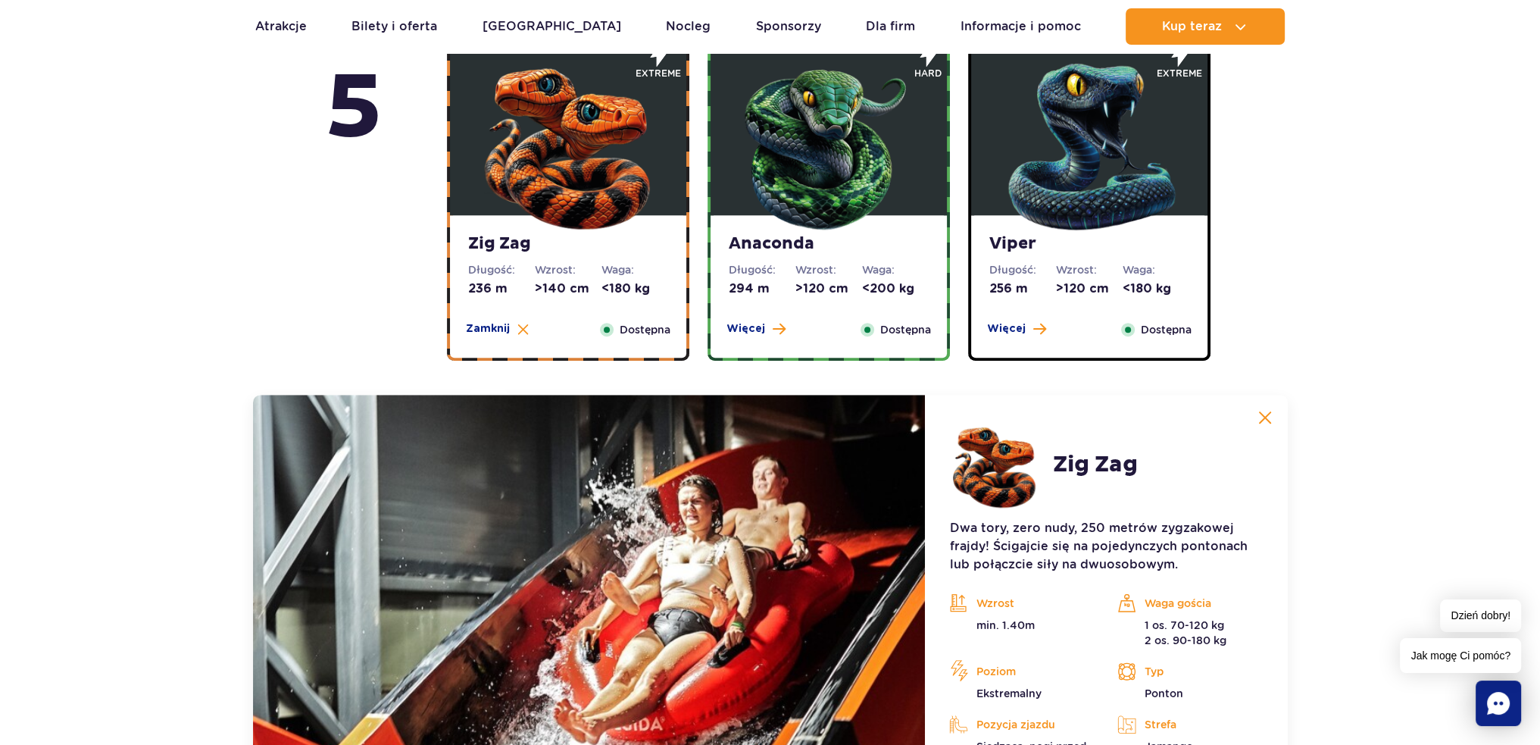
click at [1079, 120] on img at bounding box center [1090, 143] width 182 height 182
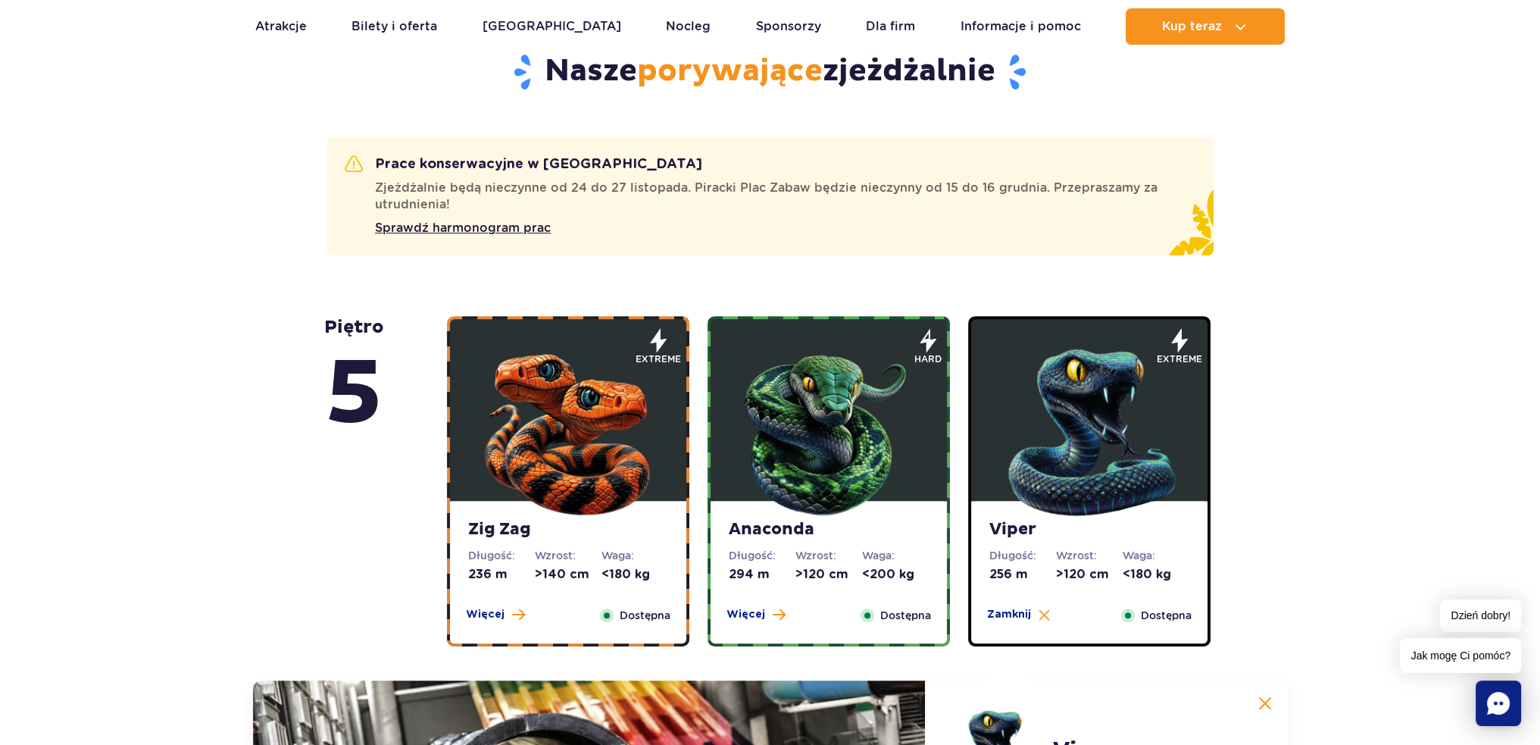
scroll to position [785, 0]
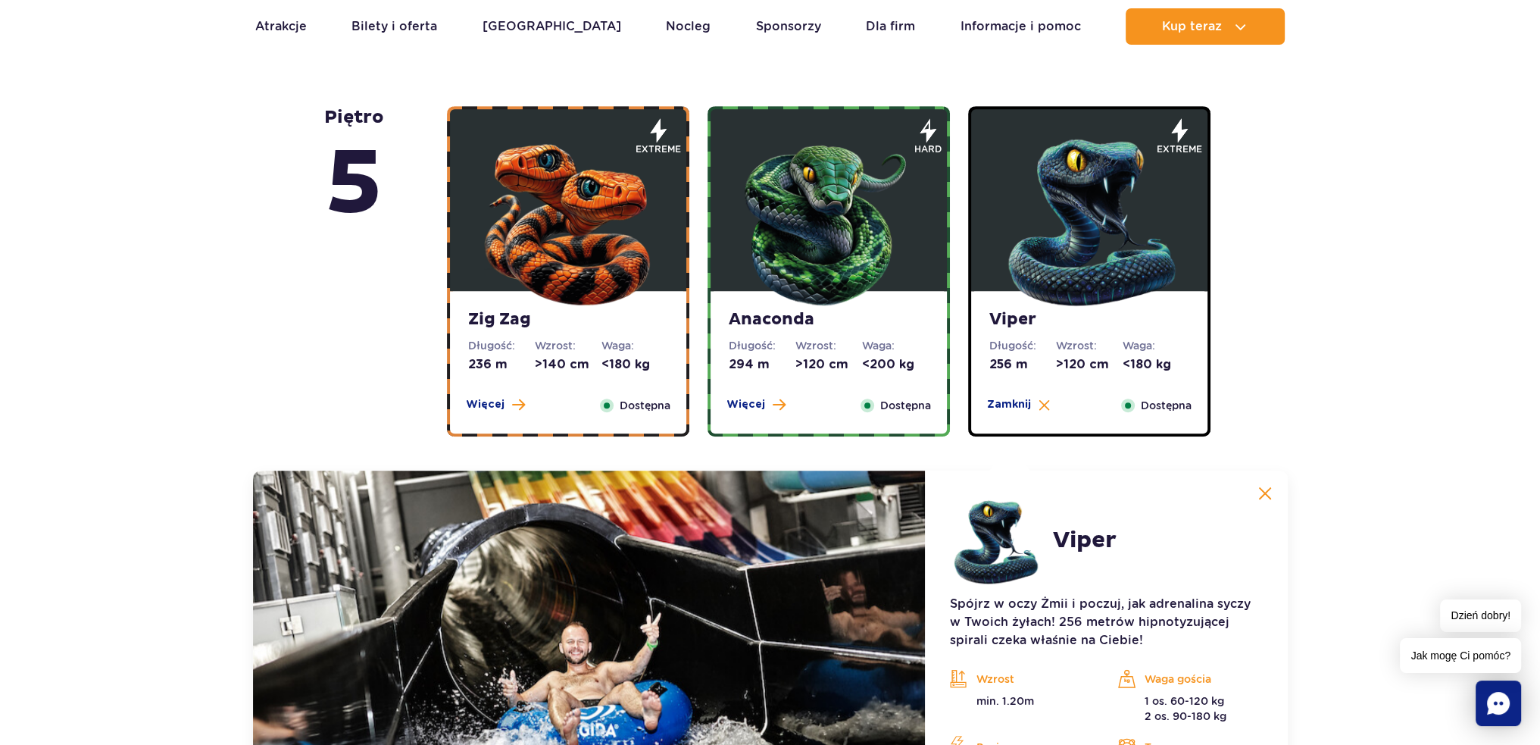
click at [821, 304] on img at bounding box center [829, 219] width 182 height 182
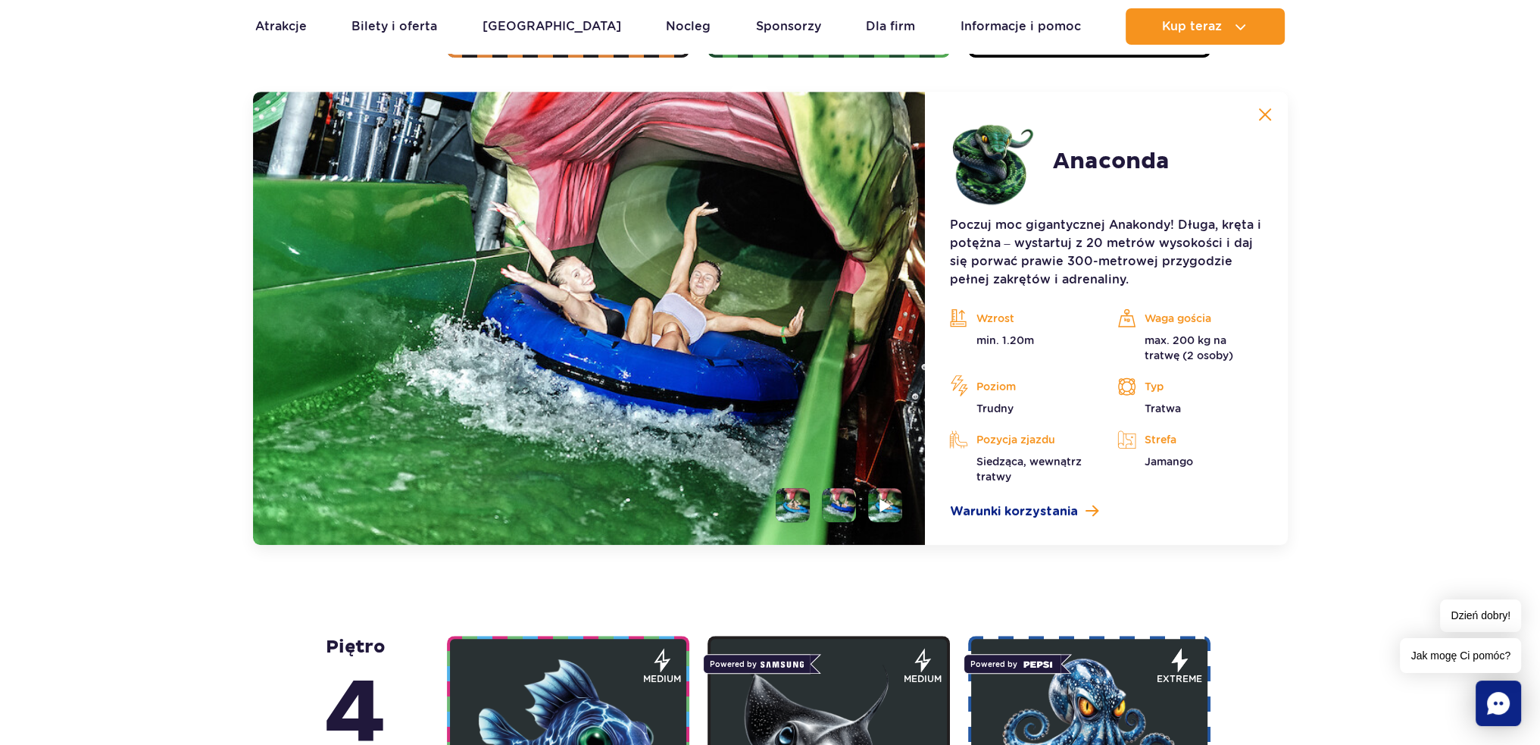
scroll to position [1467, 0]
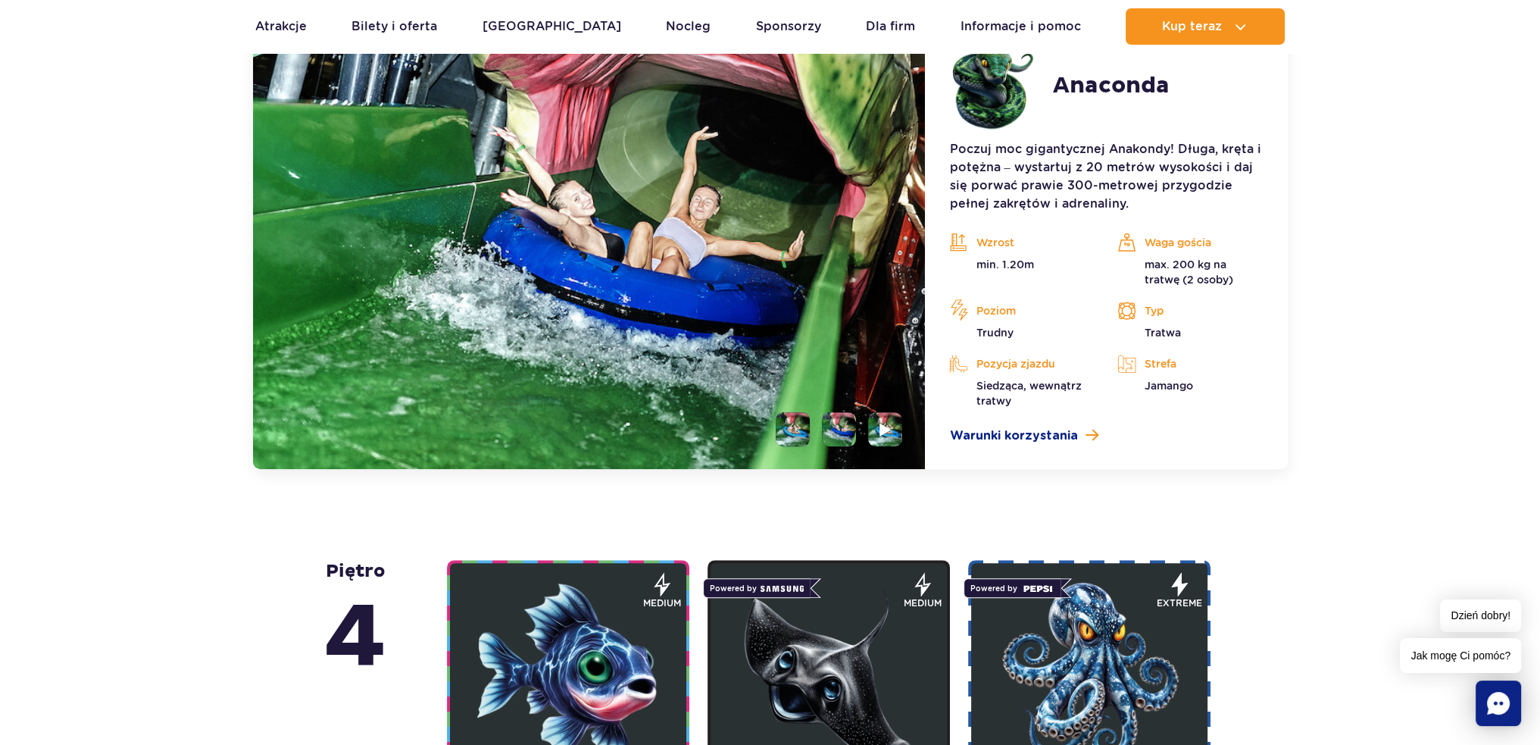
click at [991, 257] on p "min. 1.20m" at bounding box center [1021, 264] width 145 height 15
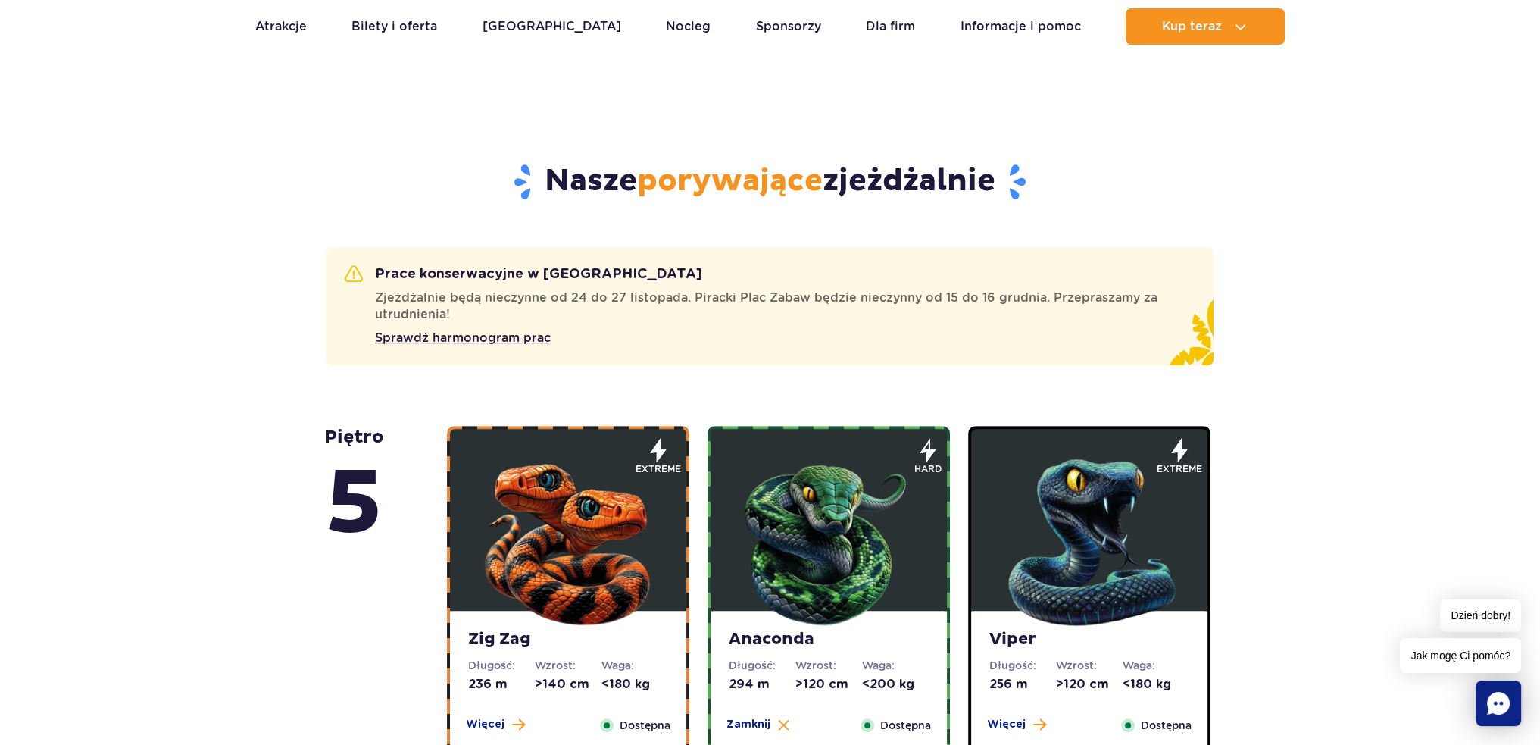
scroll to position [482, 0]
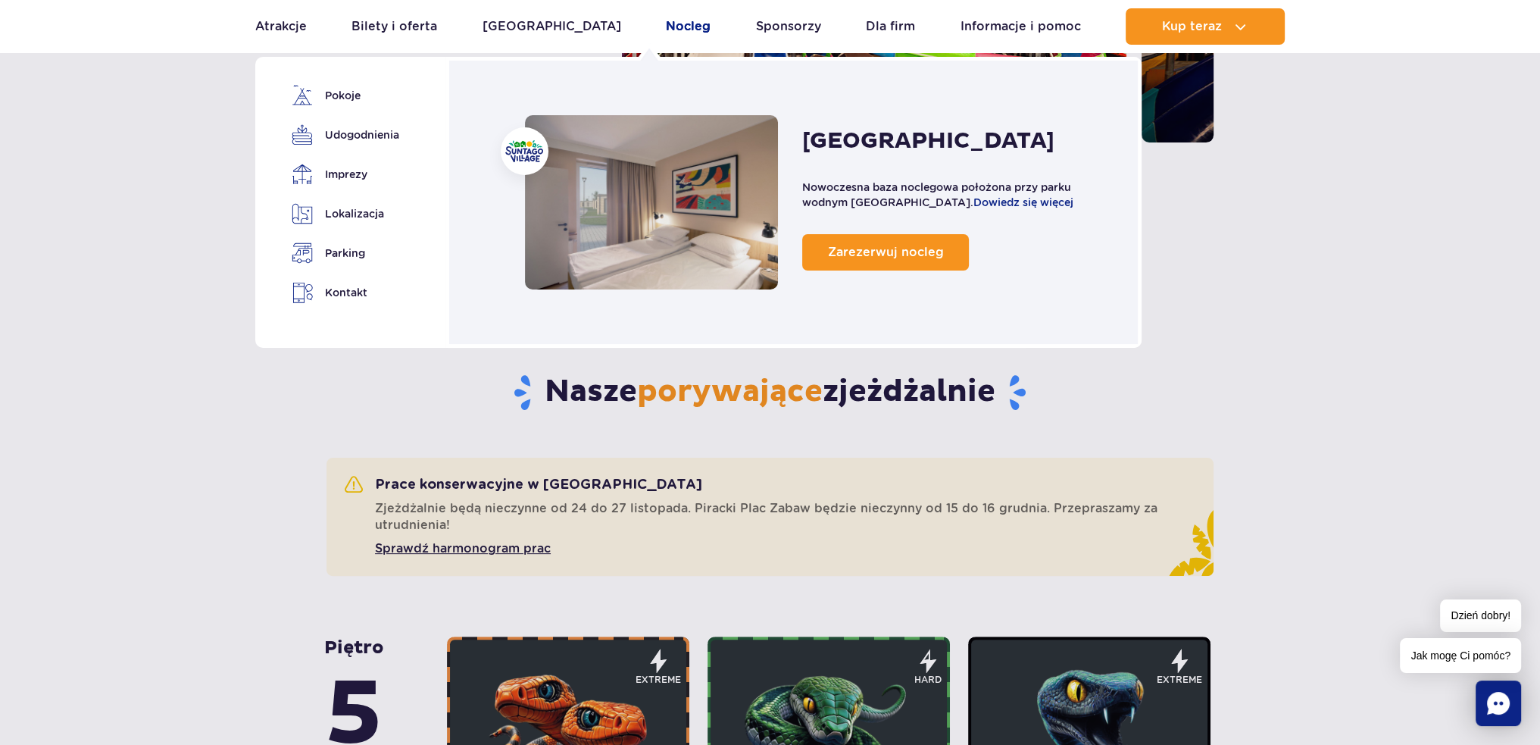
click at [666, 26] on link "Nocleg" at bounding box center [688, 26] width 45 height 36
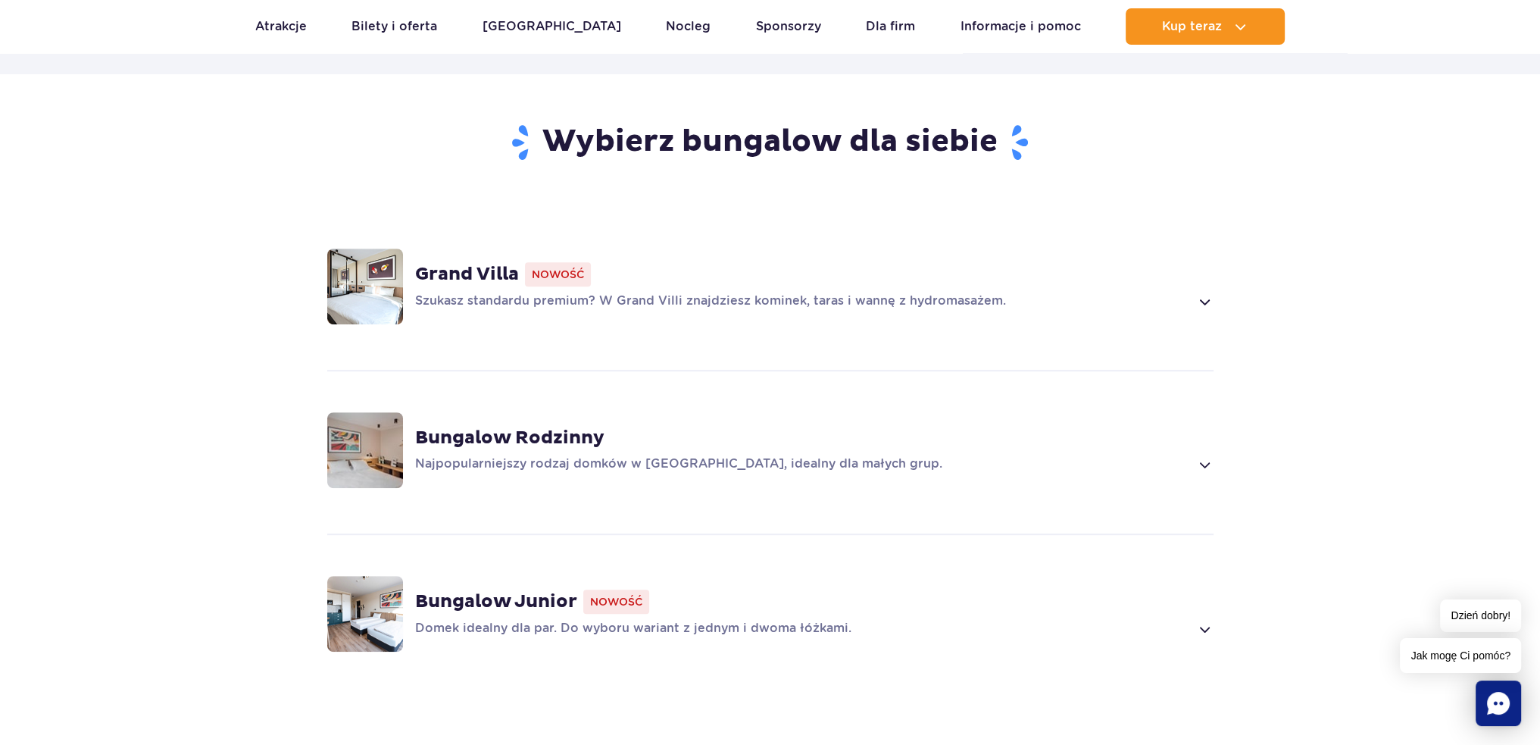
scroll to position [985, 0]
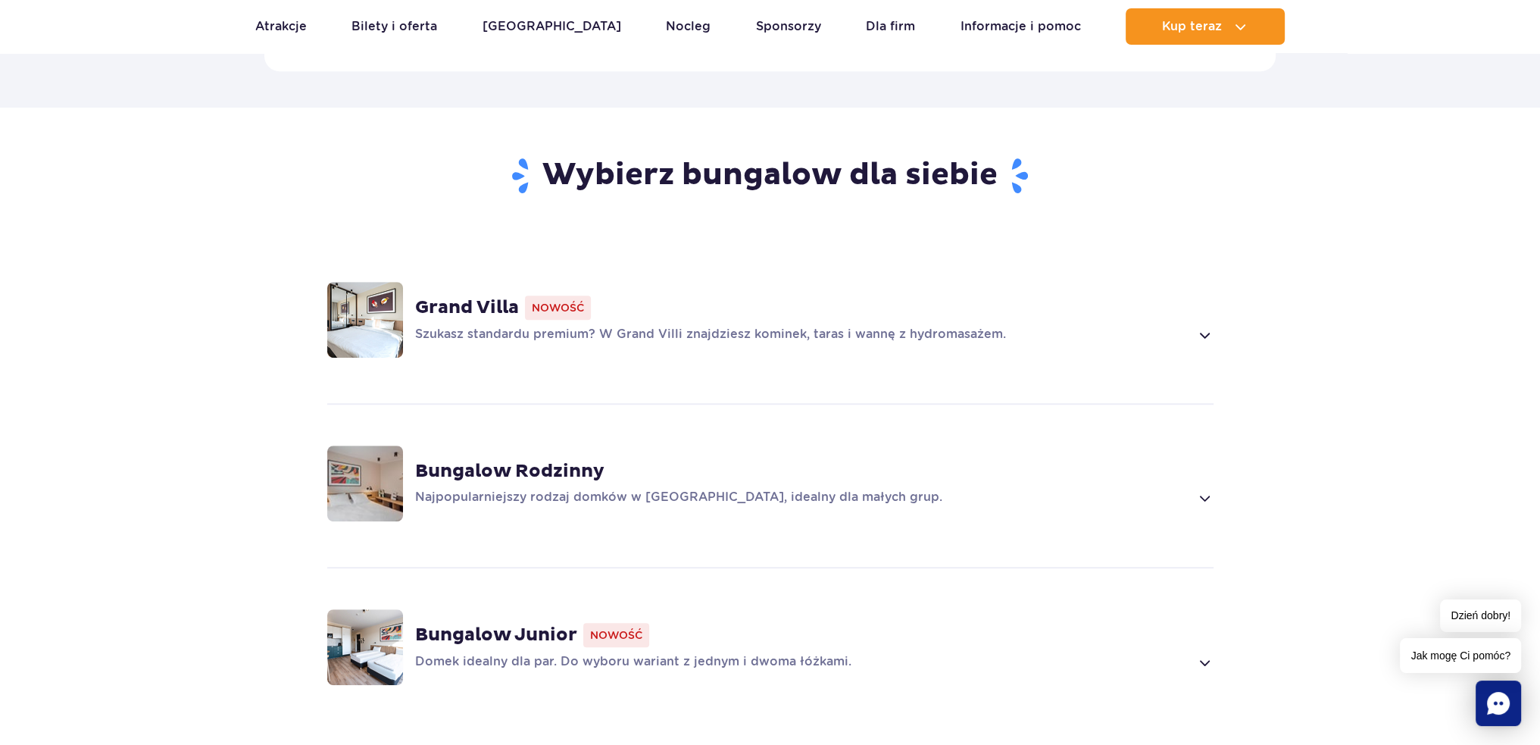
click at [567, 295] on span "Nowość" at bounding box center [558, 307] width 66 height 24
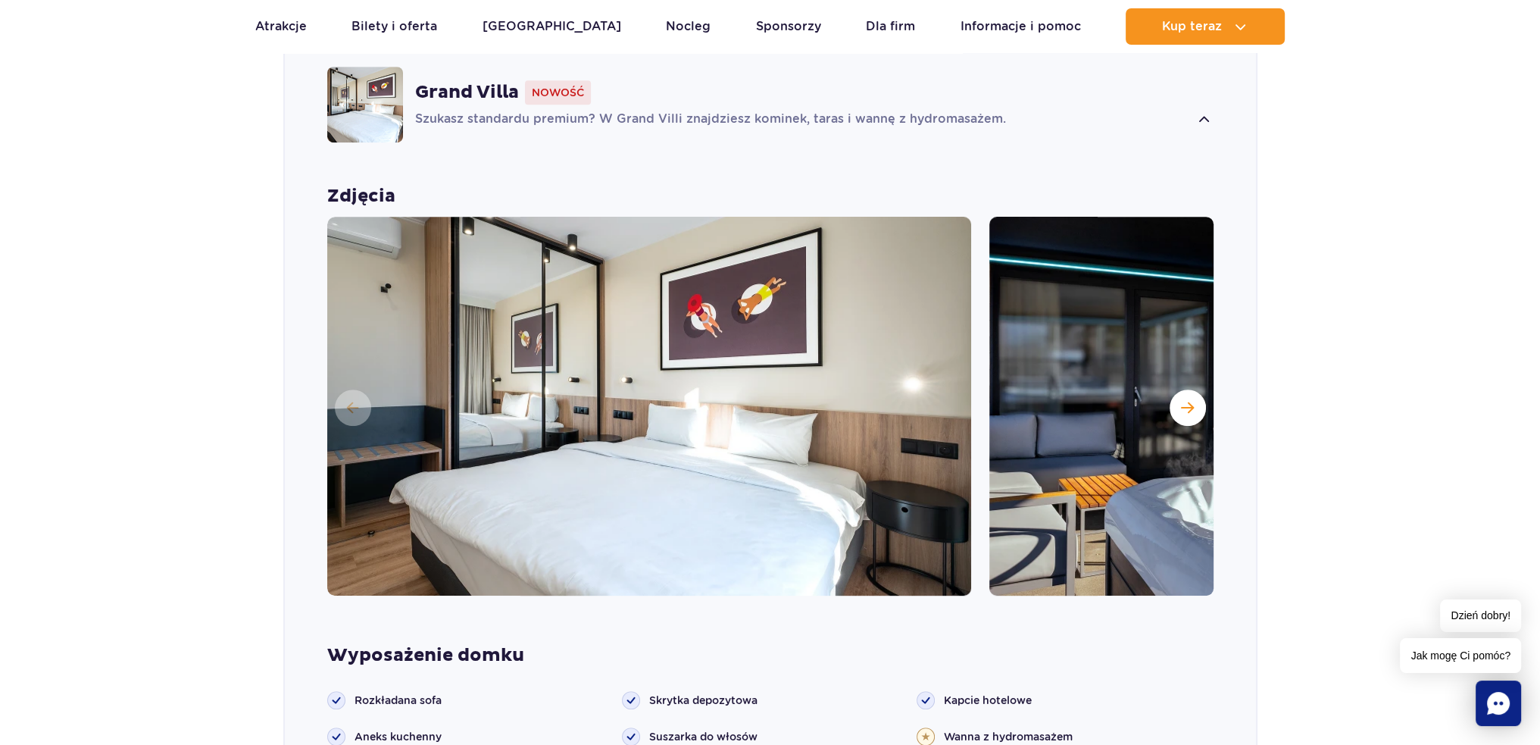
scroll to position [1282, 0]
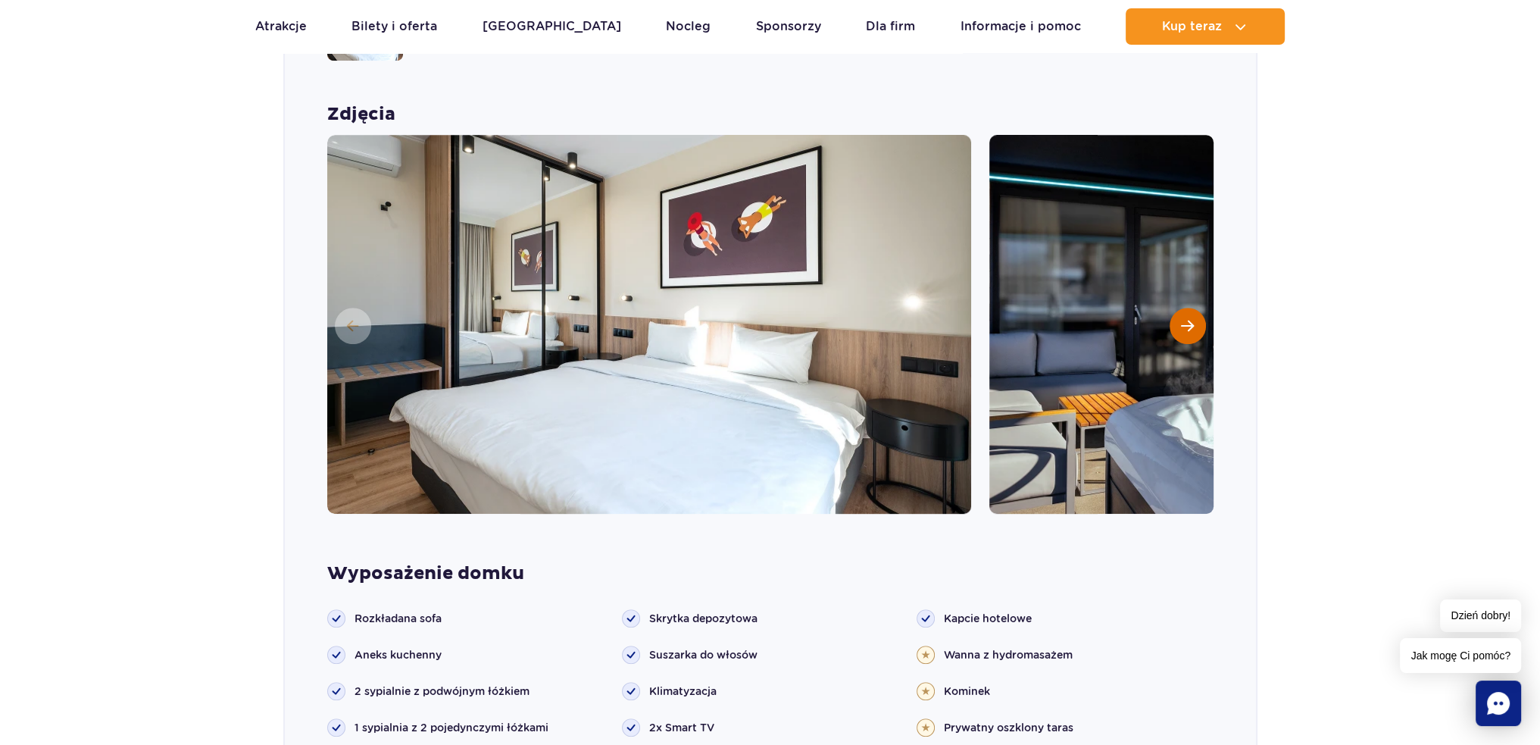
click at [1185, 319] on span "Następny slajd" at bounding box center [1187, 326] width 13 height 14
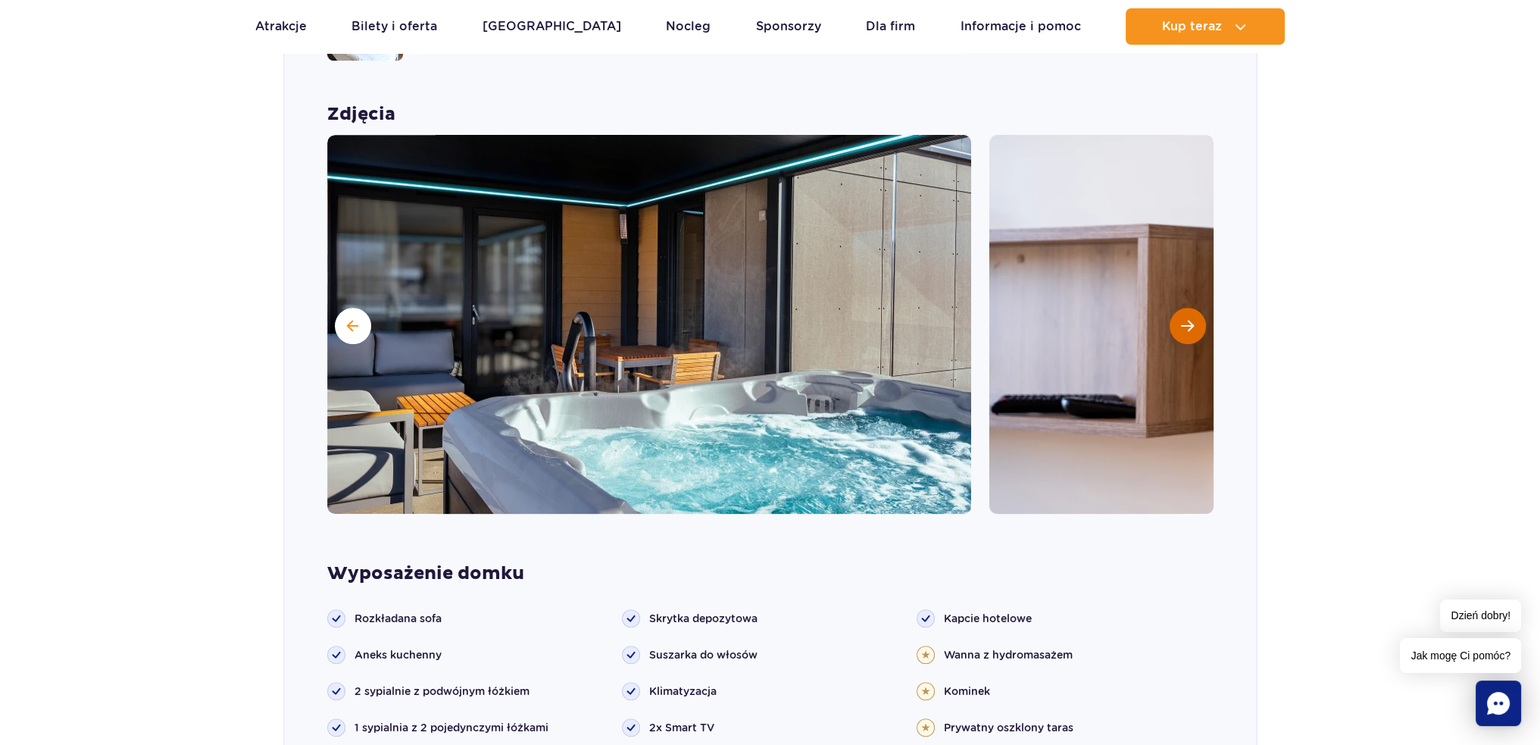
click at [1188, 319] on span "Następny slajd" at bounding box center [1187, 326] width 13 height 14
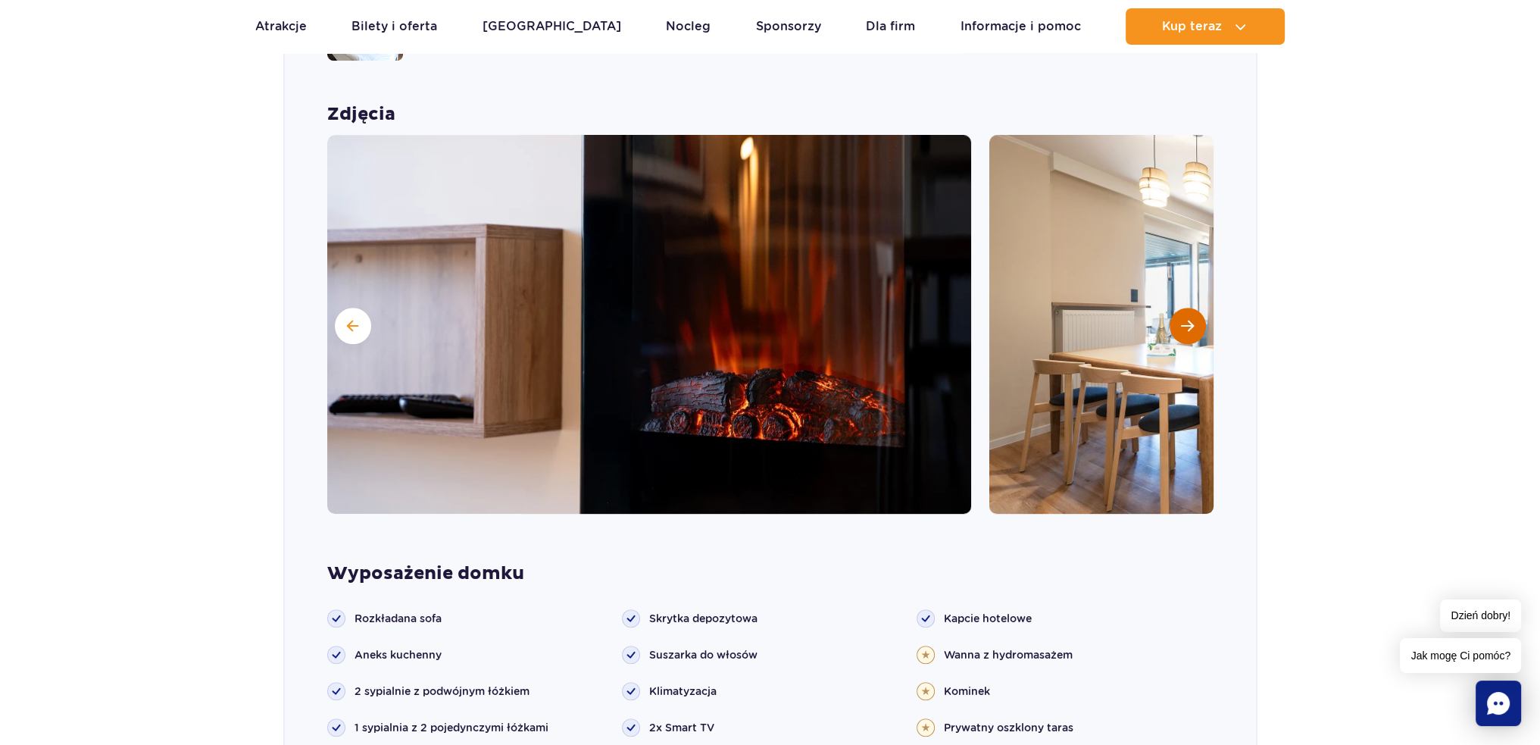
click at [1188, 319] on span "Następny slajd" at bounding box center [1187, 326] width 13 height 14
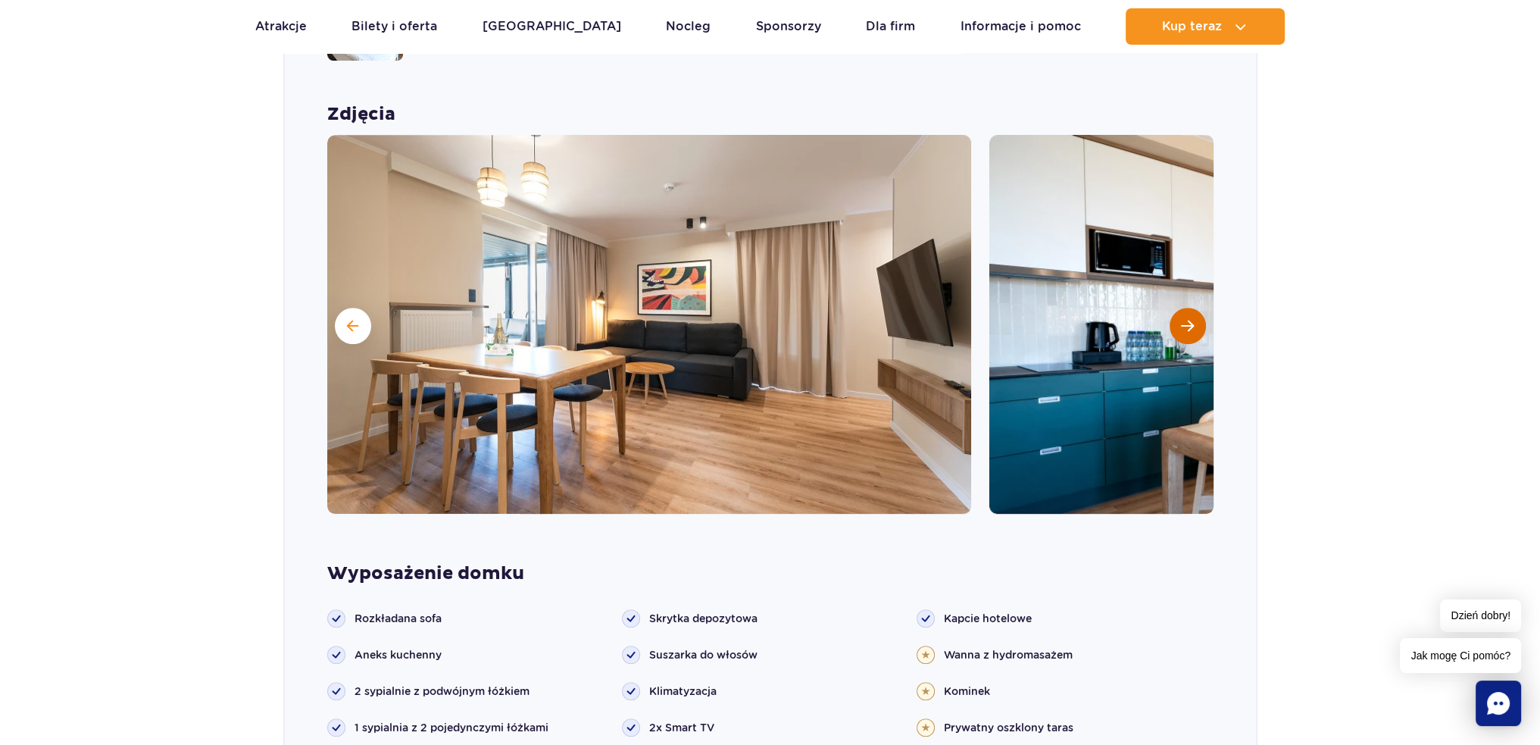
click at [1188, 319] on span "Następny slajd" at bounding box center [1187, 326] width 13 height 14
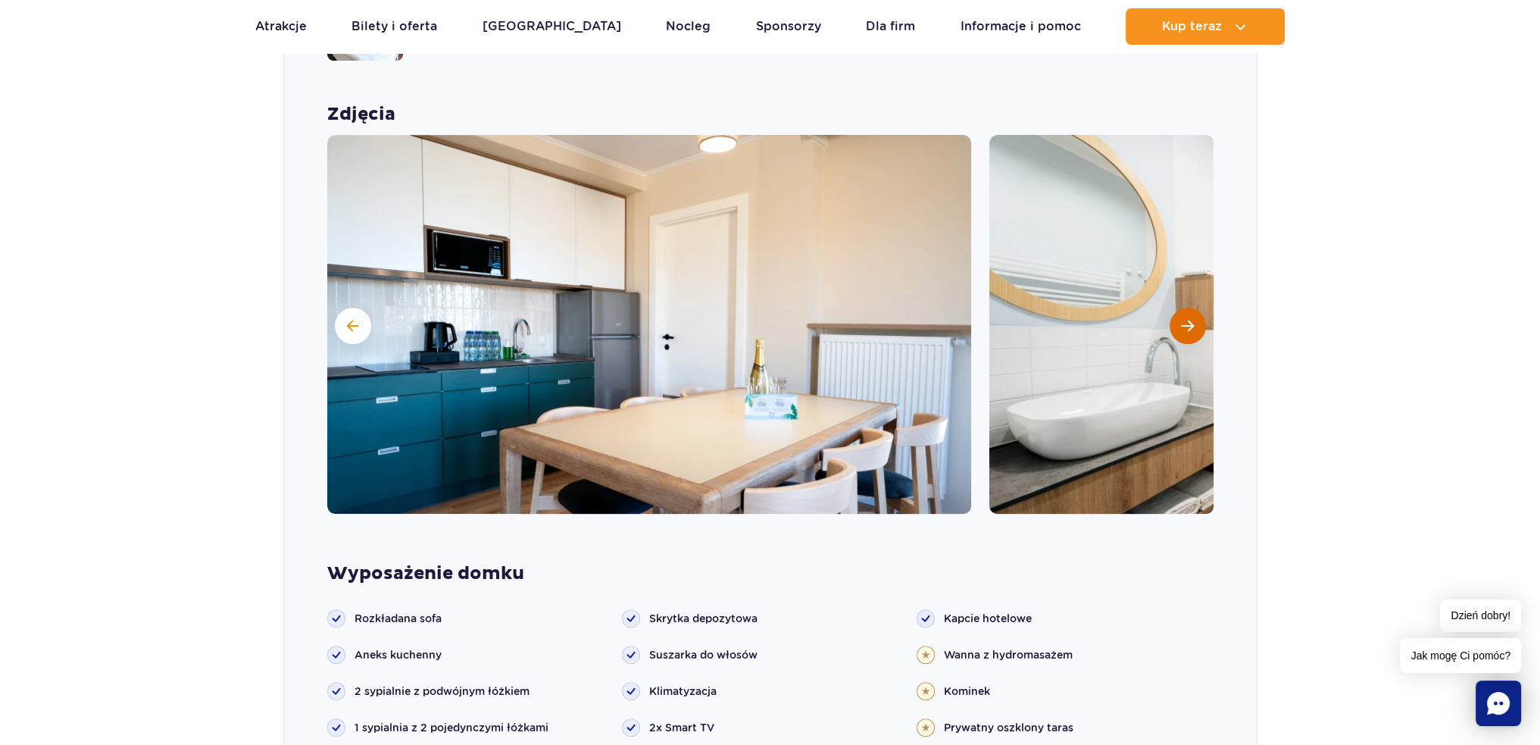
click at [1188, 319] on span "Następny slajd" at bounding box center [1187, 326] width 13 height 14
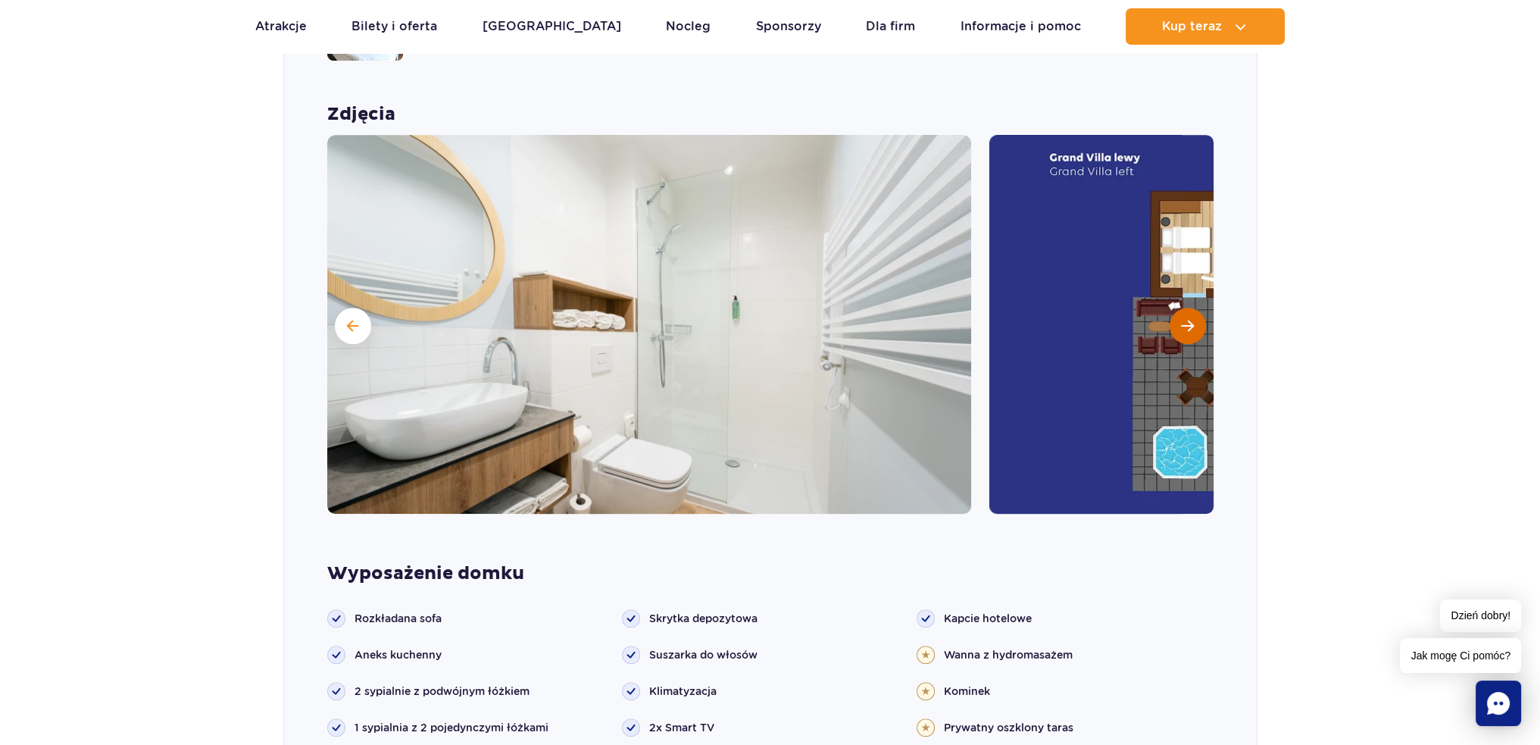
click at [1188, 319] on span "Następny slajd" at bounding box center [1187, 326] width 13 height 14
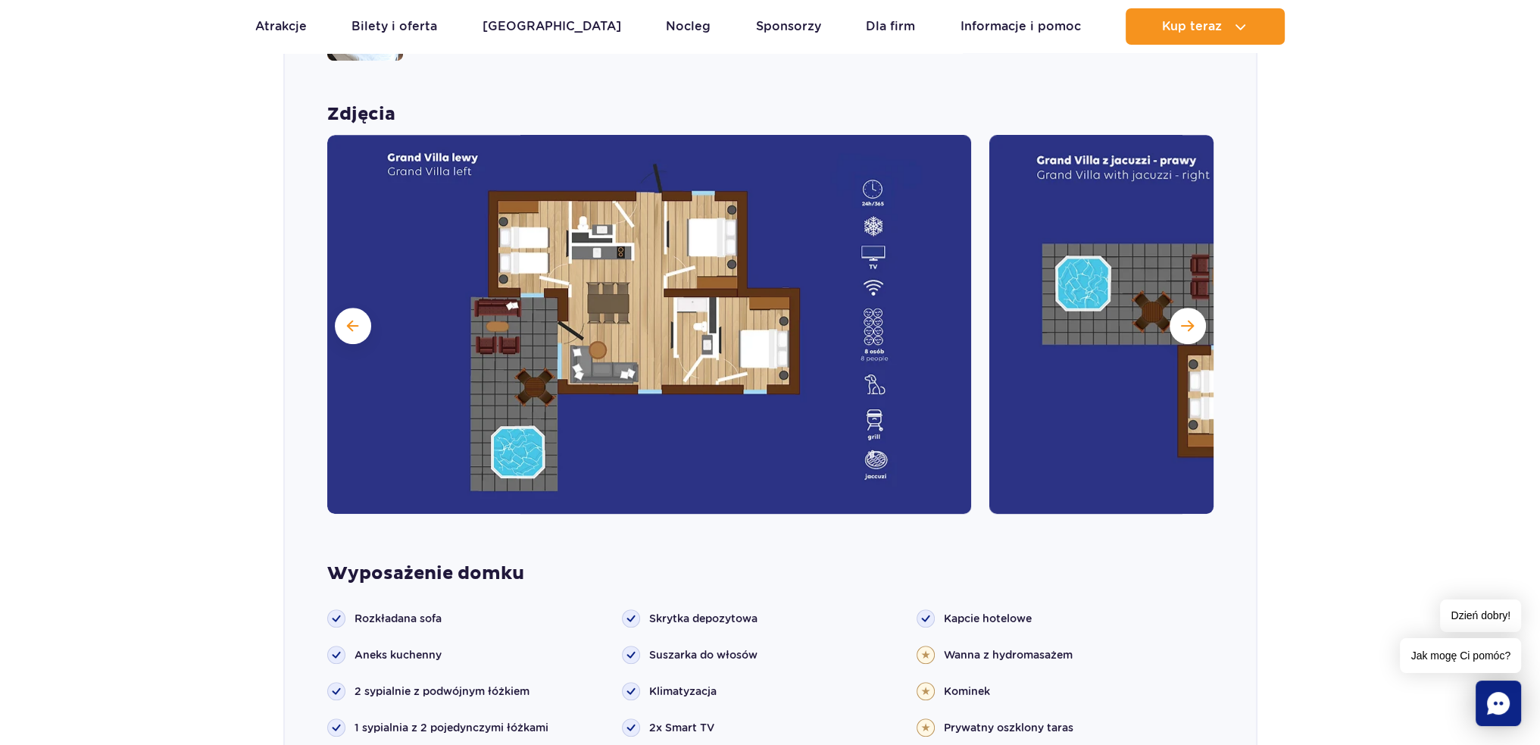
drag, startPoint x: 1188, startPoint y: 305, endPoint x: 1200, endPoint y: 316, distance: 16.1
click at [1200, 316] on div at bounding box center [770, 324] width 886 height 379
click at [1177, 308] on button "Następny slajd" at bounding box center [1188, 326] width 36 height 36
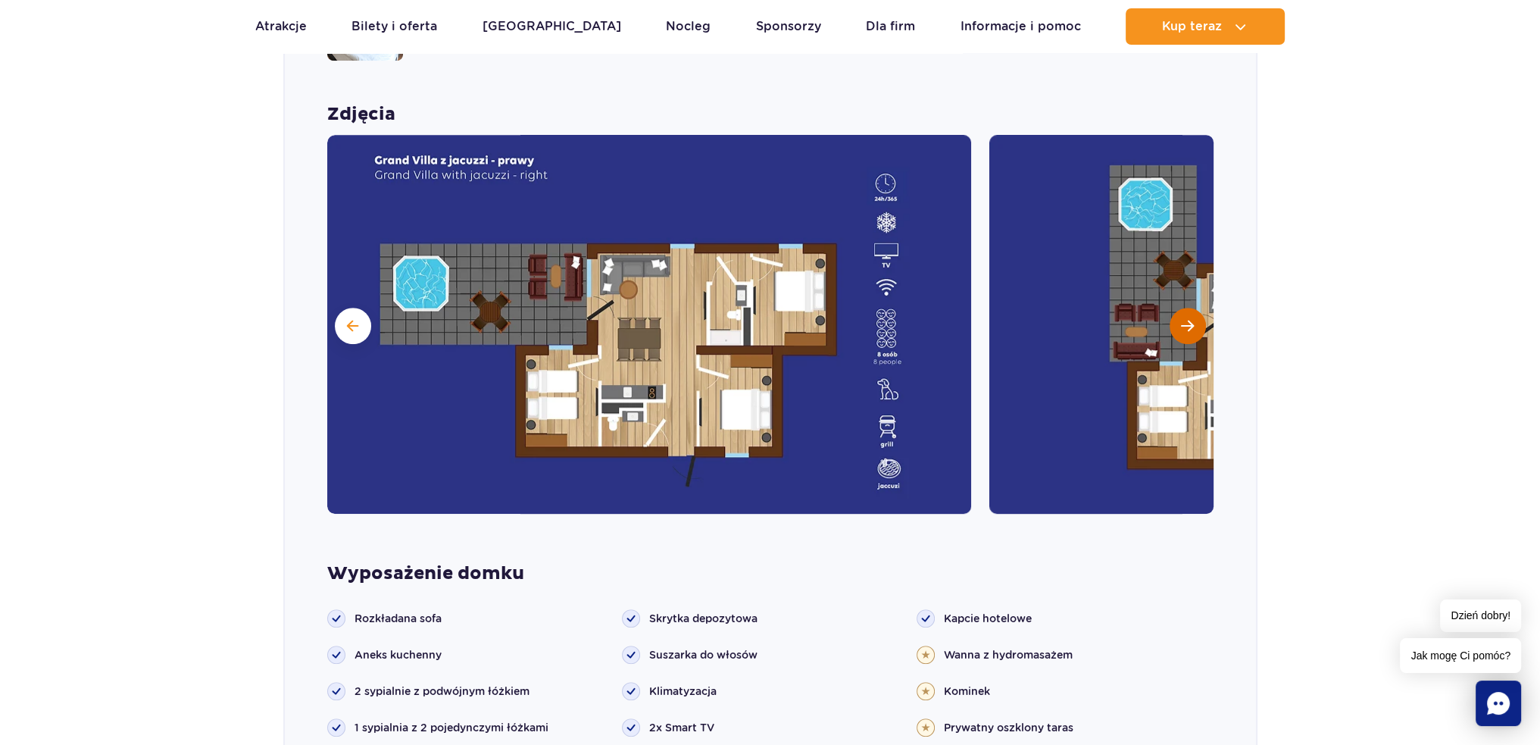
click at [1177, 308] on button "Następny slajd" at bounding box center [1188, 326] width 36 height 36
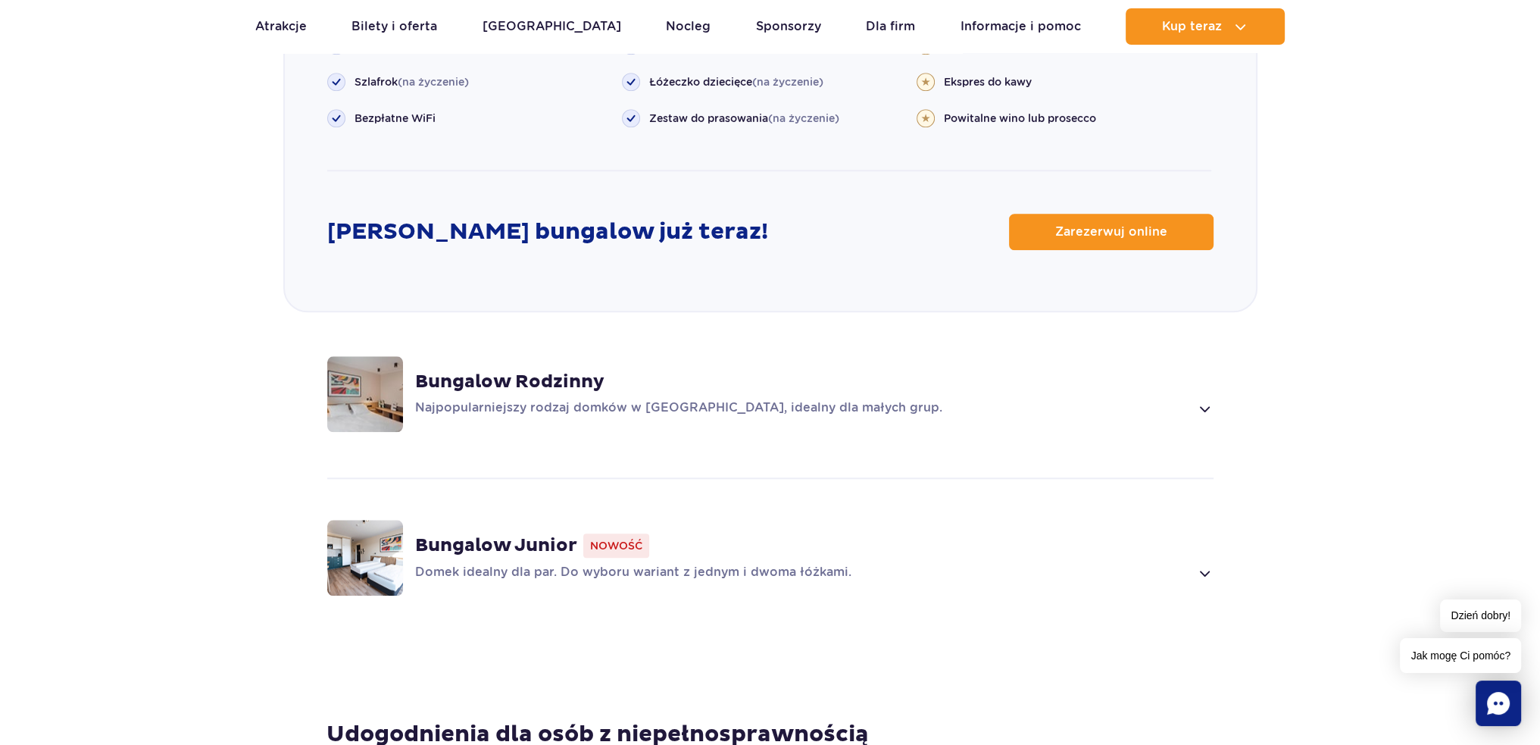
scroll to position [2040, 0]
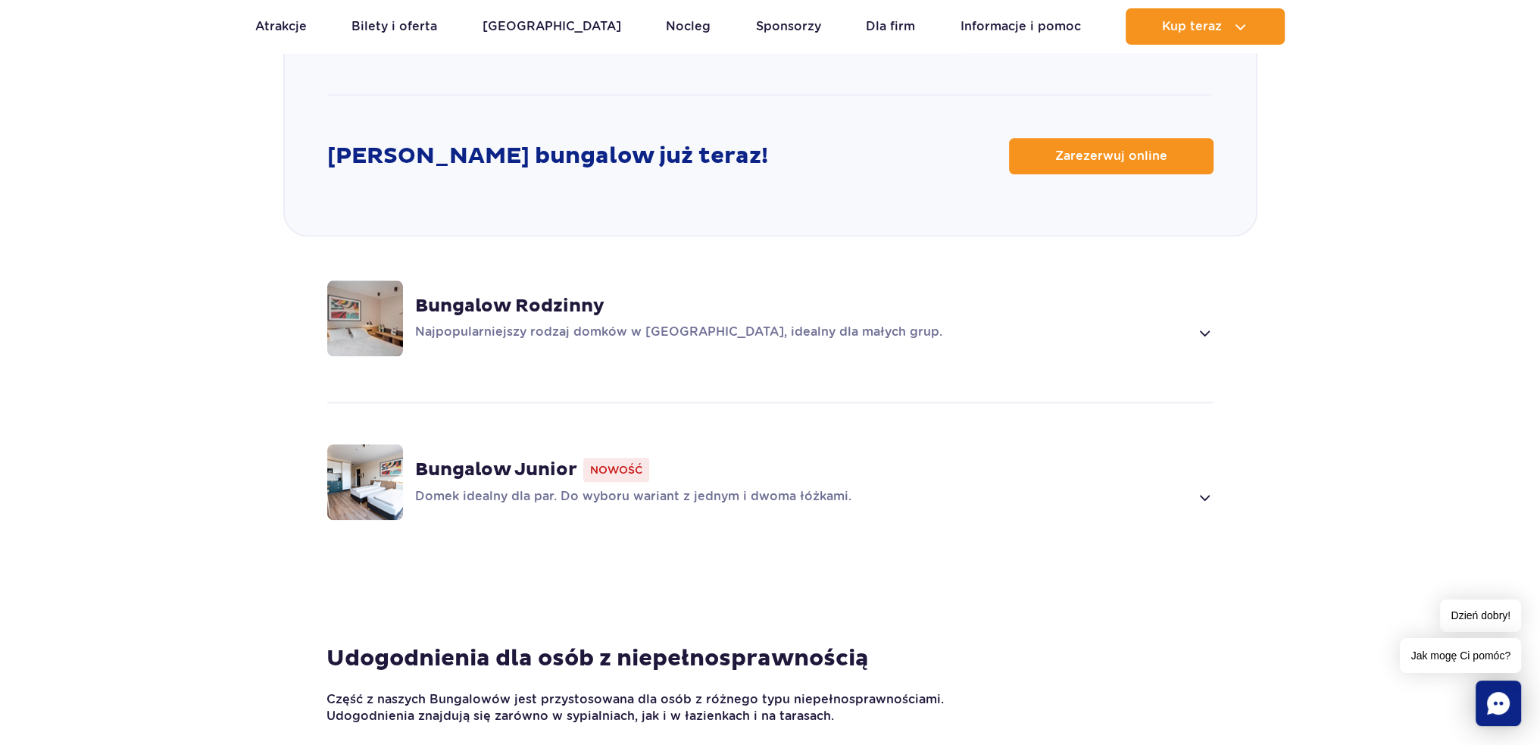
click at [492, 458] on div "Bungalow Junior Nowość" at bounding box center [814, 470] width 799 height 24
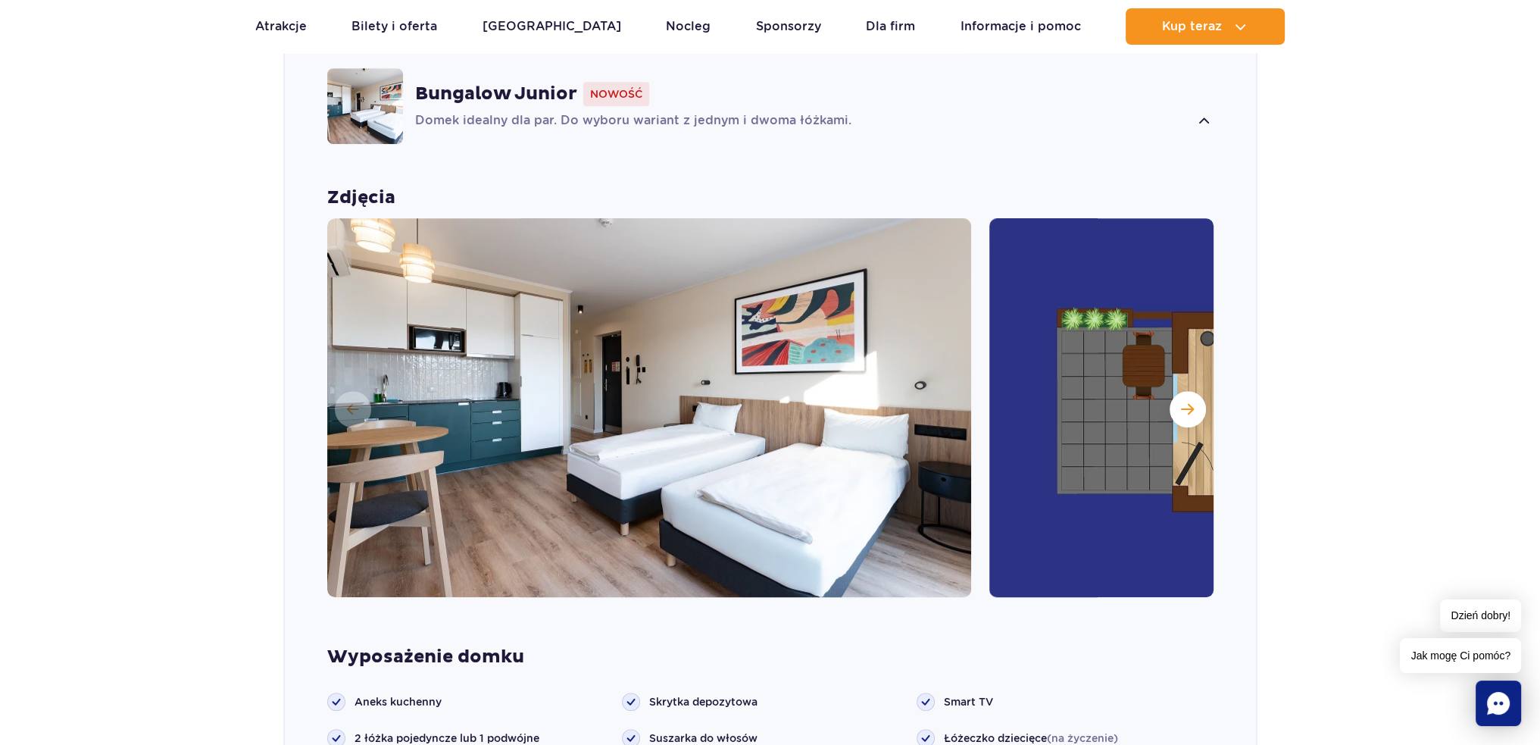
scroll to position [1608, 0]
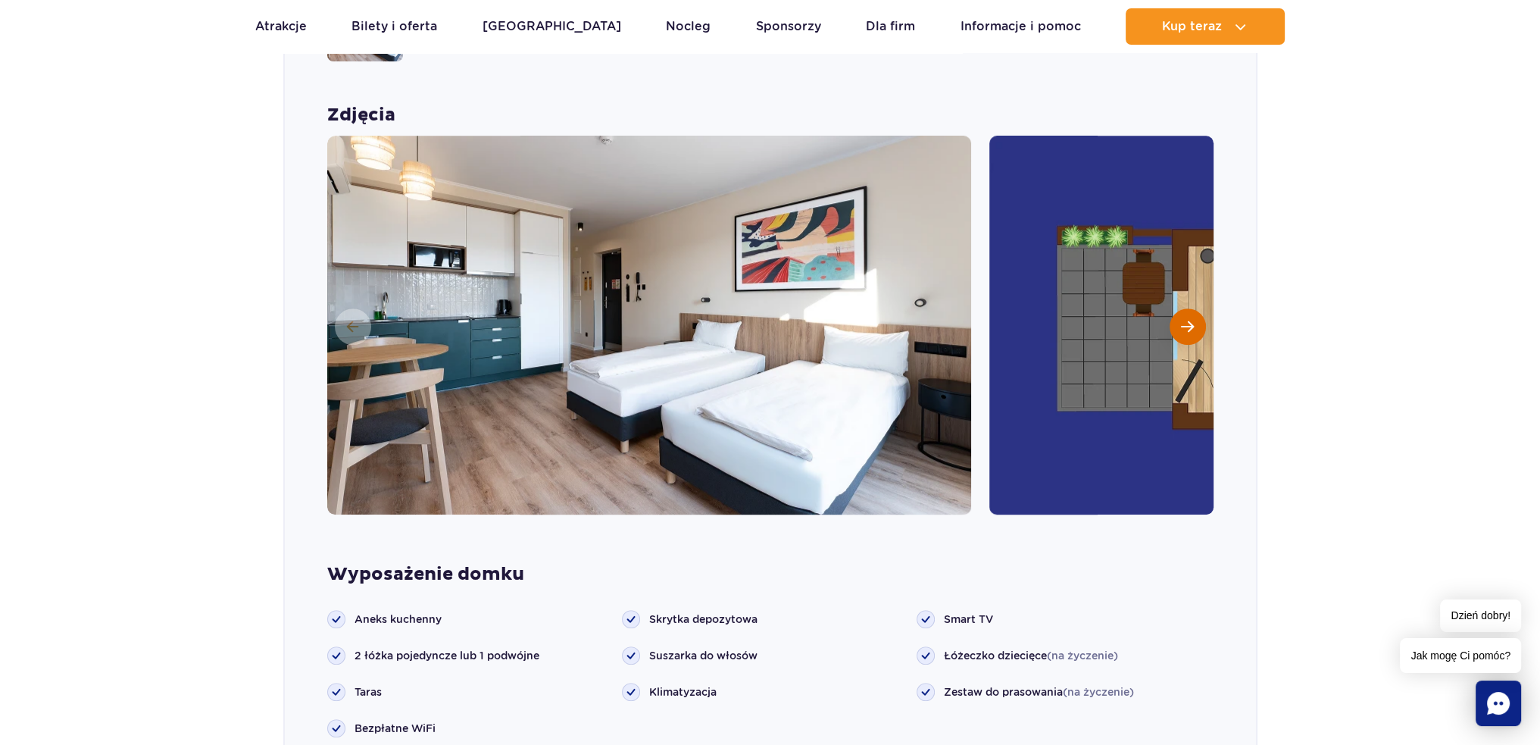
click at [1192, 320] on span "Następny slajd" at bounding box center [1187, 327] width 13 height 14
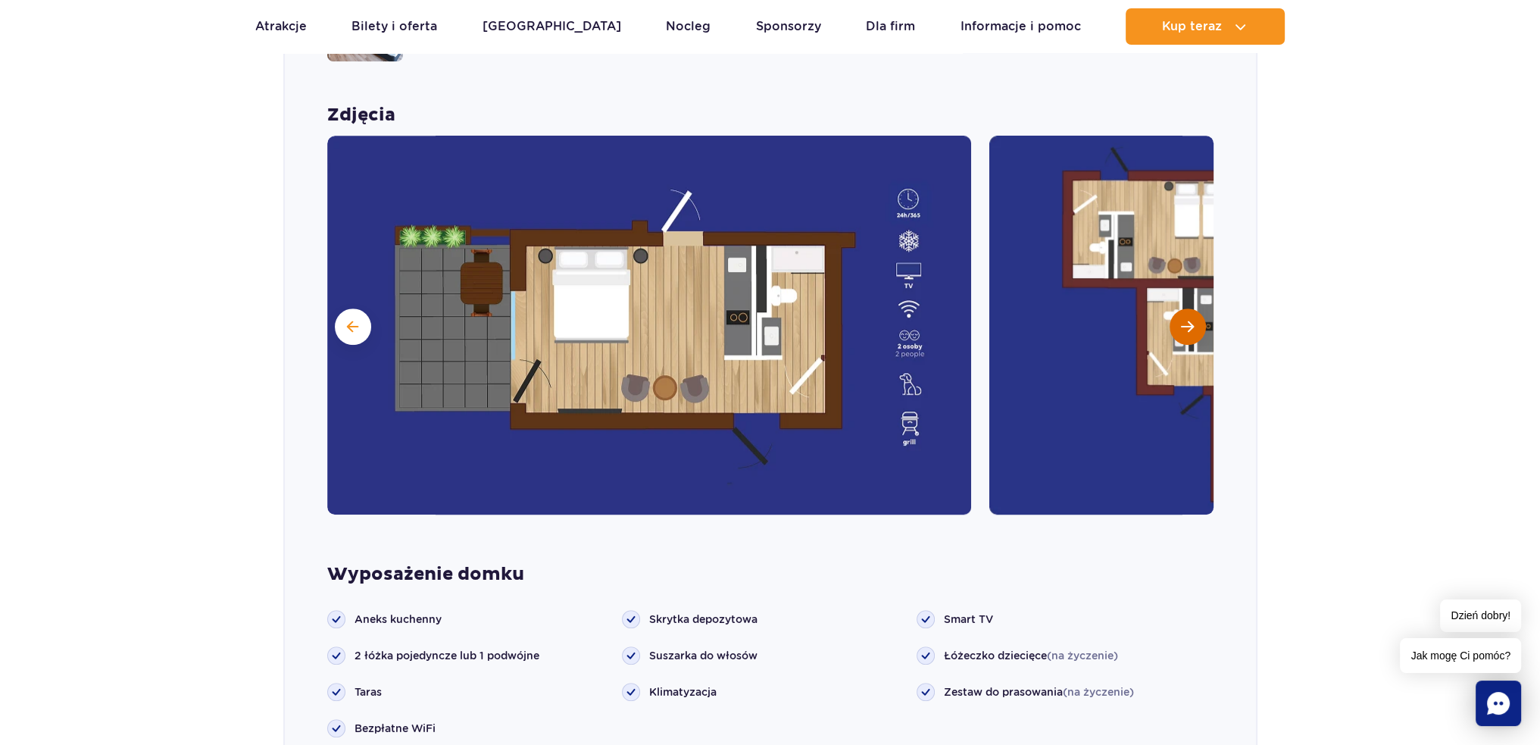
click at [1192, 320] on span "Następny slajd" at bounding box center [1187, 327] width 13 height 14
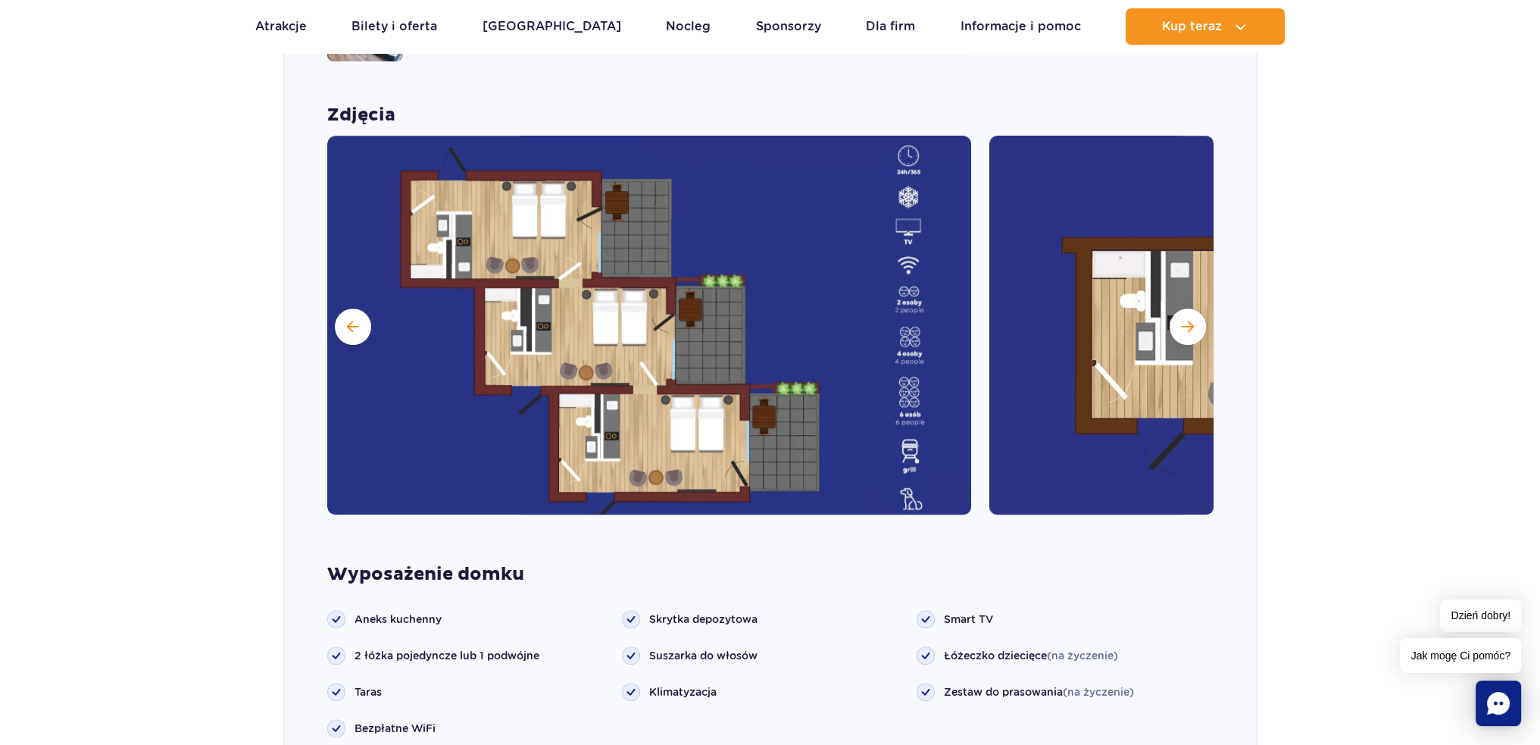
click at [338, 283] on img at bounding box center [649, 325] width 644 height 379
click at [349, 320] on span at bounding box center [352, 327] width 11 height 14
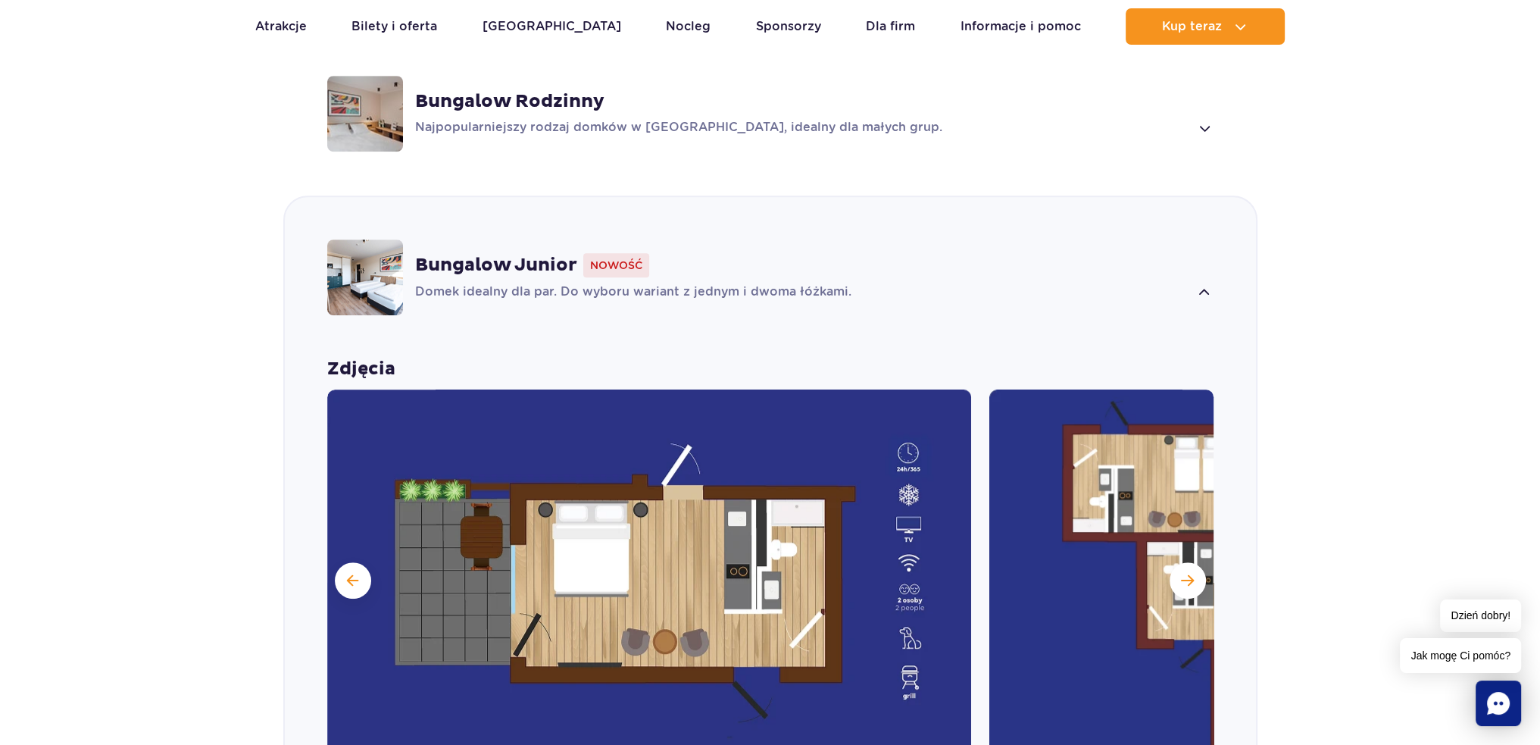
scroll to position [1381, 0]
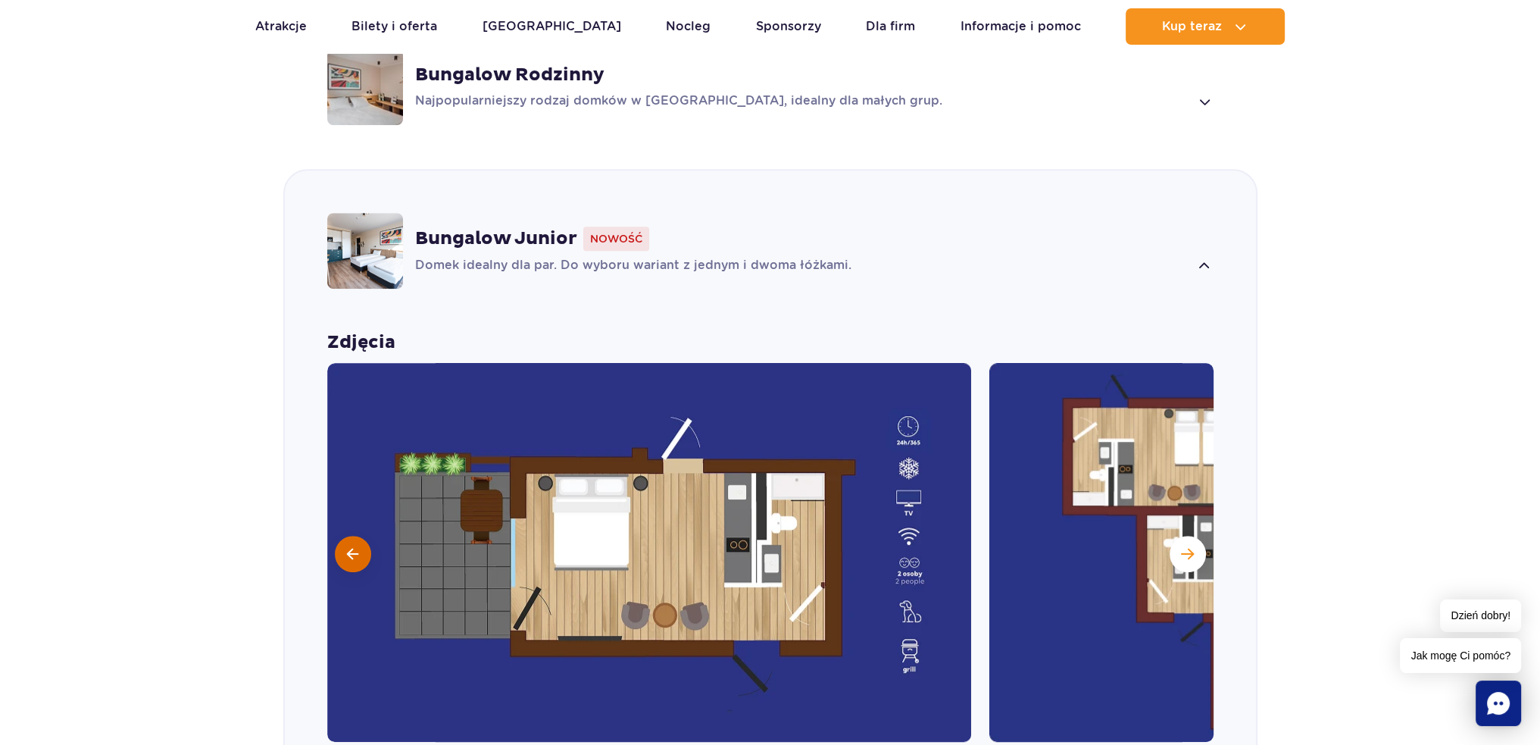
click at [358, 536] on button at bounding box center [353, 554] width 36 height 36
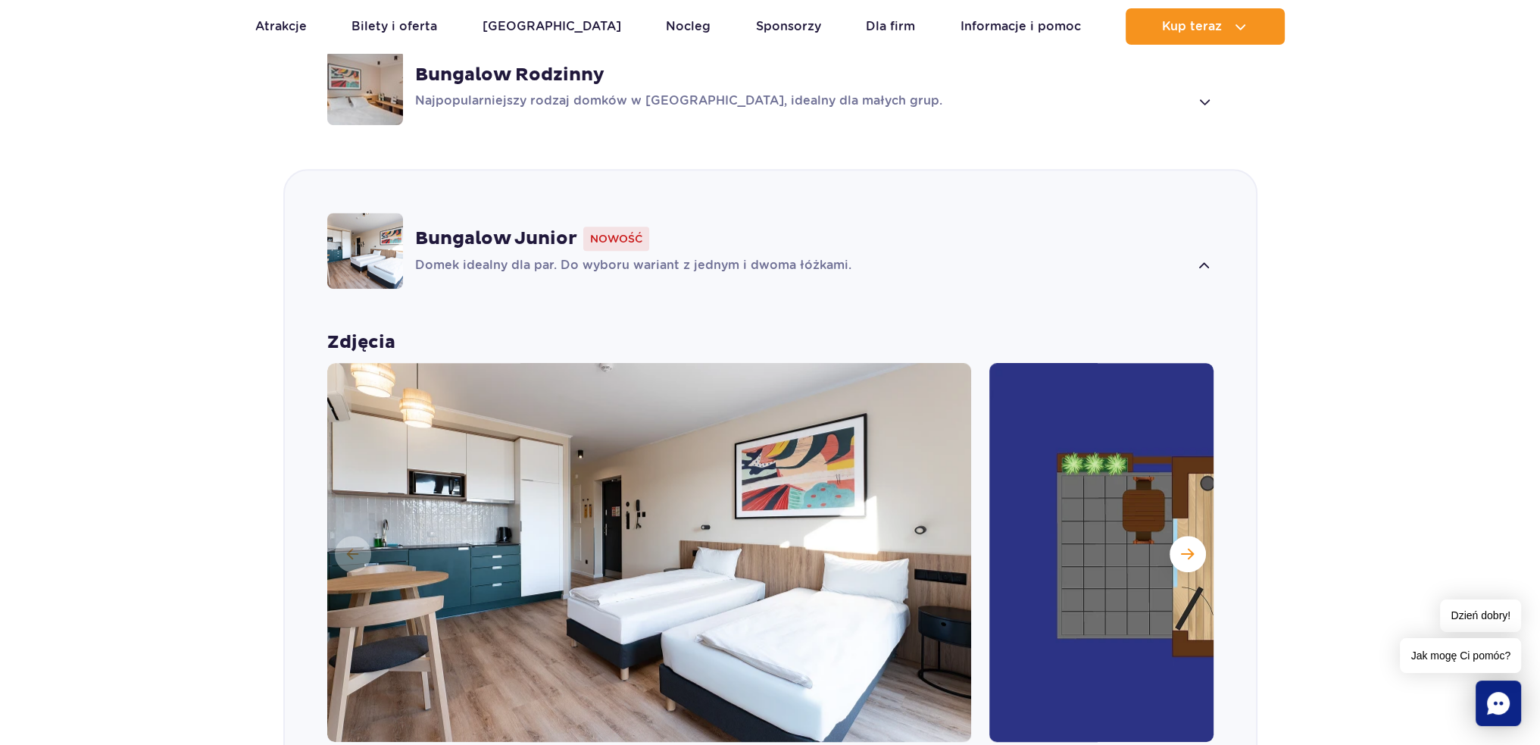
click at [341, 537] on img at bounding box center [649, 552] width 644 height 379
click at [347, 526] on img at bounding box center [649, 552] width 644 height 379
click at [361, 533] on img at bounding box center [649, 552] width 644 height 379
click at [358, 527] on img at bounding box center [649, 552] width 644 height 379
click at [1191, 547] on span "Następny slajd" at bounding box center [1187, 554] width 13 height 14
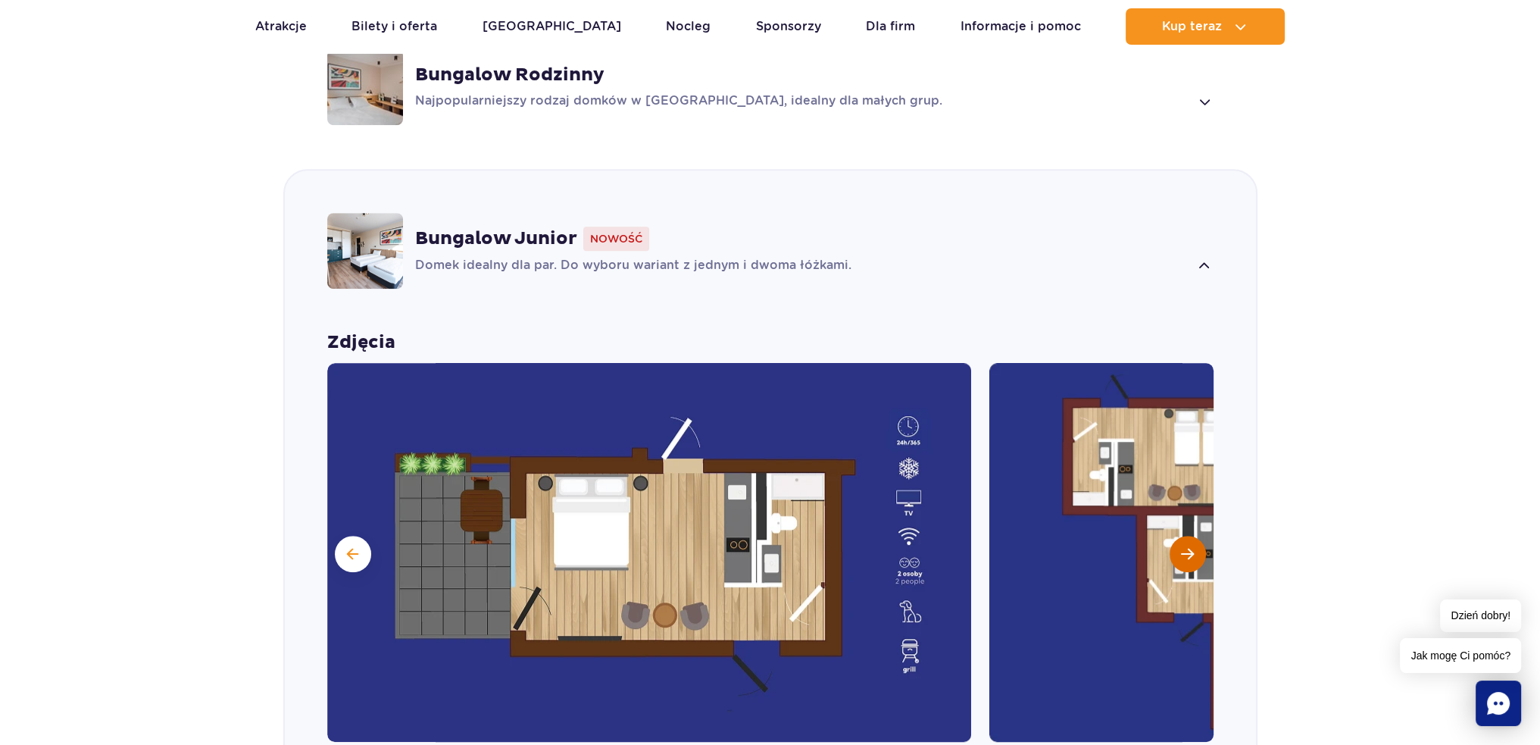
click at [1191, 547] on span "Następny slajd" at bounding box center [1187, 554] width 13 height 14
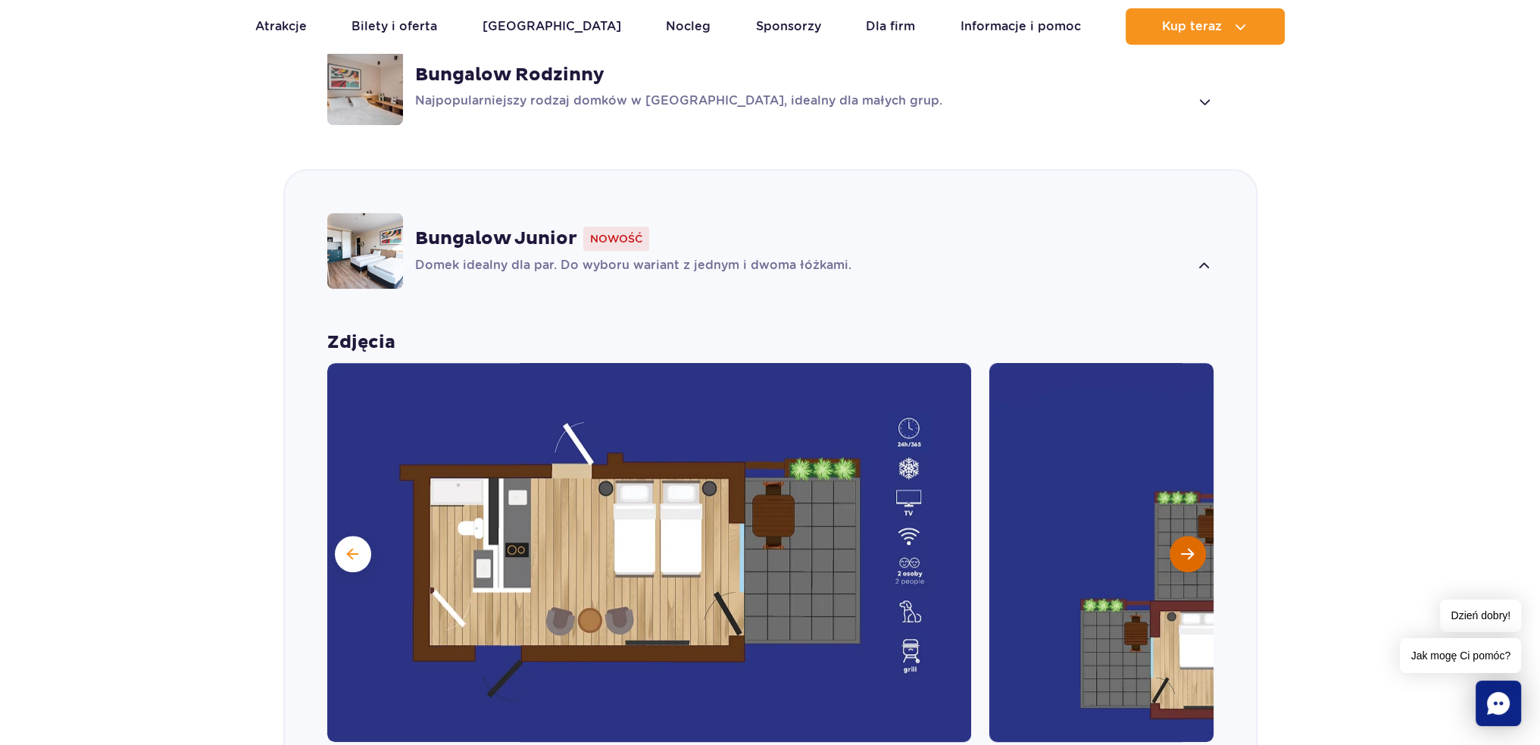
click at [1191, 547] on span "Następny slajd" at bounding box center [1187, 554] width 13 height 14
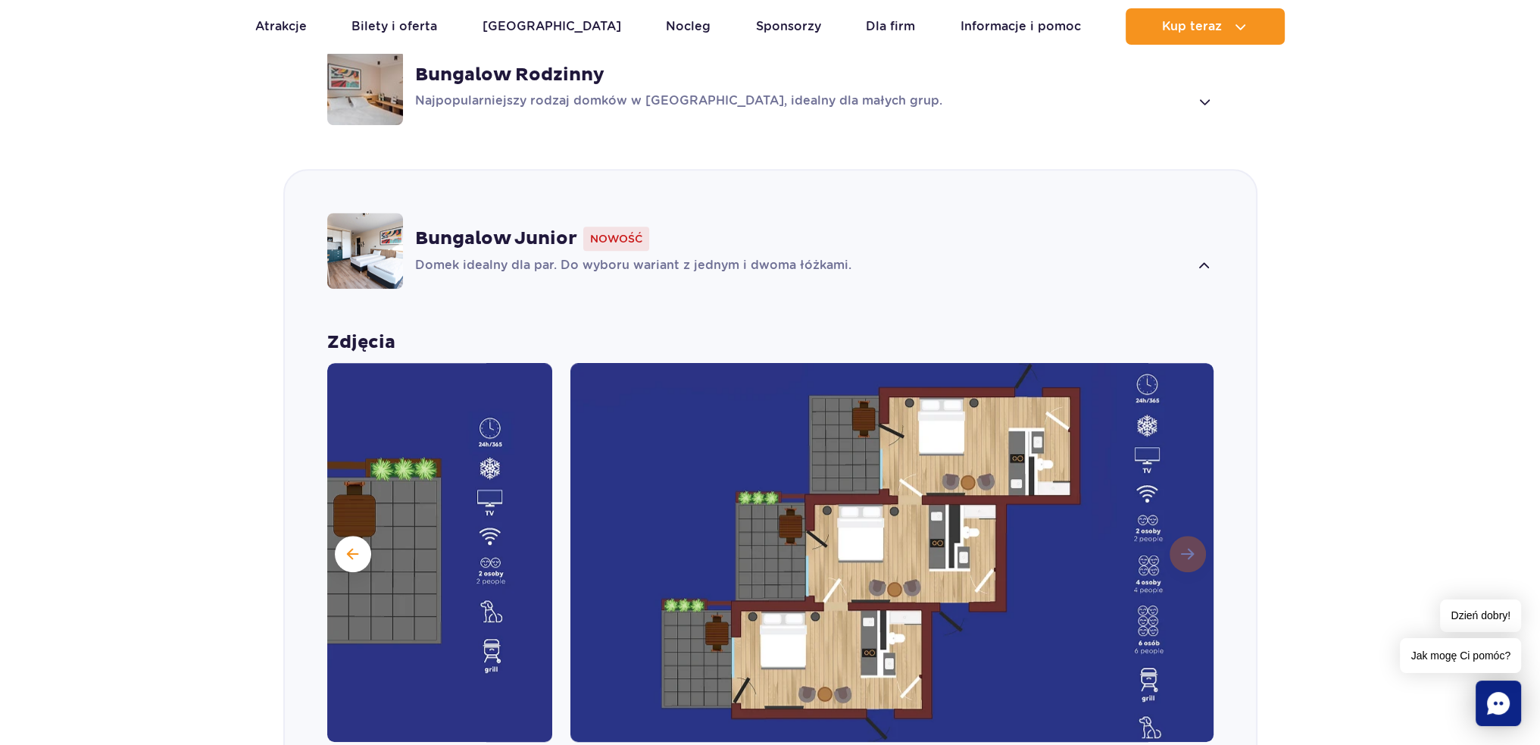
click at [1191, 529] on img at bounding box center [892, 552] width 644 height 379
click at [1194, 530] on img at bounding box center [892, 552] width 644 height 379
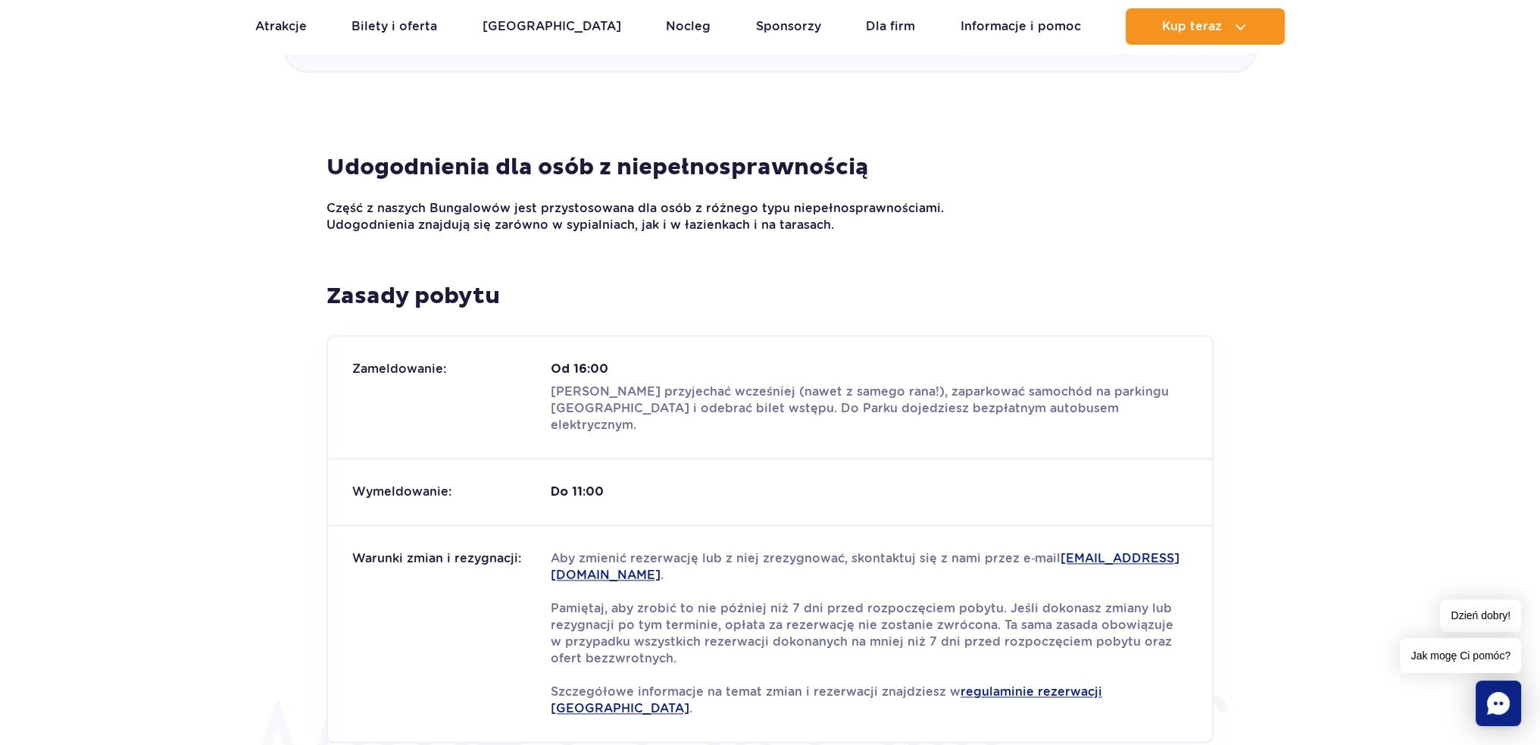
scroll to position [2518, 0]
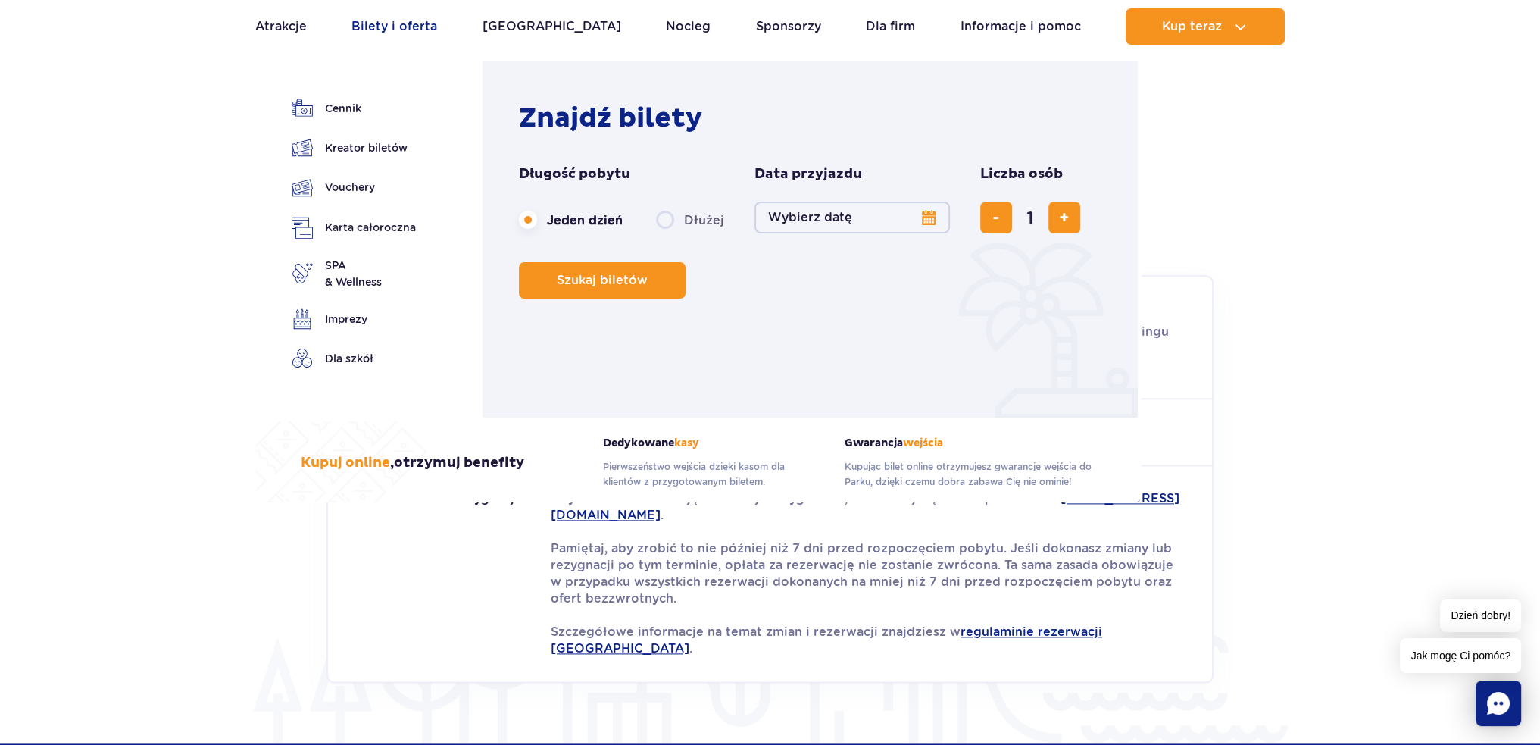
click at [437, 23] on link "Bilety i oferta" at bounding box center [395, 26] width 86 height 36
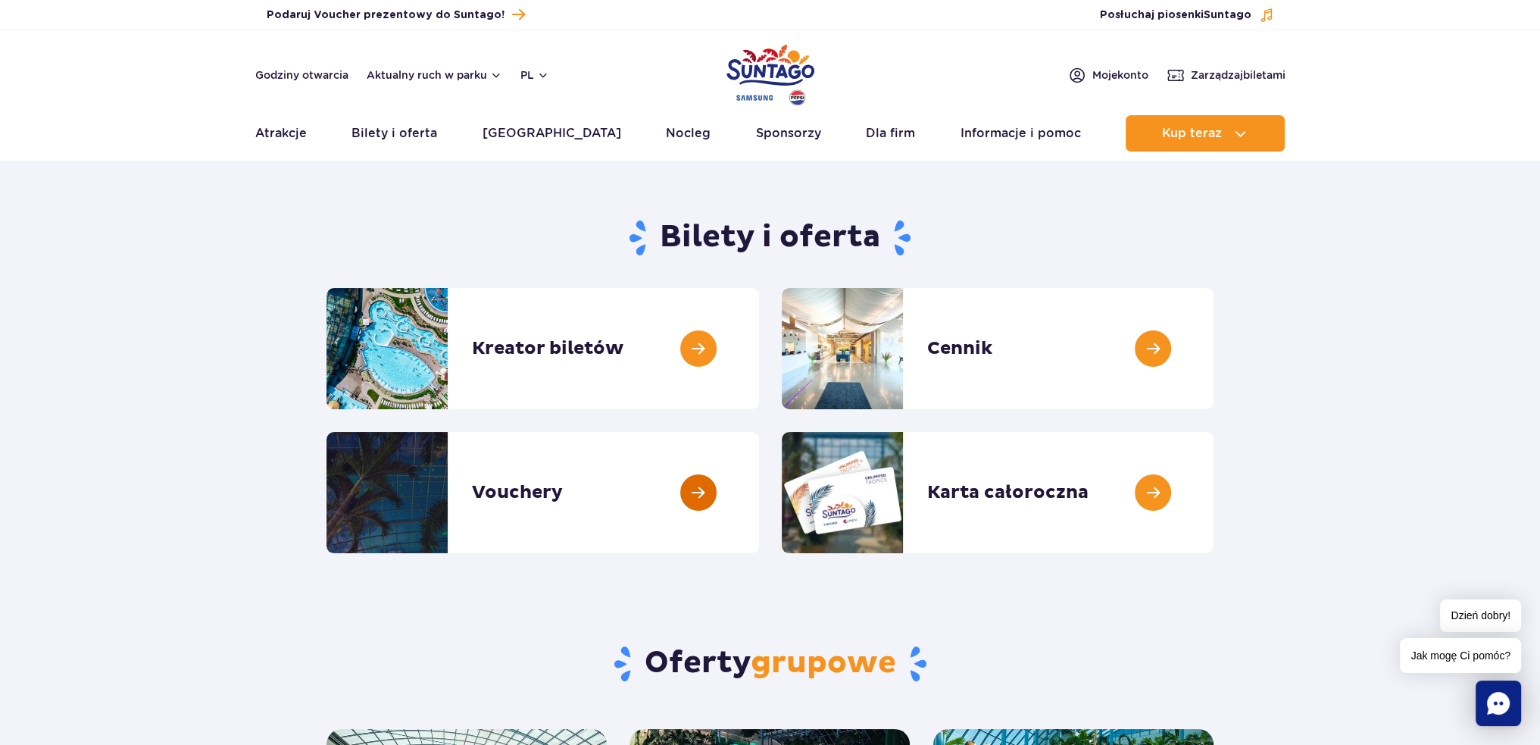
click at [759, 518] on link at bounding box center [759, 492] width 0 height 121
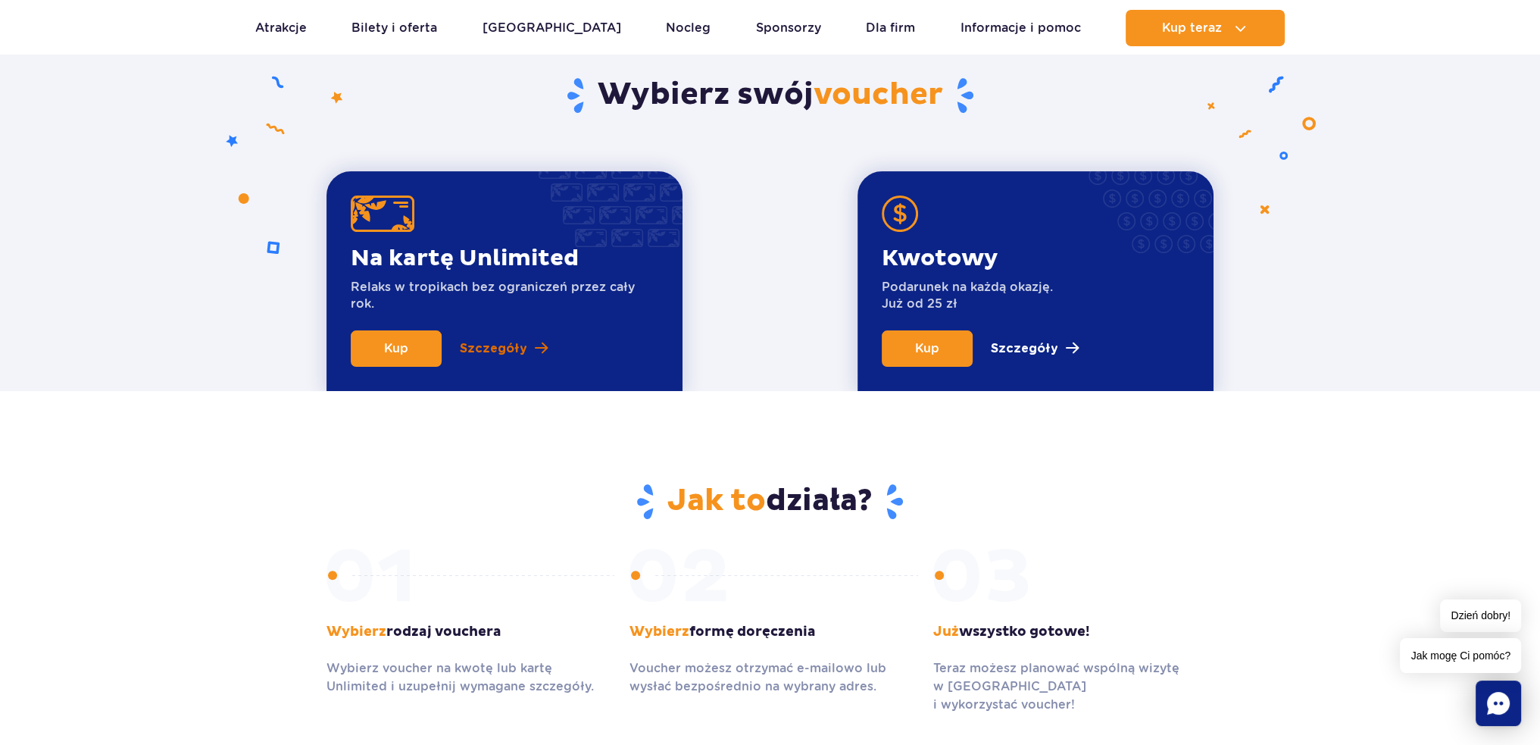
click at [510, 349] on p "Szczegóły" at bounding box center [493, 348] width 67 height 18
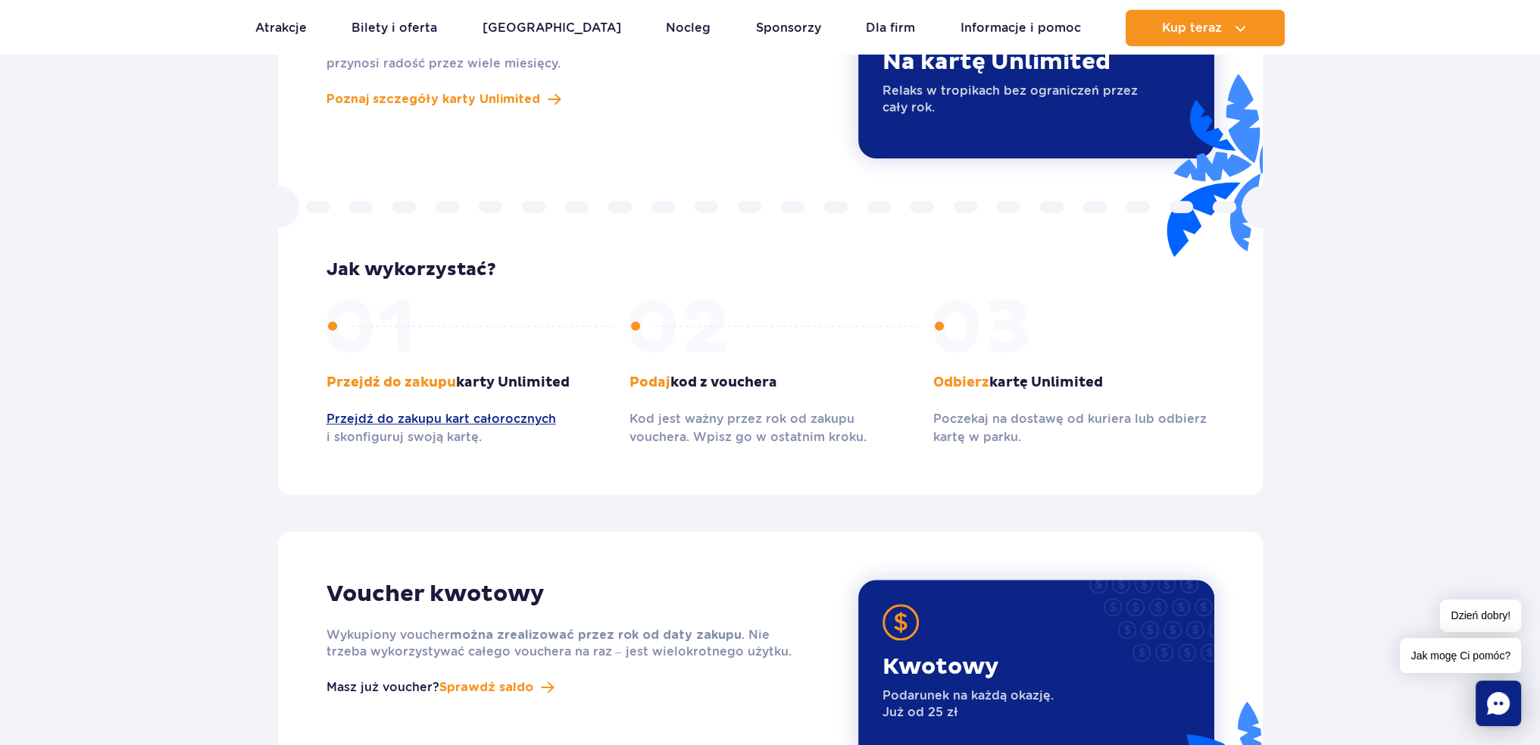
scroll to position [1391, 0]
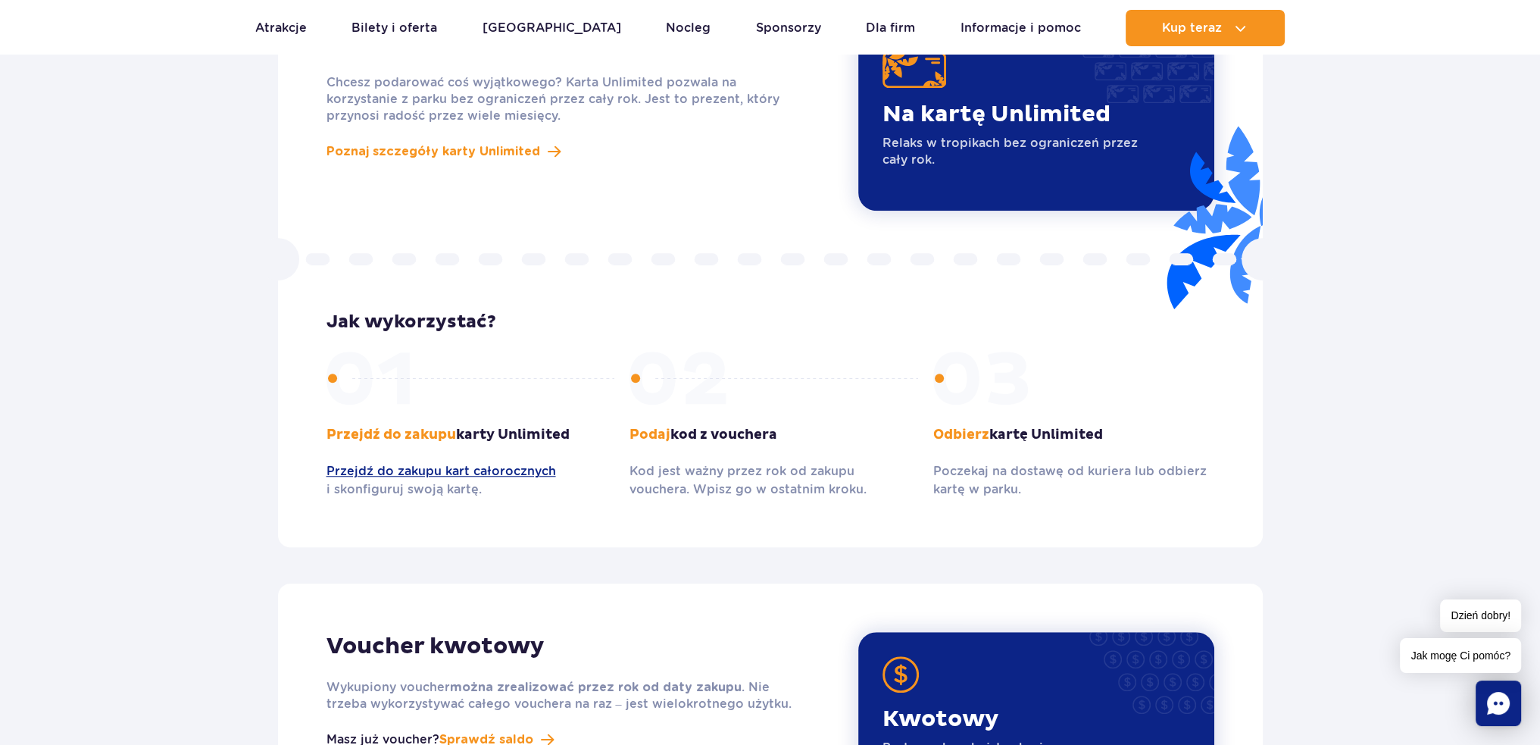
click at [355, 352] on div at bounding box center [467, 378] width 281 height 53
click at [536, 462] on link "Przejdź do zakupu kart całorocznych" at bounding box center [467, 471] width 281 height 18
